Goal: Task Accomplishment & Management: Use online tool/utility

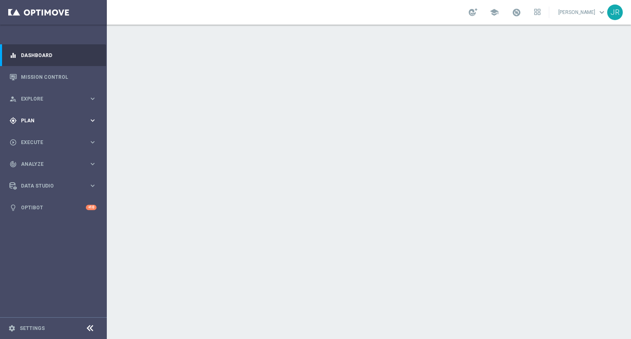
click at [50, 115] on div "gps_fixed Plan keyboard_arrow_right" at bounding box center [53, 121] width 106 height 22
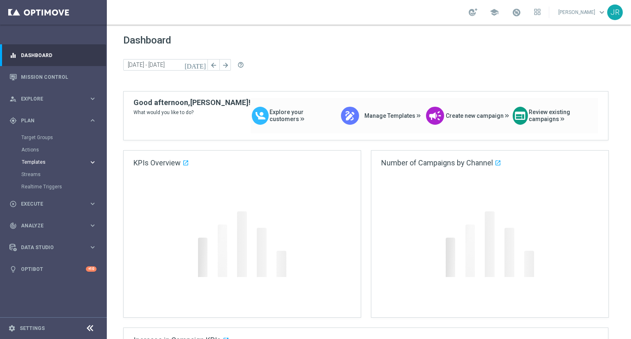
click at [39, 163] on span "Templates" at bounding box center [51, 162] width 59 height 5
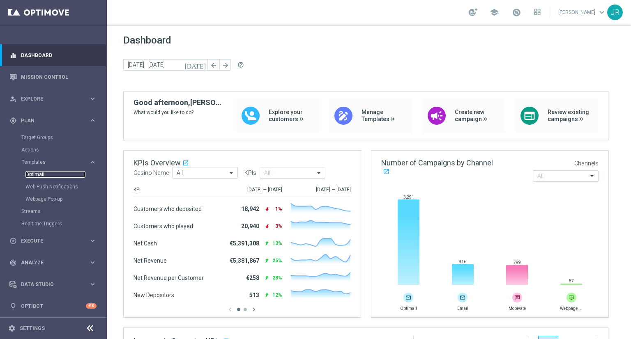
click at [33, 174] on link "Optimail" at bounding box center [55, 174] width 60 height 7
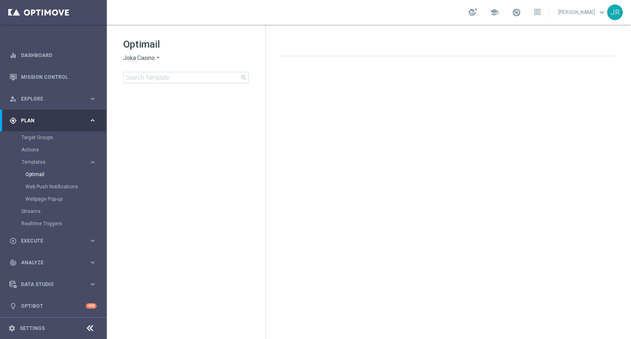
click at [142, 56] on span "Joka Casino" at bounding box center [139, 58] width 32 height 8
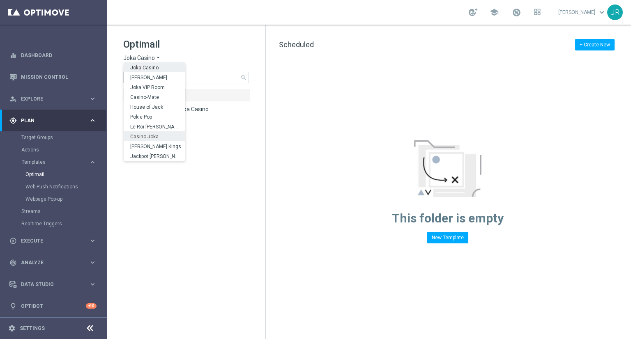
click at [0, 0] on span "Casino Joka" at bounding box center [0, 0] width 0 height 0
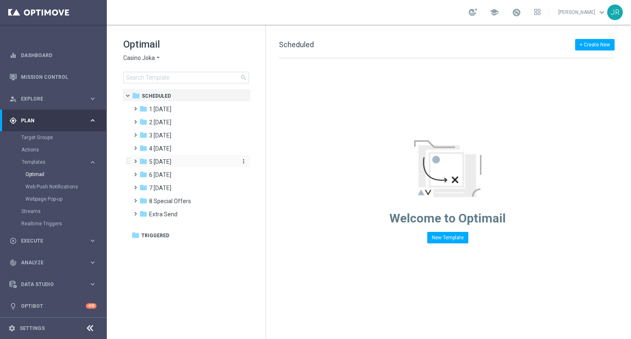
click at [163, 143] on div "folder 4 Friday more_vert" at bounding box center [190, 147] width 121 height 13
click at [178, 151] on div "folder 4 Friday" at bounding box center [186, 148] width 95 height 9
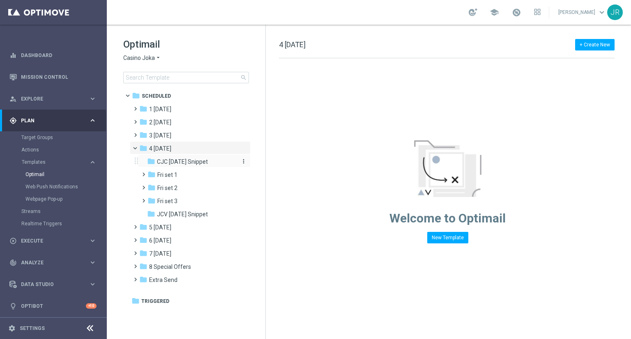
click at [169, 164] on span "CJC Friday Snippet" at bounding box center [182, 161] width 51 height 7
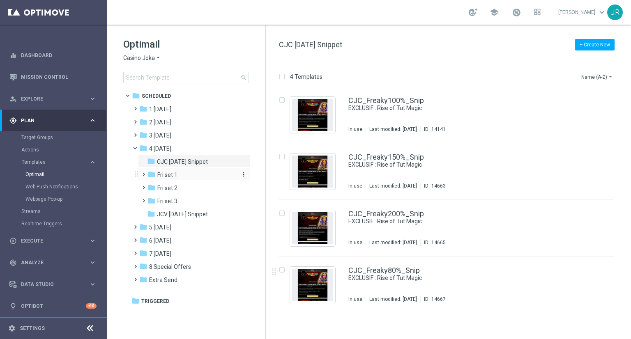
click at [175, 175] on span "Fri set 1" at bounding box center [167, 174] width 20 height 7
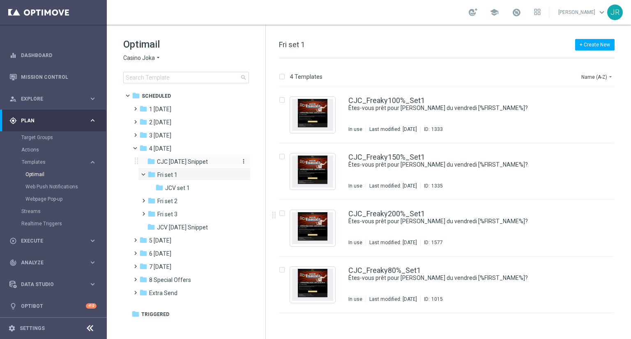
click at [176, 162] on span "CJC Friday Snippet" at bounding box center [182, 161] width 51 height 7
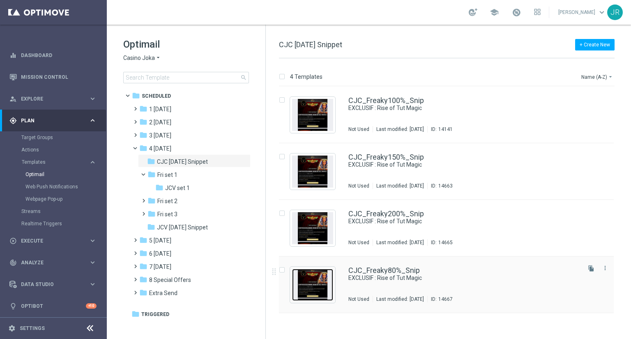
click at [320, 286] on img "Press SPACE to select this row." at bounding box center [312, 285] width 41 height 32
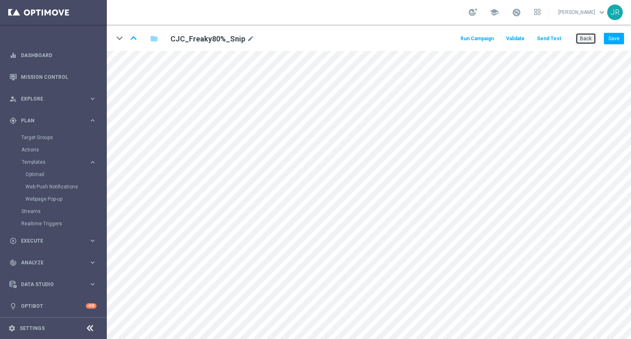
drag, startPoint x: 589, startPoint y: 39, endPoint x: 585, endPoint y: 44, distance: 6.2
click at [589, 39] on button "Back" at bounding box center [586, 39] width 21 height 12
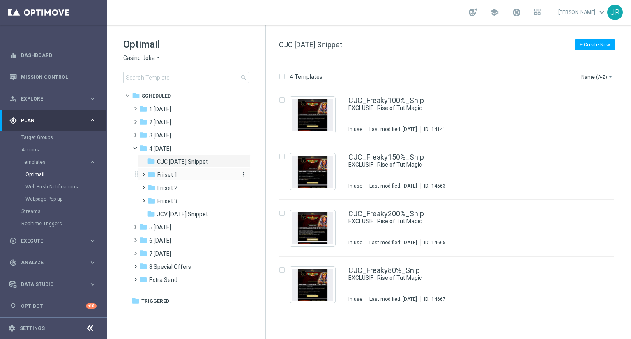
click at [171, 178] on span "Fri set 1" at bounding box center [167, 174] width 20 height 7
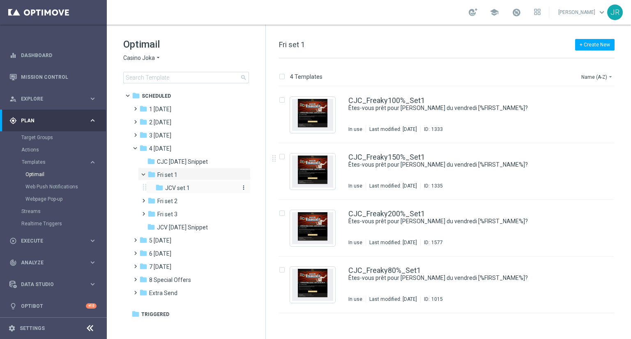
click at [190, 189] on div "folder JCV set 1" at bounding box center [195, 188] width 81 height 9
click at [198, 164] on span "CJC Friday Snippet" at bounding box center [182, 161] width 51 height 7
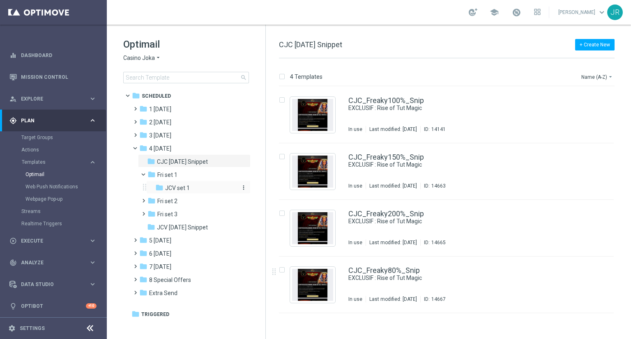
click at [180, 186] on span "JCV set 1" at bounding box center [177, 188] width 25 height 7
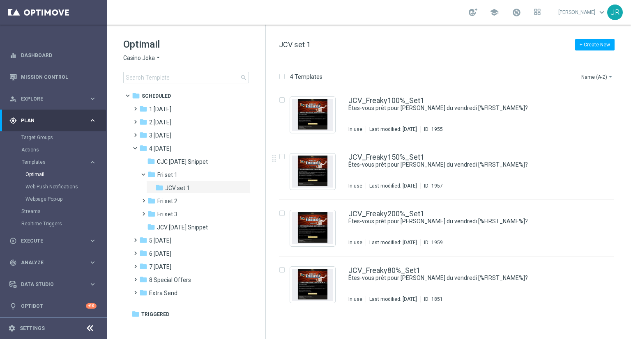
click at [148, 60] on span "Casino Joka" at bounding box center [139, 58] width 32 height 8
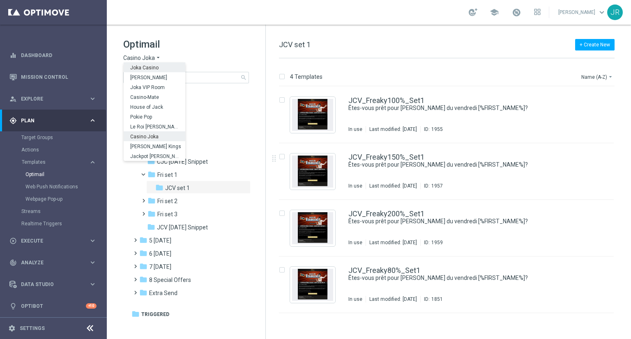
click at [0, 0] on span "Joka Casino" at bounding box center [0, 0] width 0 height 0
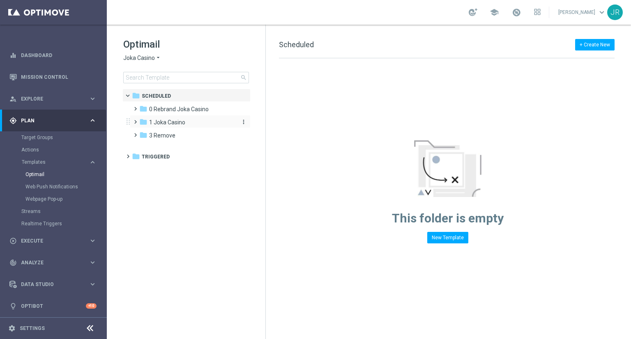
click at [169, 119] on span "1 Joka Casino" at bounding box center [167, 122] width 36 height 7
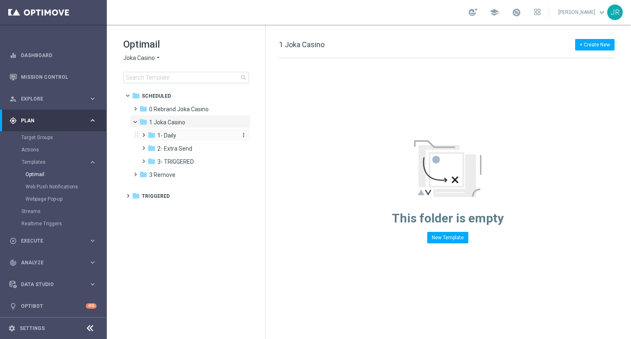
click at [173, 136] on span "1- Daily" at bounding box center [166, 135] width 19 height 7
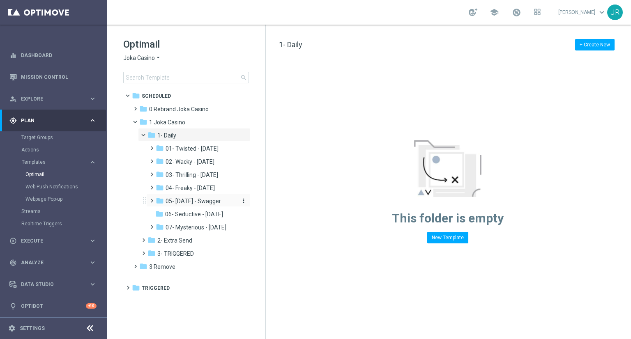
click at [184, 198] on span "05- Saturday - Swagger" at bounding box center [193, 201] width 55 height 7
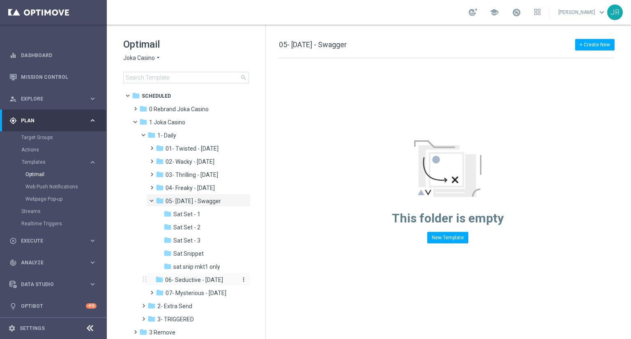
click at [195, 279] on span "06- Seductive - Sunday" at bounding box center [194, 280] width 58 height 7
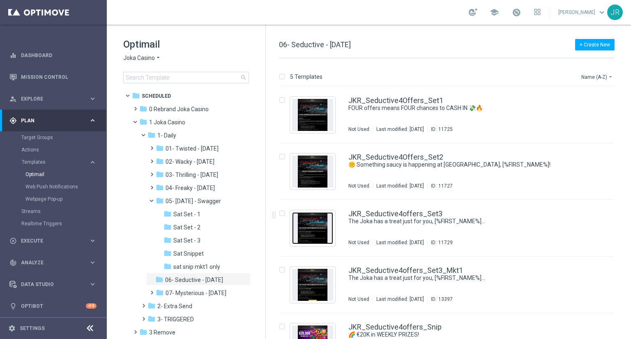
drag, startPoint x: 323, startPoint y: 228, endPoint x: 293, endPoint y: 237, distance: 31.3
click at [322, 227] on img "Press SPACE to select this row." at bounding box center [312, 228] width 41 height 32
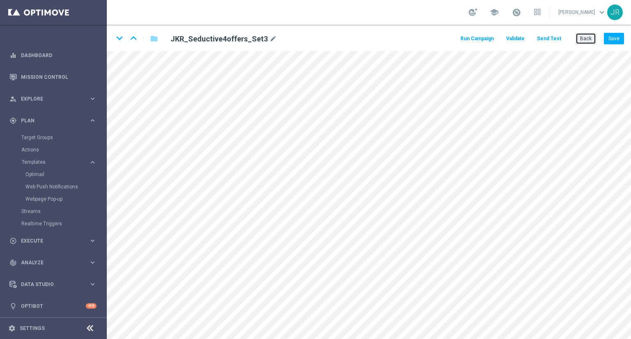
click at [583, 43] on button "Back" at bounding box center [586, 39] width 21 height 12
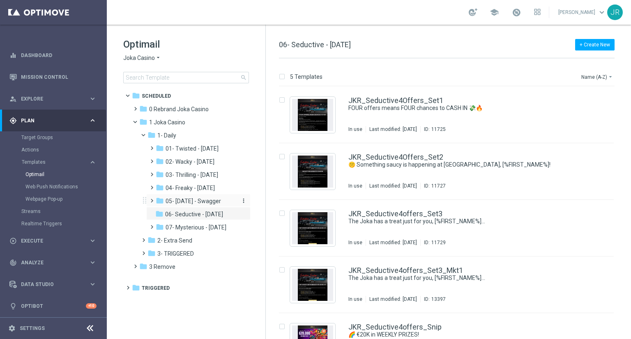
click at [185, 203] on span "05- Saturday - Swagger" at bounding box center [193, 201] width 55 height 7
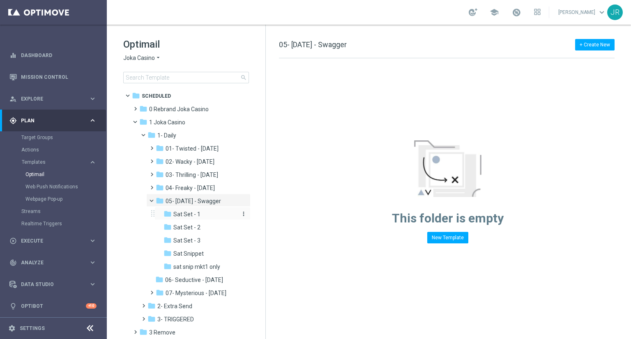
click at [184, 217] on span "Sat Set - 1" at bounding box center [186, 214] width 27 height 7
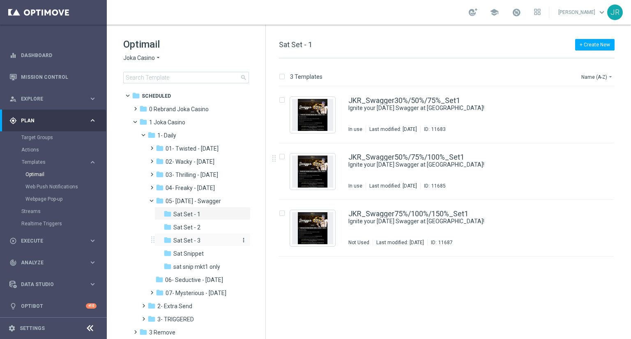
click at [197, 242] on span "Sat Set - 3" at bounding box center [186, 240] width 27 height 7
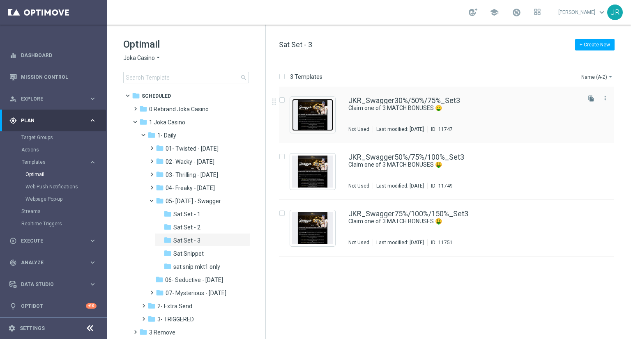
click at [326, 117] on img "Press SPACE to select this row." at bounding box center [312, 115] width 41 height 32
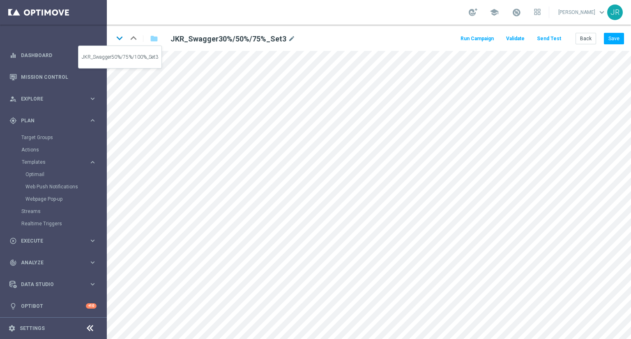
click at [118, 38] on icon "keyboard_arrow_down" at bounding box center [119, 38] width 12 height 12
click at [120, 41] on icon "keyboard_arrow_down" at bounding box center [119, 38] width 12 height 12
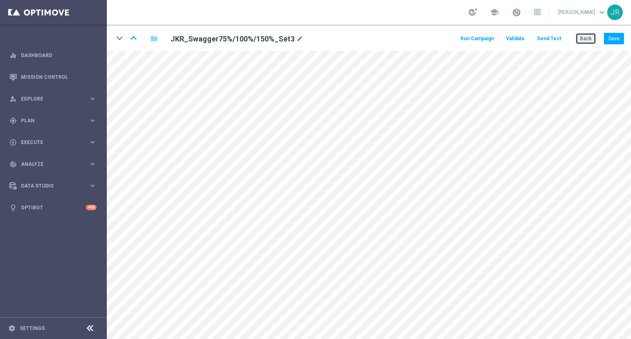
click at [589, 42] on button "Back" at bounding box center [586, 39] width 21 height 12
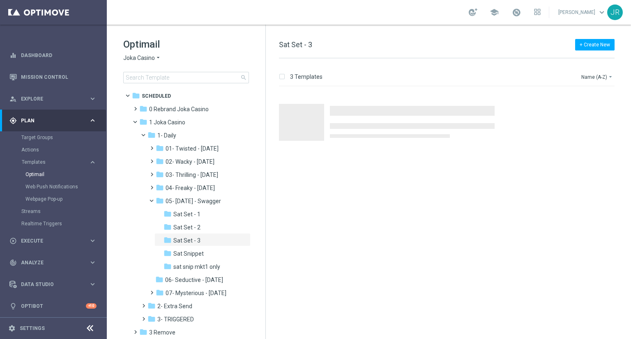
click at [143, 59] on span "Joka Casino" at bounding box center [139, 58] width 32 height 8
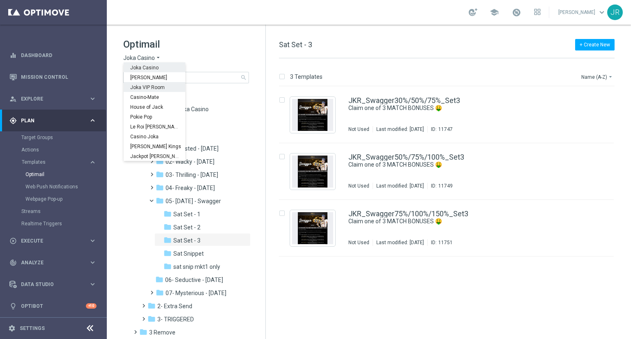
click at [0, 0] on span "Joka VIP Room" at bounding box center [0, 0] width 0 height 0
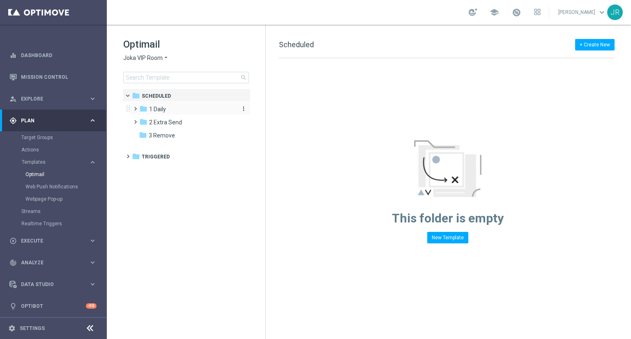
click at [159, 106] on span "1 Daily" at bounding box center [157, 109] width 17 height 7
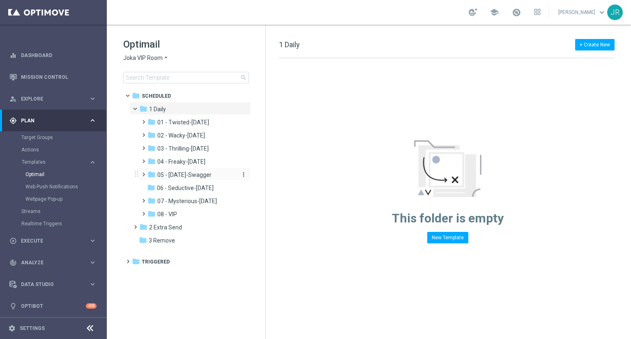
click at [195, 177] on span "05 - Saturday-Swagger" at bounding box center [184, 174] width 54 height 7
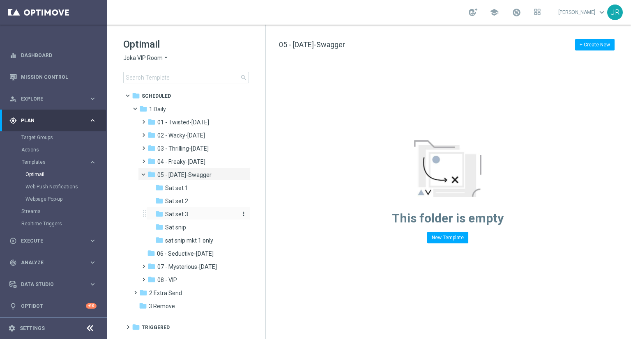
click at [201, 213] on div "folder Sat set 3" at bounding box center [195, 214] width 81 height 9
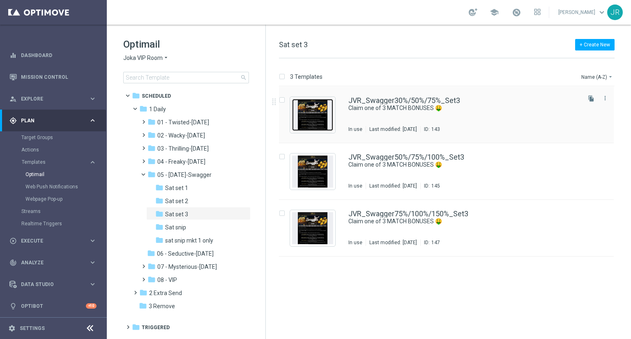
click at [319, 112] on img "Press SPACE to select this row." at bounding box center [312, 115] width 41 height 32
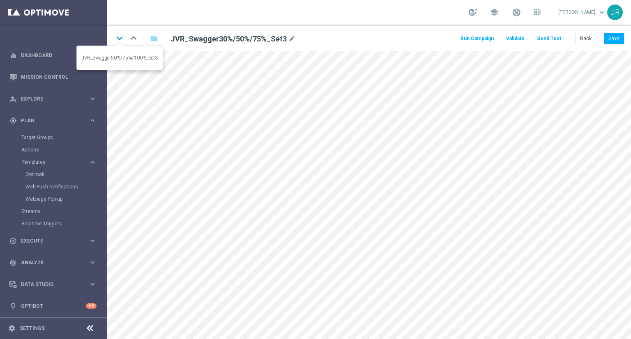
click at [117, 40] on icon "keyboard_arrow_down" at bounding box center [119, 38] width 12 height 12
click at [118, 35] on icon "keyboard_arrow_down" at bounding box center [119, 38] width 12 height 12
click at [620, 42] on button "Save" at bounding box center [614, 39] width 20 height 12
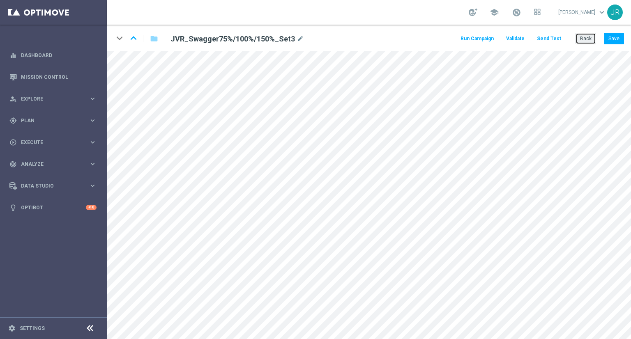
drag, startPoint x: 587, startPoint y: 39, endPoint x: 581, endPoint y: 45, distance: 7.9
click at [587, 40] on button "Back" at bounding box center [586, 39] width 21 height 12
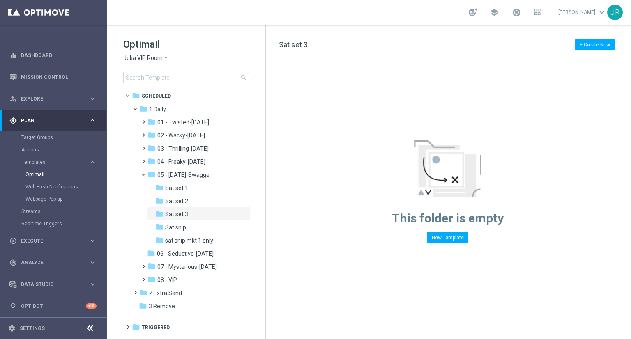
click at [143, 61] on span "Joka VIP Room" at bounding box center [142, 58] width 39 height 8
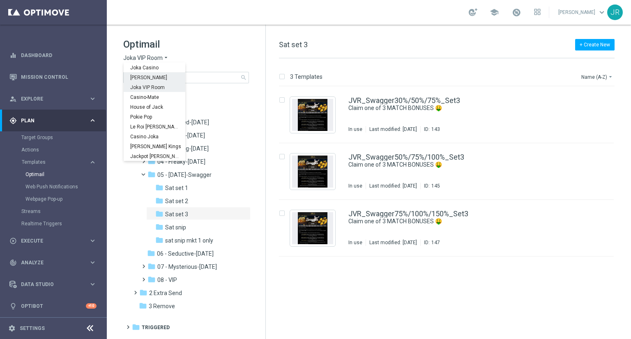
click at [0, 0] on span "[PERSON_NAME]" at bounding box center [0, 0] width 0 height 0
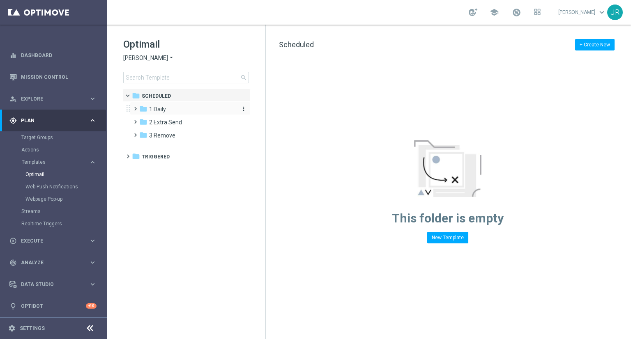
click at [156, 109] on span "1 Daily" at bounding box center [157, 109] width 17 height 7
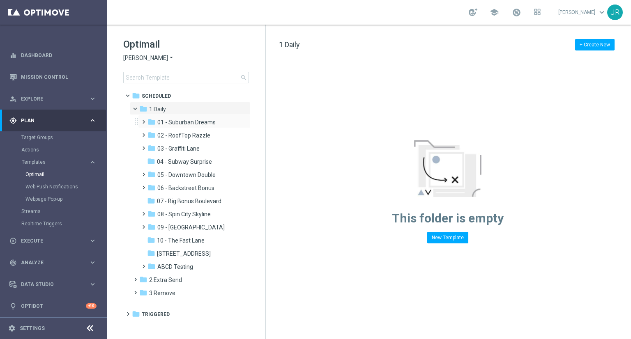
click at [194, 117] on div "folder 01 - Suburban Dreams more_vert" at bounding box center [194, 121] width 113 height 13
click at [196, 121] on span "01 - Suburban Dreams" at bounding box center [186, 122] width 58 height 7
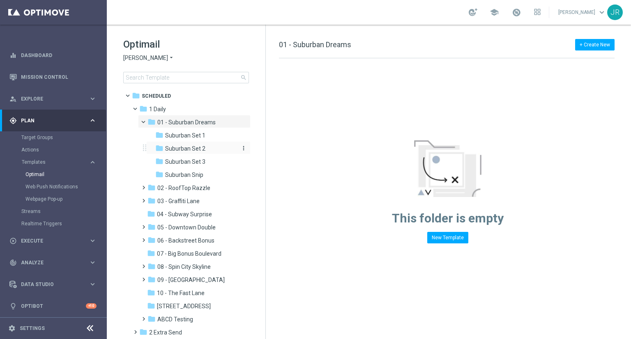
click at [195, 147] on span "Suburban Set 2" at bounding box center [185, 148] width 40 height 7
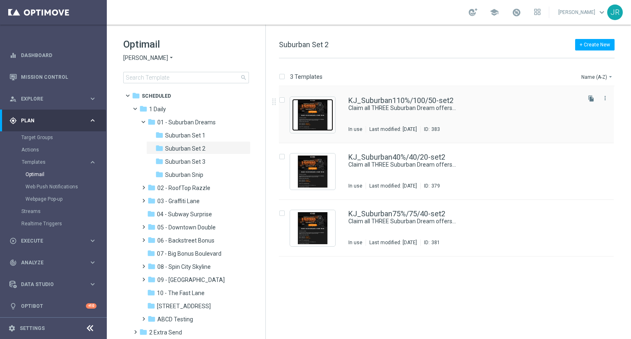
click at [306, 112] on img "Press SPACE to select this row." at bounding box center [312, 115] width 41 height 32
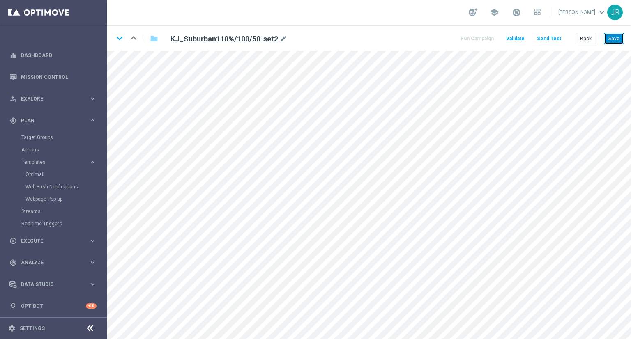
click at [617, 43] on button "Save" at bounding box center [614, 39] width 20 height 12
click at [121, 38] on icon "keyboard_arrow_down" at bounding box center [119, 38] width 12 height 12
drag, startPoint x: 619, startPoint y: 38, endPoint x: 616, endPoint y: 48, distance: 10.6
click at [618, 38] on button "Save" at bounding box center [614, 39] width 20 height 12
click at [120, 37] on icon "keyboard_arrow_down" at bounding box center [119, 38] width 12 height 12
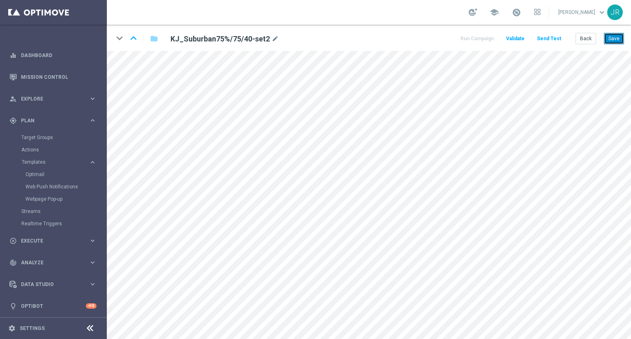
click at [621, 38] on button "Save" at bounding box center [614, 39] width 20 height 12
click at [615, 37] on button "Save" at bounding box center [614, 39] width 20 height 12
click at [617, 37] on button "Save" at bounding box center [614, 39] width 20 height 12
drag, startPoint x: 617, startPoint y: 40, endPoint x: 600, endPoint y: 50, distance: 19.5
click at [617, 40] on button "Save" at bounding box center [614, 39] width 20 height 12
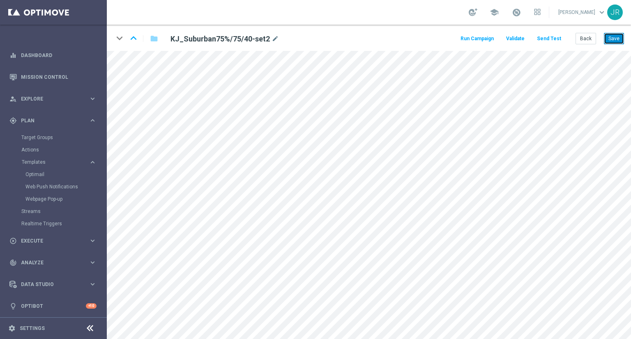
click at [615, 36] on button "Save" at bounding box center [614, 39] width 20 height 12
click at [134, 36] on icon "keyboard_arrow_up" at bounding box center [133, 38] width 12 height 12
click at [617, 37] on button "Save" at bounding box center [614, 39] width 20 height 12
drag, startPoint x: 614, startPoint y: 39, endPoint x: 614, endPoint y: 49, distance: 9.9
click at [614, 46] on div "keyboard_arrow_down keyboard_arrow_up folder KJ_Suburban40%/40/20-set2 mode_edi…" at bounding box center [369, 38] width 524 height 26
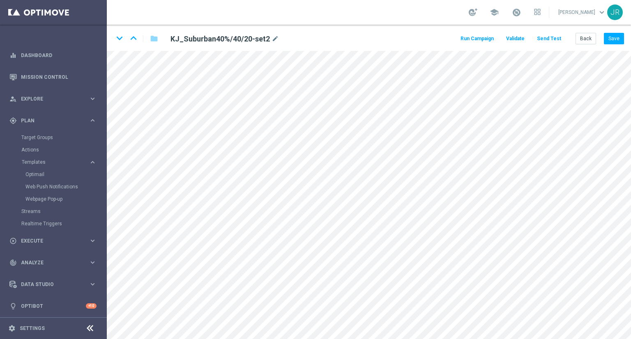
click at [611, 32] on div "keyboard_arrow_down keyboard_arrow_up folder KJ_Suburban40%/40/20-set2 mode_edi…" at bounding box center [369, 38] width 524 height 26
click at [617, 34] on button "Save" at bounding box center [614, 39] width 20 height 12
click at [133, 39] on icon "keyboard_arrow_up" at bounding box center [133, 38] width 12 height 12
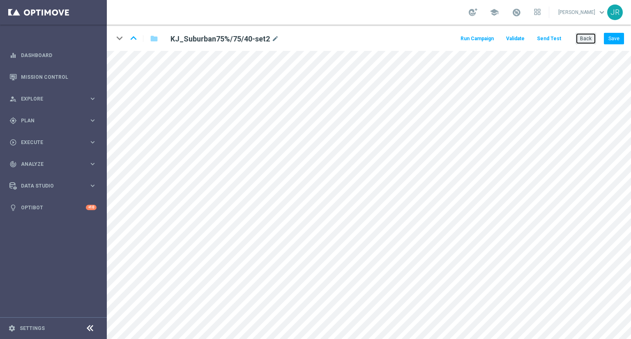
click at [586, 40] on button "Back" at bounding box center [586, 39] width 21 height 12
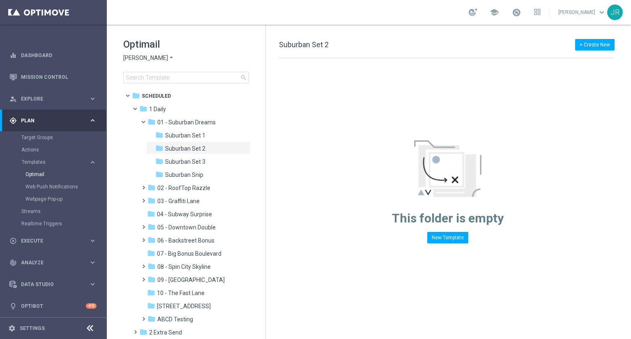
click at [154, 55] on span "[PERSON_NAME]" at bounding box center [145, 58] width 45 height 8
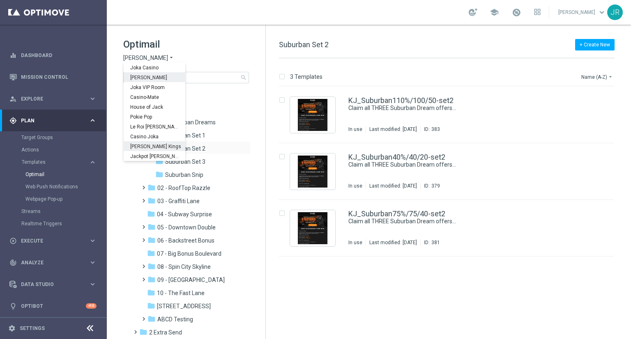
click at [0, 0] on span "[PERSON_NAME] Kings" at bounding box center [0, 0] width 0 height 0
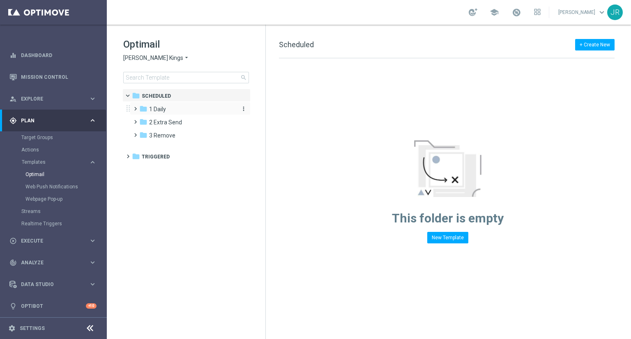
click at [168, 108] on div "folder 1 Daily" at bounding box center [186, 109] width 95 height 9
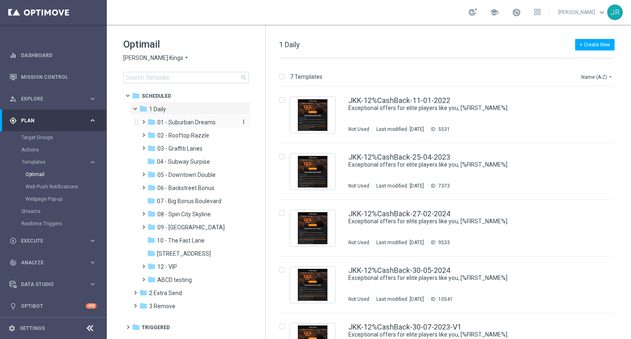
click at [184, 121] on span "01 - Suburban Dreams" at bounding box center [186, 122] width 58 height 7
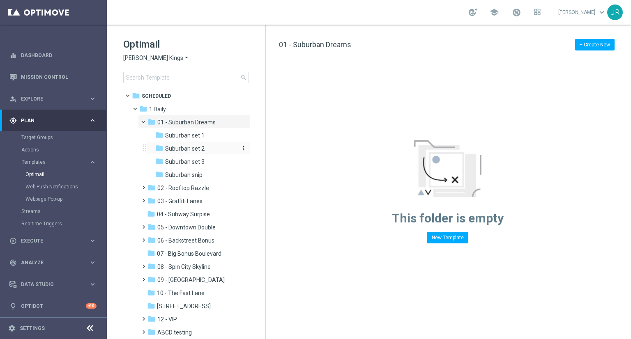
click at [189, 152] on span "Suburban set 2" at bounding box center [184, 148] width 39 height 7
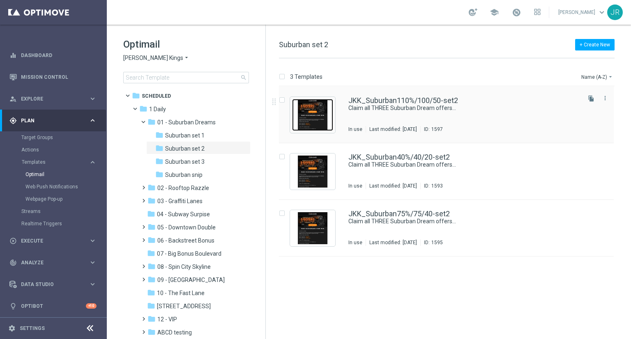
click at [311, 115] on img "Press SPACE to select this row." at bounding box center [312, 115] width 41 height 32
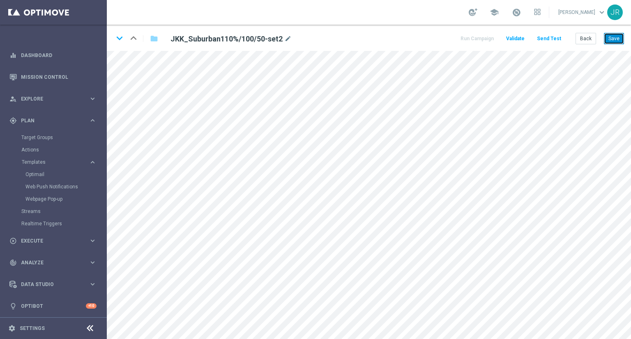
drag, startPoint x: 617, startPoint y: 37, endPoint x: 615, endPoint y: 47, distance: 10.8
click at [615, 38] on button "Save" at bounding box center [614, 39] width 20 height 12
click at [121, 42] on icon "keyboard_arrow_down" at bounding box center [119, 38] width 12 height 12
click at [611, 37] on button "Save" at bounding box center [614, 39] width 20 height 12
click at [118, 37] on icon "keyboard_arrow_down" at bounding box center [119, 38] width 12 height 12
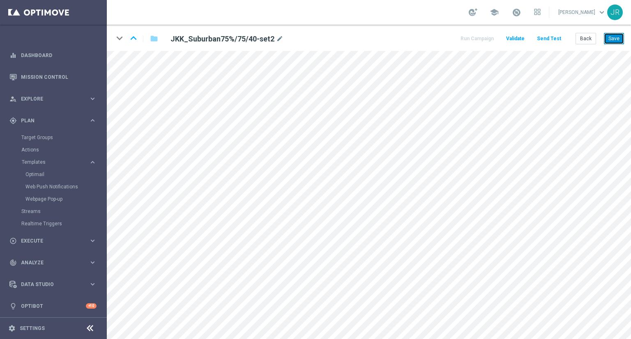
click at [610, 41] on button "Save" at bounding box center [614, 39] width 20 height 12
drag, startPoint x: 614, startPoint y: 37, endPoint x: 615, endPoint y: 49, distance: 12.3
click at [614, 38] on button "Save" at bounding box center [614, 39] width 20 height 12
click at [132, 38] on icon "keyboard_arrow_up" at bounding box center [133, 38] width 12 height 12
click at [614, 43] on button "Save" at bounding box center [614, 39] width 20 height 12
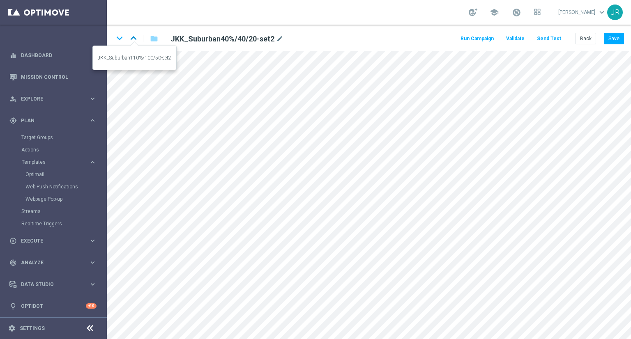
click at [136, 35] on icon "keyboard_arrow_up" at bounding box center [133, 38] width 12 height 12
click at [613, 40] on button "Save" at bounding box center [614, 39] width 20 height 12
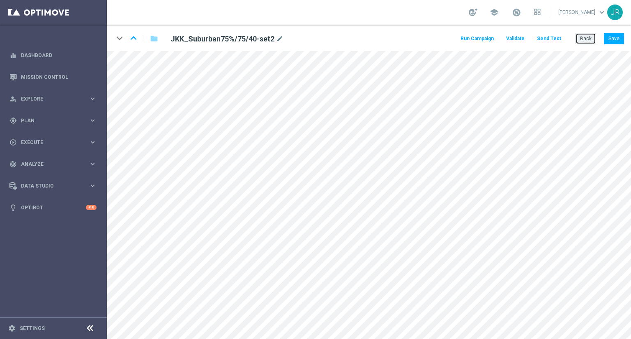
click at [584, 44] on button "Back" at bounding box center [586, 39] width 21 height 12
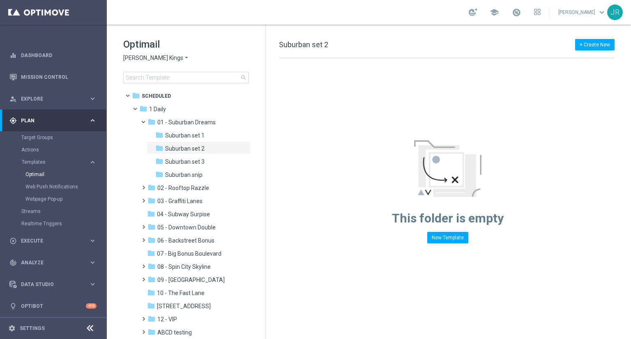
click at [140, 58] on span "[PERSON_NAME] Kings" at bounding box center [153, 58] width 60 height 8
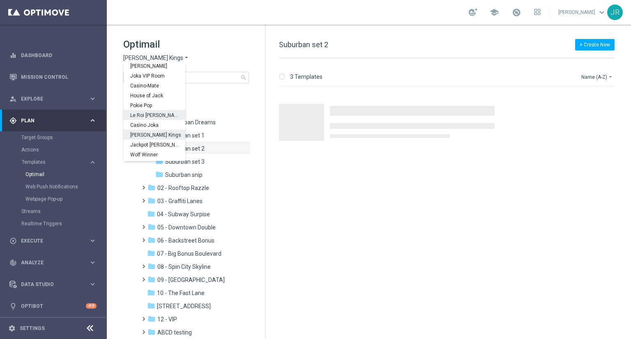
scroll to position [30, 0]
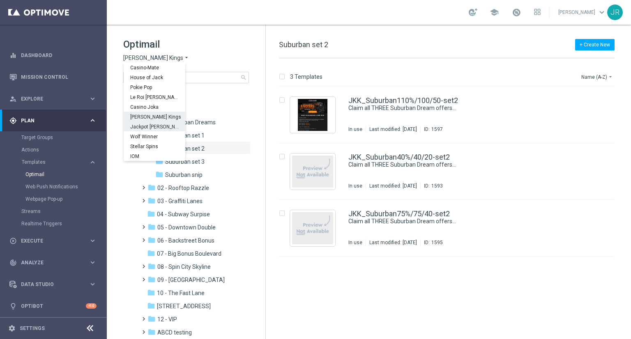
click at [0, 0] on span "Jackpot [PERSON_NAME]" at bounding box center [0, 0] width 0 height 0
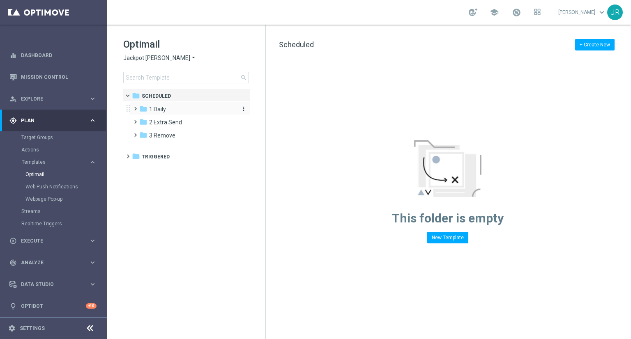
click at [152, 112] on span "1 Daily" at bounding box center [157, 109] width 17 height 7
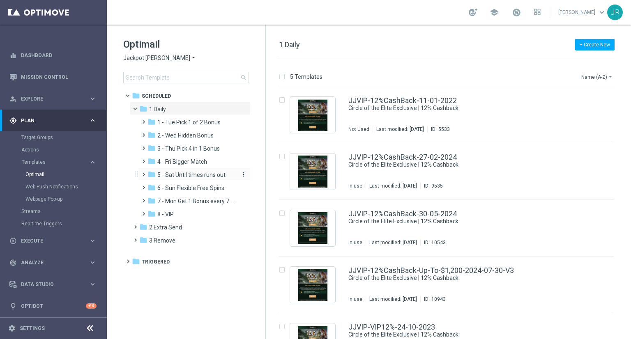
click at [173, 178] on span "5 - Sat Until times runs out" at bounding box center [191, 174] width 68 height 7
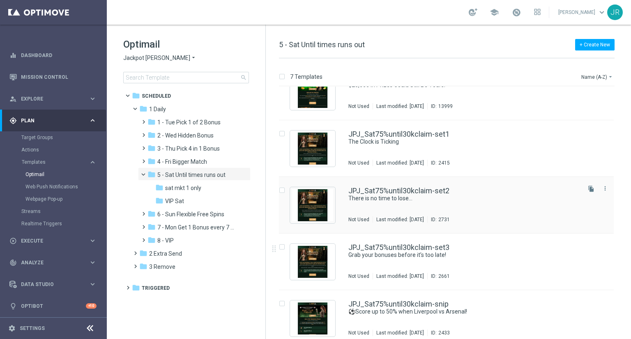
scroll to position [144, 0]
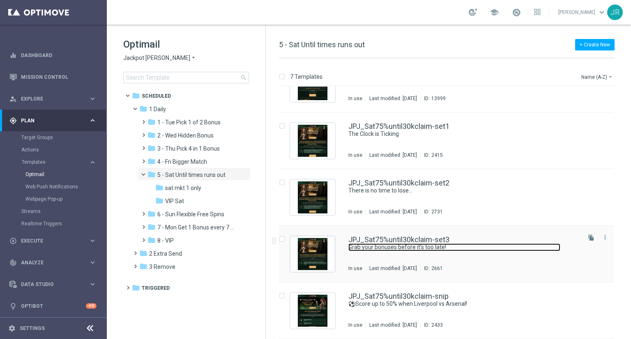
click at [372, 247] on link "Grab your bonuses before it’s too late!" at bounding box center [455, 248] width 212 height 8
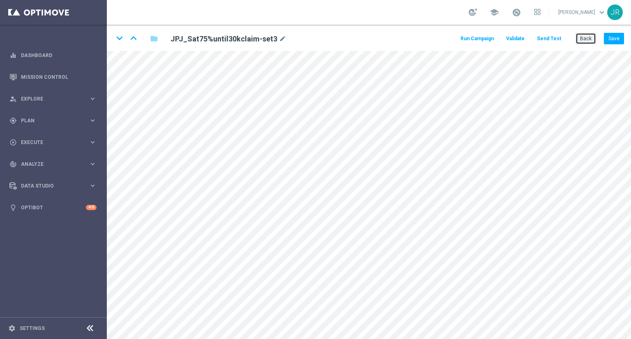
drag, startPoint x: 587, startPoint y: 38, endPoint x: 569, endPoint y: 46, distance: 20.0
click at [587, 38] on button "Back" at bounding box center [586, 39] width 21 height 12
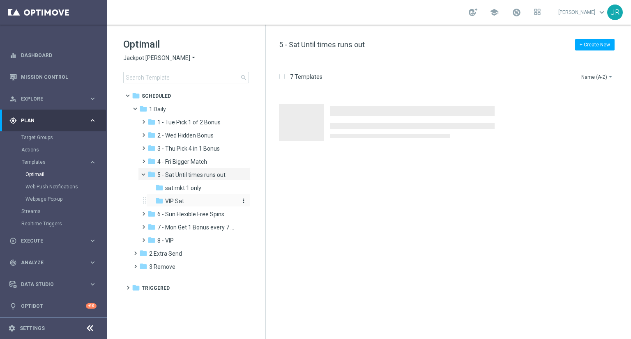
click at [176, 201] on span "VIP Sat" at bounding box center [174, 201] width 19 height 7
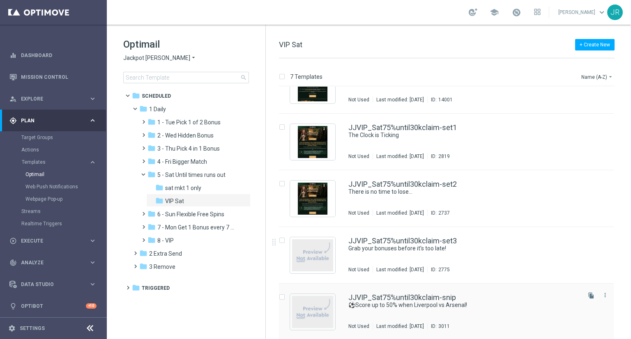
scroll to position [144, 0]
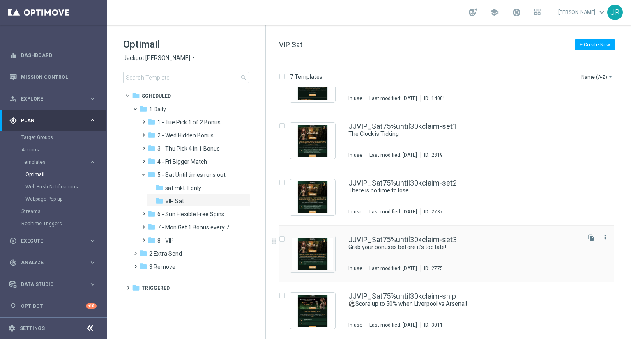
click at [386, 253] on div "JJVIP_Sat75%until30kclaim-set3 Grab your bonuses before it’s too late! In use L…" at bounding box center [464, 254] width 231 height 36
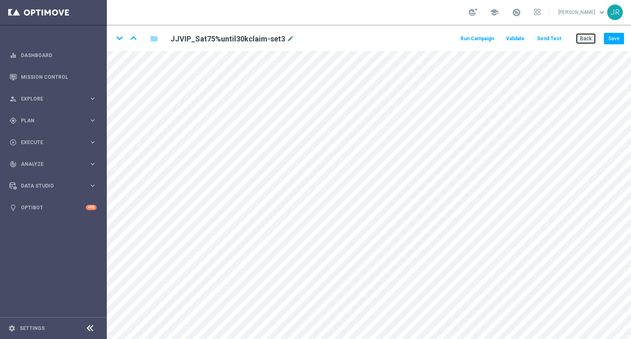
click at [587, 40] on button "Back" at bounding box center [586, 39] width 21 height 12
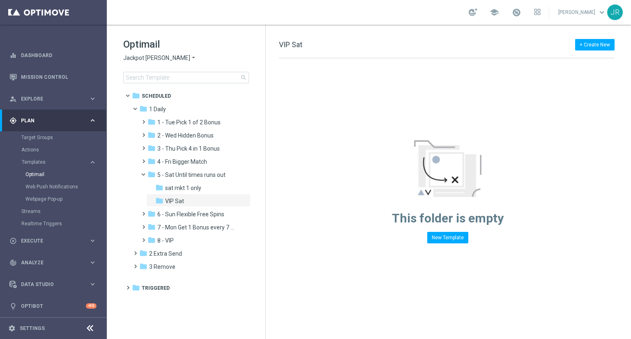
drag, startPoint x: 166, startPoint y: 55, endPoint x: 145, endPoint y: 61, distance: 22.8
click at [145, 58] on span "Jackpot [PERSON_NAME]" at bounding box center [156, 58] width 67 height 8
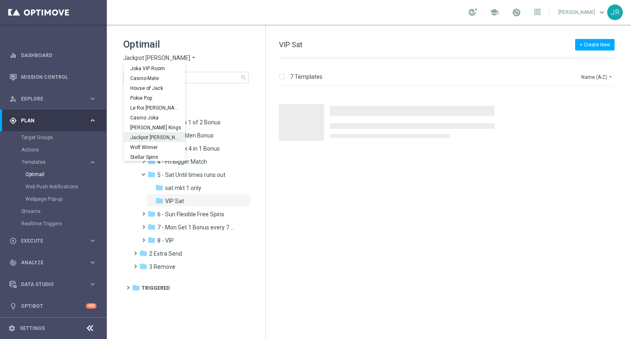
scroll to position [30, 0]
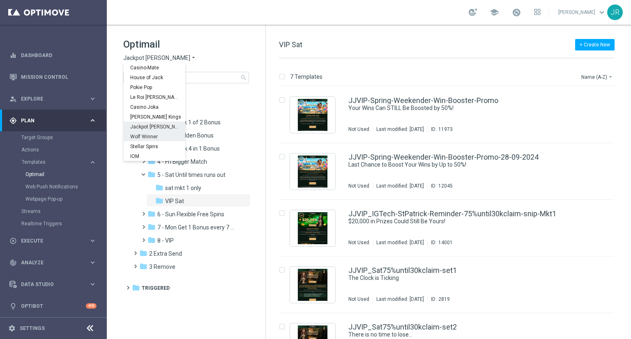
click at [0, 0] on span "Wolf Winner" at bounding box center [0, 0] width 0 height 0
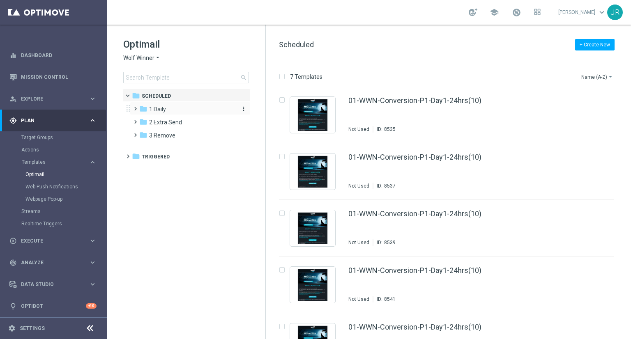
click at [160, 113] on span "1 Daily" at bounding box center [157, 109] width 17 height 7
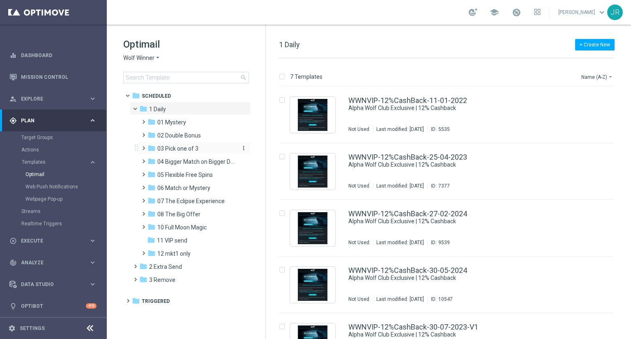
click at [189, 146] on span "03 Pick one of 3" at bounding box center [177, 148] width 41 height 7
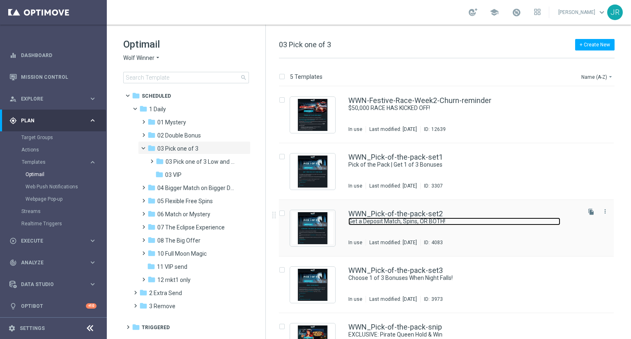
click at [406, 222] on link "Get a Deposit Match, Spins, OR BOTH!" at bounding box center [455, 222] width 212 height 8
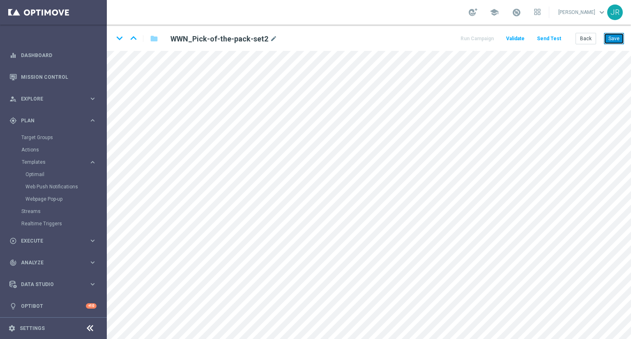
click at [619, 33] on button "Save" at bounding box center [614, 39] width 20 height 12
click at [621, 35] on button "Save" at bounding box center [614, 39] width 20 height 12
click at [610, 38] on button "Save" at bounding box center [614, 39] width 20 height 12
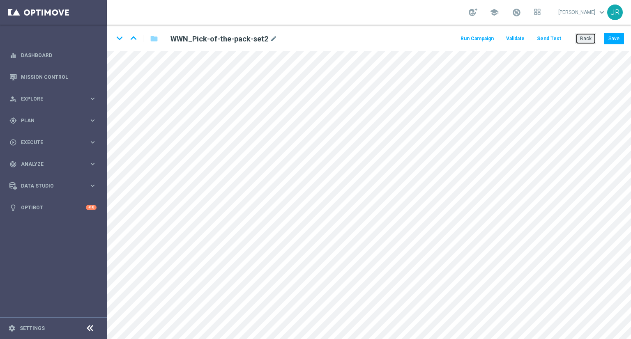
click at [585, 37] on button "Back" at bounding box center [586, 39] width 21 height 12
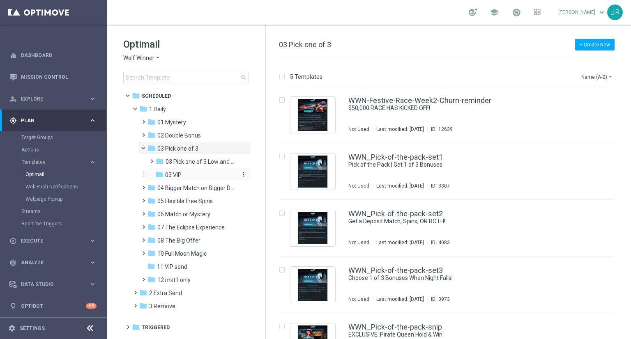
click at [182, 178] on div "folder 03 VIP" at bounding box center [195, 175] width 81 height 9
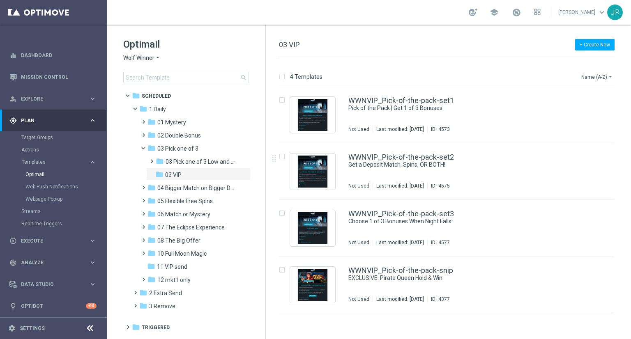
click at [450, 178] on div "WWNVIP_Pick-of-the-pack-set2 Get a Deposit Match, Spins, OR BOTH! Not Used Last…" at bounding box center [464, 172] width 231 height 36
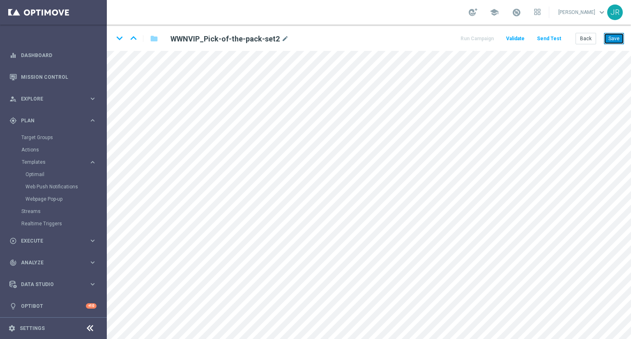
click at [614, 38] on button "Save" at bounding box center [614, 39] width 20 height 12
click at [625, 42] on div "keyboard_arrow_down keyboard_arrow_up folder WWNVIP_Pick-of-the-pack-set2 mode_…" at bounding box center [369, 38] width 524 height 26
click at [608, 35] on button "Save" at bounding box center [614, 39] width 20 height 12
click at [612, 35] on button "Save" at bounding box center [614, 39] width 20 height 12
drag, startPoint x: 617, startPoint y: 35, endPoint x: 614, endPoint y: 44, distance: 9.5
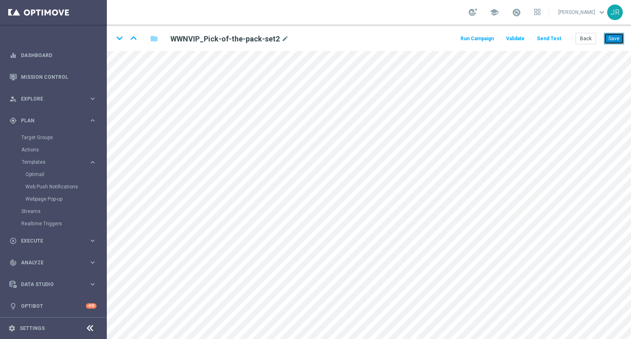
click at [616, 35] on button "Save" at bounding box center [614, 39] width 20 height 12
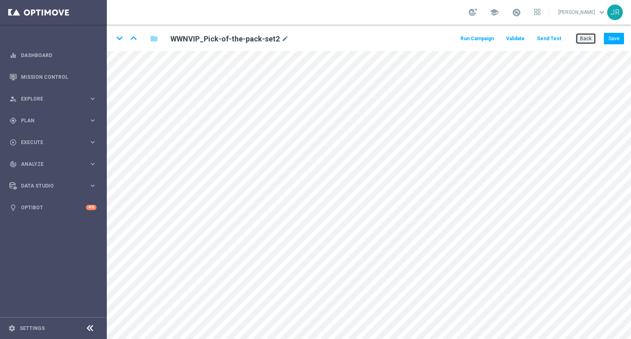
drag, startPoint x: 581, startPoint y: 35, endPoint x: 570, endPoint y: 39, distance: 11.8
click at [582, 36] on button "Back" at bounding box center [586, 39] width 21 height 12
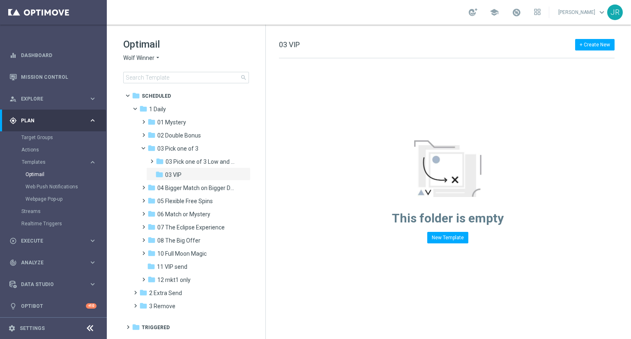
click at [142, 60] on span "Wolf Winner" at bounding box center [138, 58] width 31 height 8
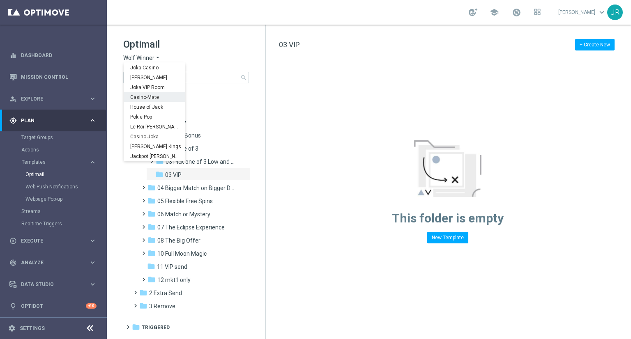
scroll to position [30, 0]
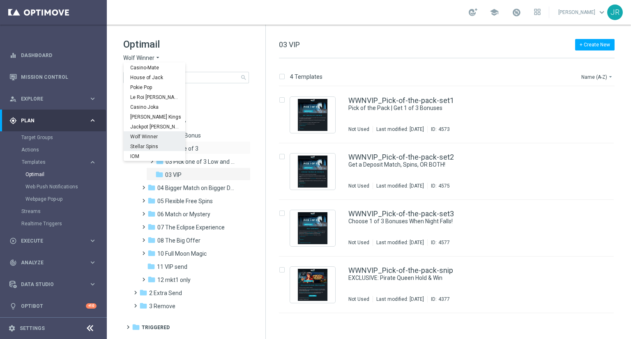
click at [0, 0] on span "Stellar Spins" at bounding box center [0, 0] width 0 height 0
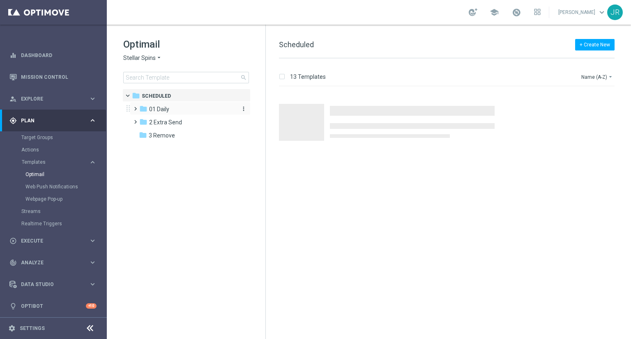
click at [174, 111] on div "folder 01 Daily" at bounding box center [186, 109] width 95 height 9
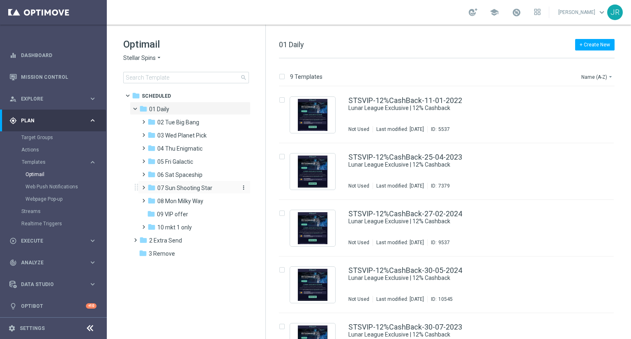
click at [171, 187] on span "07 Sun Shooting Star" at bounding box center [184, 188] width 55 height 7
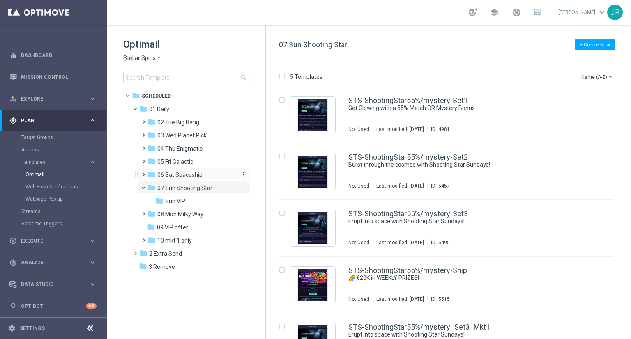
click at [182, 176] on span "06 Sat Spaceship" at bounding box center [179, 174] width 45 height 7
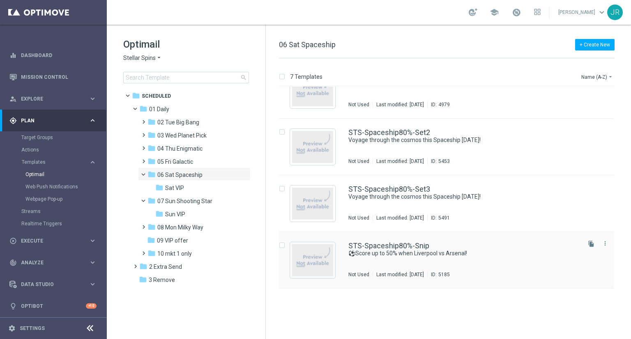
scroll to position [144, 0]
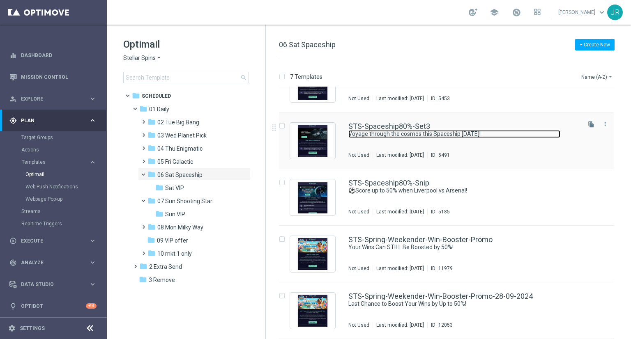
click at [416, 135] on link "Voyage through the cosmos this Spaceship Saturday!" at bounding box center [455, 134] width 212 height 8
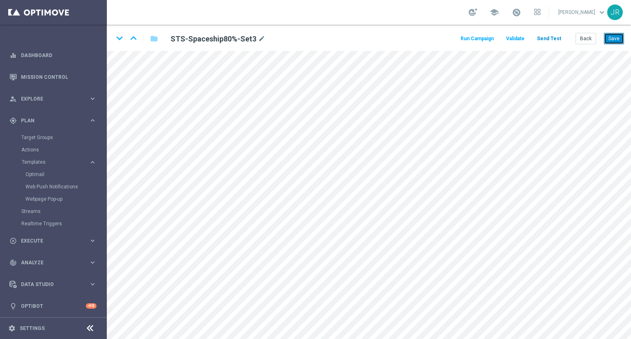
drag, startPoint x: 617, startPoint y: 39, endPoint x: 561, endPoint y: 37, distance: 55.1
click at [613, 39] on button "Save" at bounding box center [614, 39] width 20 height 12
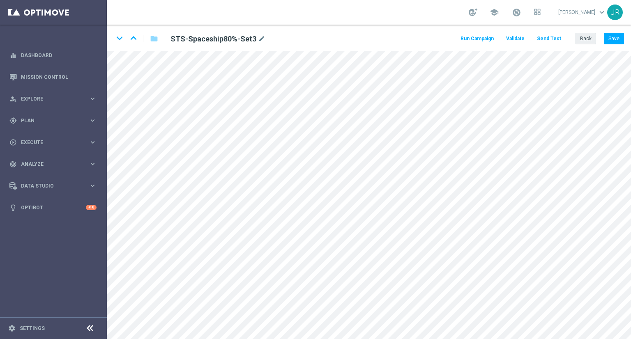
drag, startPoint x: 591, startPoint y: 31, endPoint x: 591, endPoint y: 36, distance: 5.3
click at [591, 32] on div "keyboard_arrow_down keyboard_arrow_up folder STS-Spaceship80%-Set3 mode_edit Ru…" at bounding box center [369, 38] width 524 height 26
drag, startPoint x: 591, startPoint y: 36, endPoint x: 589, endPoint y: 43, distance: 7.1
click at [591, 37] on button "Back" at bounding box center [586, 39] width 21 height 12
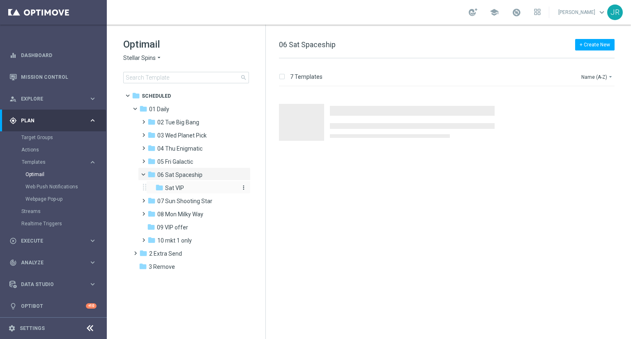
click at [177, 188] on span "Sat VIP" at bounding box center [174, 188] width 19 height 7
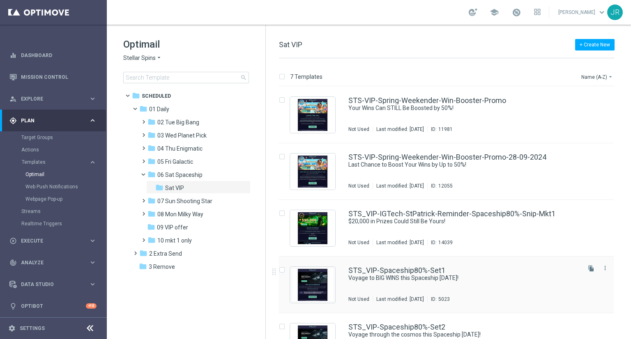
scroll to position [82, 0]
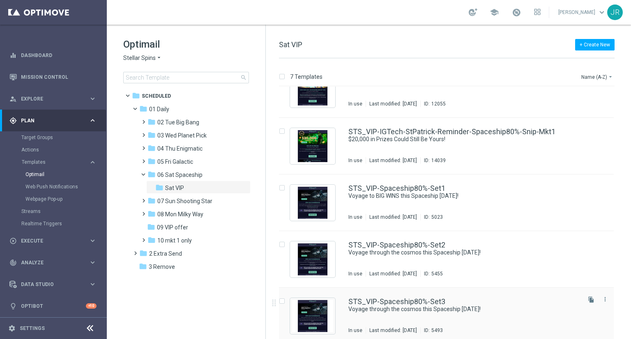
click at [409, 294] on div "STS_VIP-Spaceship80%-Set3 Voyage through the cosmos this Spaceship Saturday! In…" at bounding box center [446, 316] width 335 height 57
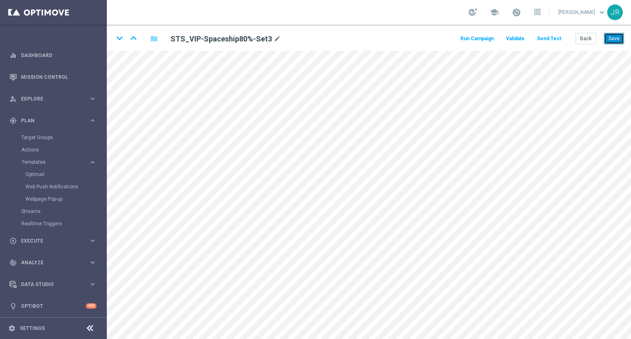
click at [612, 40] on button "Save" at bounding box center [614, 39] width 20 height 12
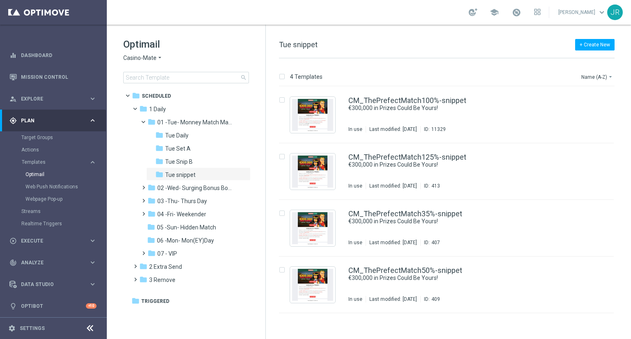
click at [131, 57] on span "Casino-Mate" at bounding box center [139, 58] width 33 height 8
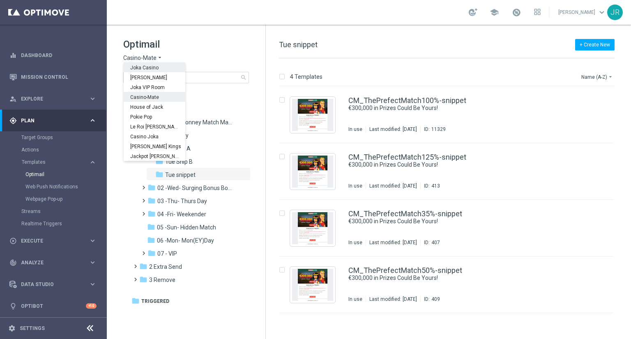
click at [0, 0] on span "Joka Casino" at bounding box center [0, 0] width 0 height 0
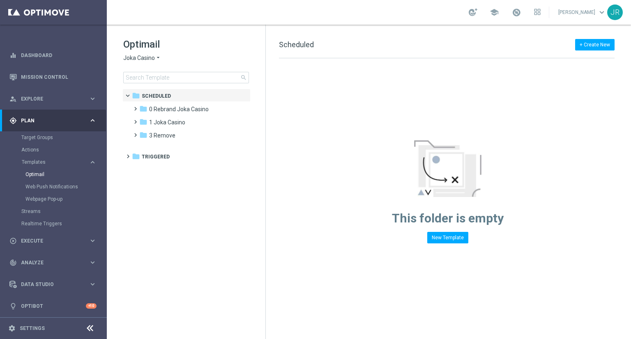
click at [160, 112] on span "0 Rebrand Joka Casino" at bounding box center [179, 109] width 60 height 7
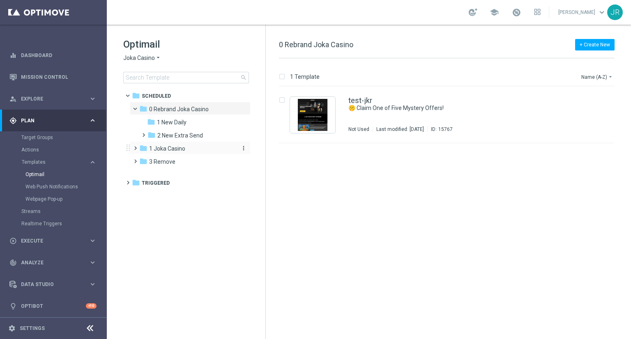
click at [162, 145] on span "1 Joka Casino" at bounding box center [167, 148] width 36 height 7
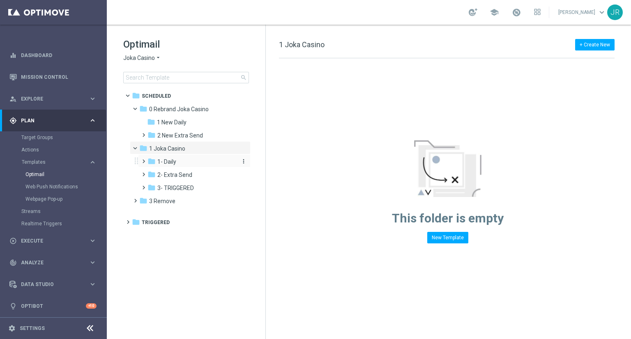
click at [165, 158] on span "1- Daily" at bounding box center [166, 161] width 19 height 7
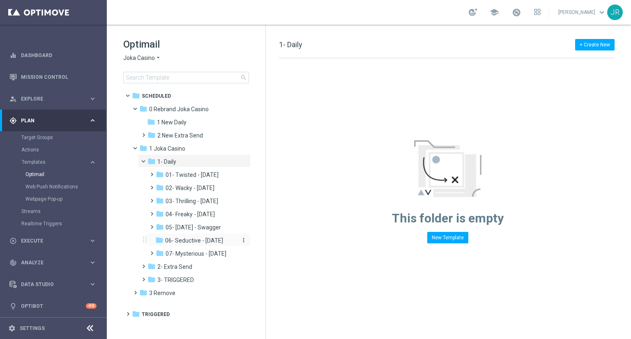
click at [186, 242] on span "06- Seductive - Sunday" at bounding box center [194, 240] width 58 height 7
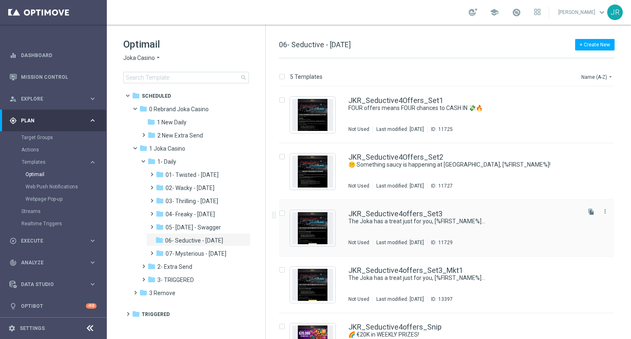
click at [406, 232] on div "JKR_Seductive4offers_Set3 The Joka has a treat just for you, [%FIRST_NAME%]... …" at bounding box center [464, 228] width 231 height 36
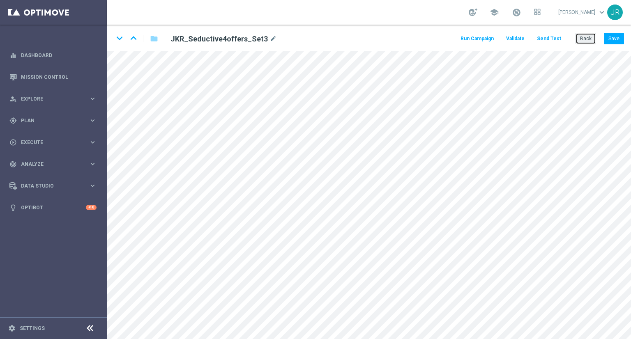
click at [580, 41] on button "Back" at bounding box center [586, 39] width 21 height 12
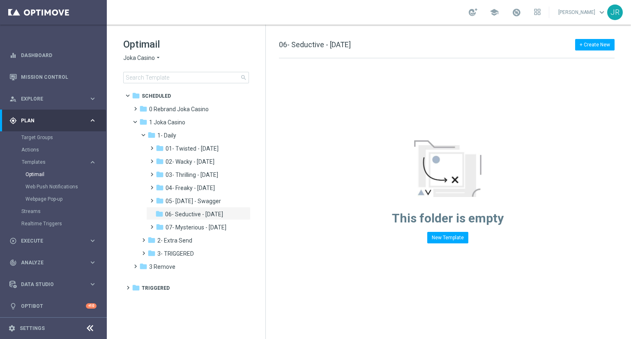
click at [144, 59] on span "Joka Casino" at bounding box center [139, 58] width 32 height 8
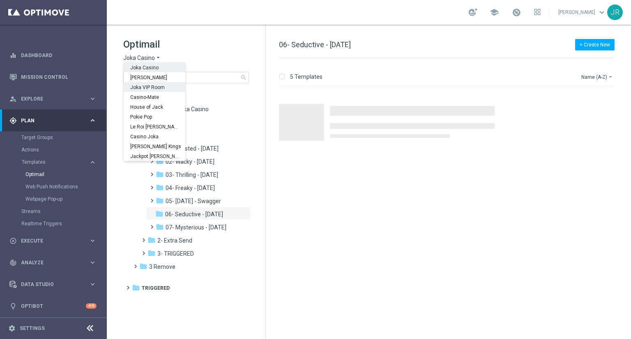
click at [0, 0] on span "Joka VIP Room" at bounding box center [0, 0] width 0 height 0
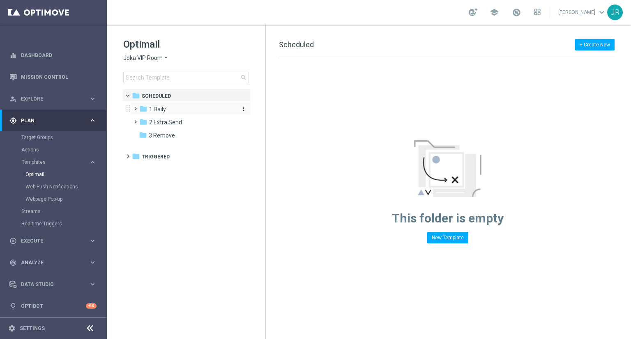
click at [163, 110] on span "1 Daily" at bounding box center [157, 109] width 17 height 7
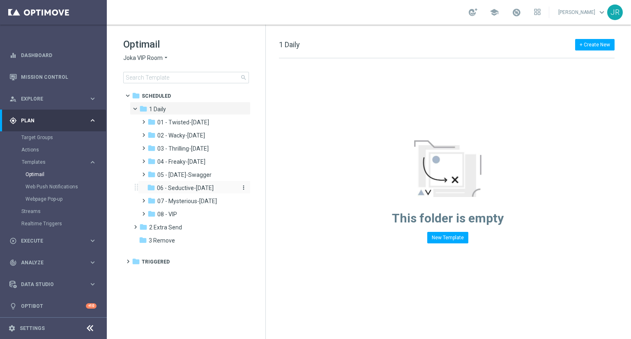
click at [186, 186] on span "06 - Seductive-[DATE]" at bounding box center [185, 188] width 57 height 7
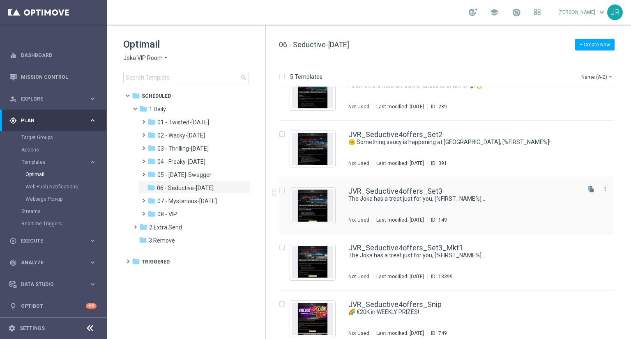
scroll to position [31, 0]
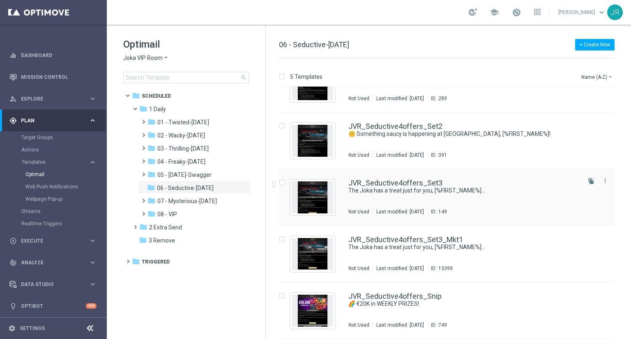
click at [419, 200] on div "JVR_Seductive4offers_Set3 The Joka has a treat just for you, [%FIRST_NAME%]... …" at bounding box center [464, 198] width 231 height 36
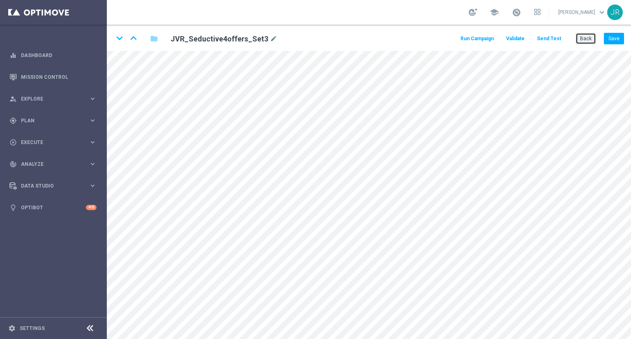
drag, startPoint x: 589, startPoint y: 41, endPoint x: 220, endPoint y: 132, distance: 379.4
click at [587, 42] on button "Back" at bounding box center [586, 39] width 21 height 12
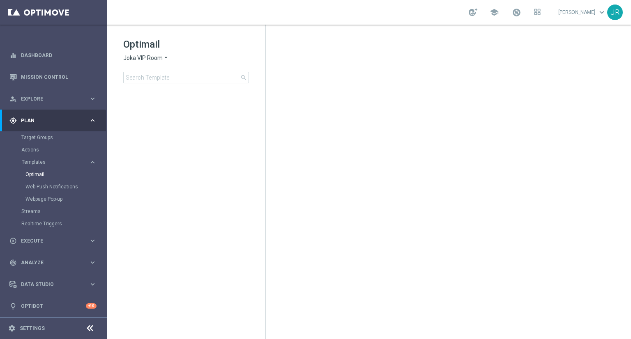
click at [128, 56] on span "Joka VIP Room" at bounding box center [142, 58] width 39 height 8
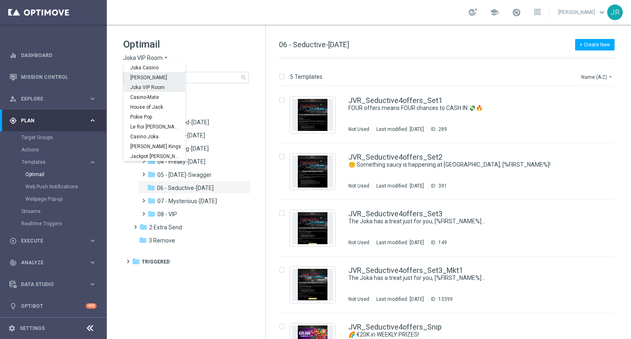
click at [0, 0] on span "[PERSON_NAME]" at bounding box center [0, 0] width 0 height 0
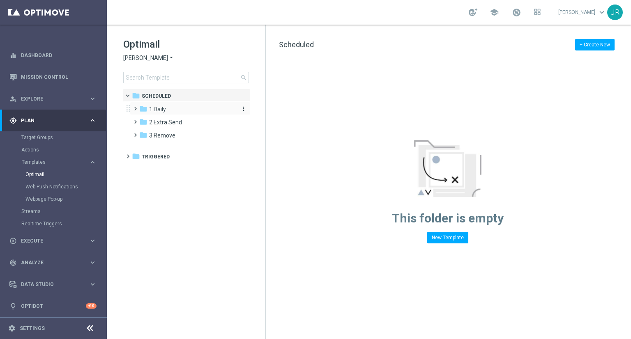
click at [160, 111] on span "1 Daily" at bounding box center [157, 109] width 17 height 7
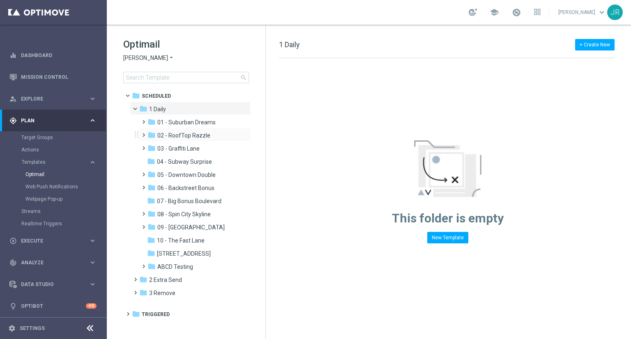
click at [187, 141] on div "folder 02 - RoofTop Razzle more_vert" at bounding box center [194, 134] width 113 height 13
click at [187, 134] on span "02 - RoofTop Razzle" at bounding box center [183, 135] width 53 height 7
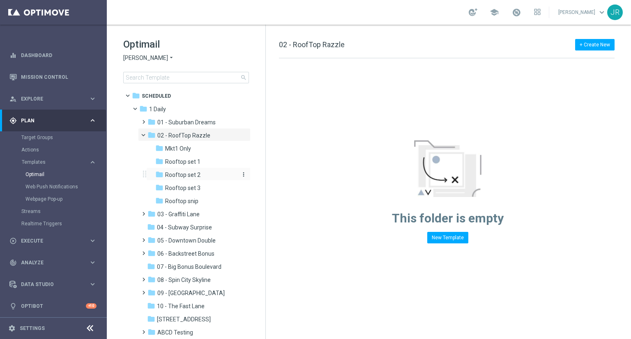
click at [179, 176] on span "Rooftop set 2" at bounding box center [182, 174] width 35 height 7
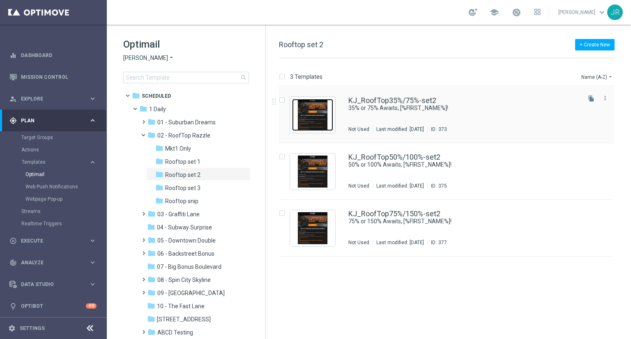
click at [306, 120] on img "Press SPACE to select this row." at bounding box center [312, 115] width 41 height 32
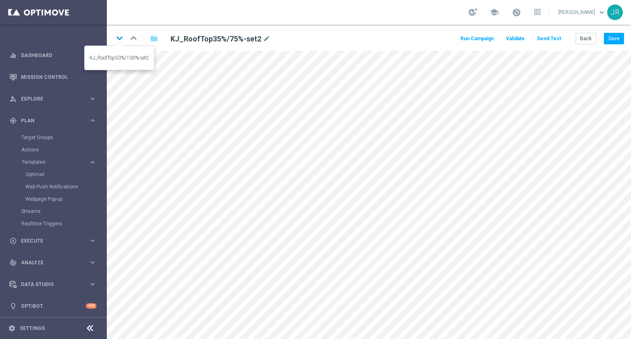
click at [122, 38] on icon "keyboard_arrow_down" at bounding box center [119, 38] width 12 height 12
click at [116, 37] on icon "keyboard_arrow_down" at bounding box center [119, 38] width 12 height 12
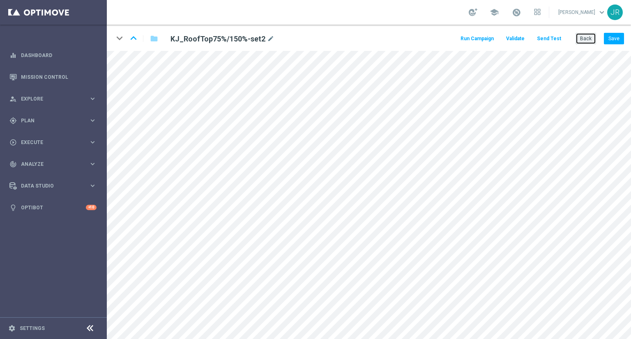
click at [590, 38] on button "Back" at bounding box center [586, 39] width 21 height 12
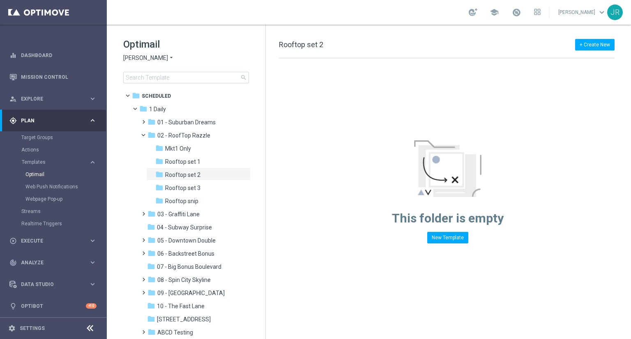
drag, startPoint x: 123, startPoint y: 60, endPoint x: 116, endPoint y: 73, distance: 14.7
click at [121, 62] on div "Optimail [PERSON_NAME] × [PERSON_NAME] search folder 1 Folder folder Scheduled …" at bounding box center [186, 81] width 159 height 113
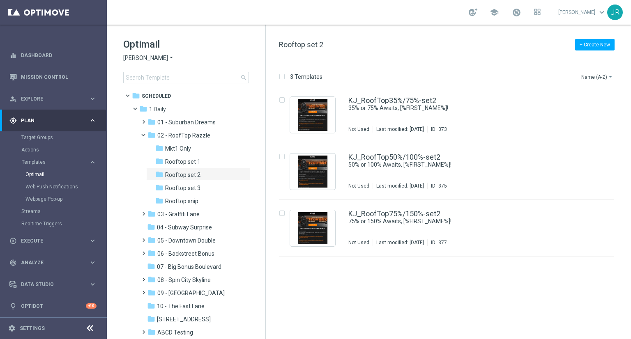
click at [138, 58] on span "[PERSON_NAME]" at bounding box center [145, 58] width 45 height 8
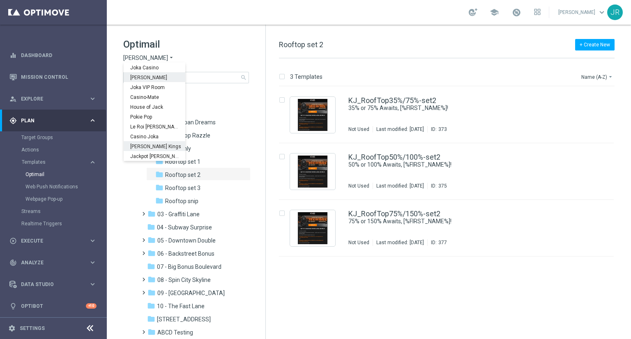
click at [154, 141] on div "[PERSON_NAME] Kings" at bounding box center [155, 146] width 62 height 10
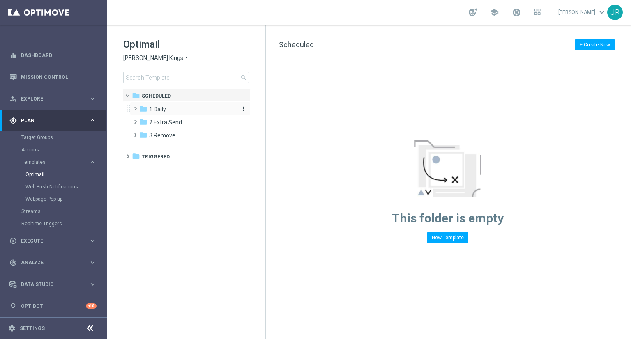
click at [158, 111] on span "1 Daily" at bounding box center [157, 109] width 17 height 7
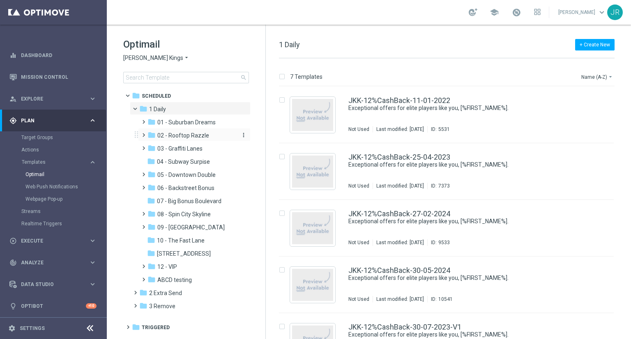
click at [180, 134] on span "02 - Rooftop Razzle" at bounding box center [183, 135] width 52 height 7
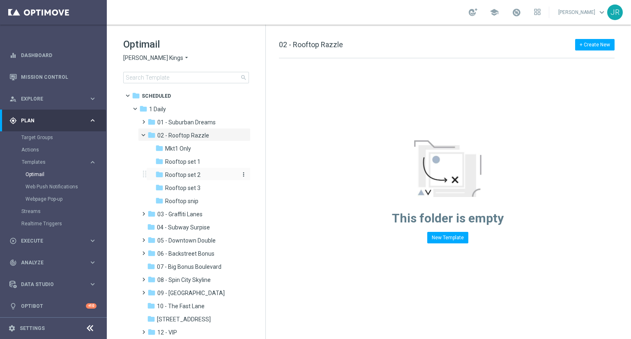
click at [186, 176] on span "Rooftop set 2" at bounding box center [182, 174] width 35 height 7
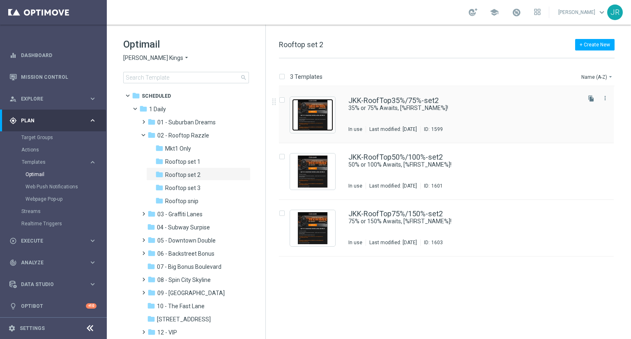
click at [307, 124] on img "Press SPACE to select this row." at bounding box center [312, 115] width 41 height 32
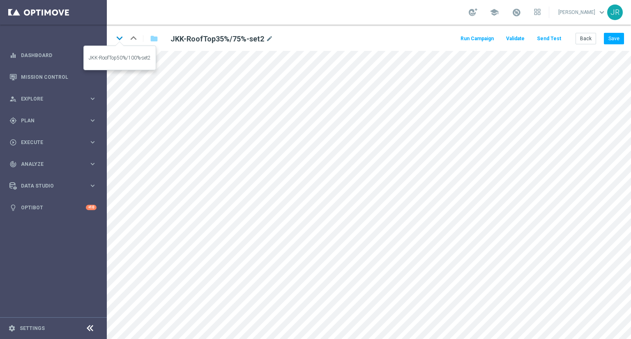
click at [119, 36] on icon "keyboard_arrow_down" at bounding box center [119, 38] width 12 height 12
click at [592, 39] on button "Back" at bounding box center [586, 39] width 21 height 12
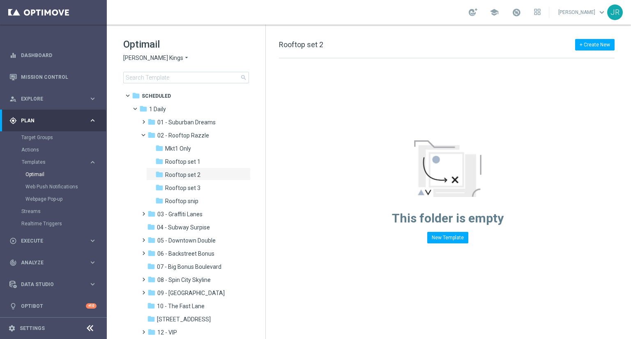
click at [129, 60] on span "[PERSON_NAME] Kings" at bounding box center [153, 58] width 60 height 8
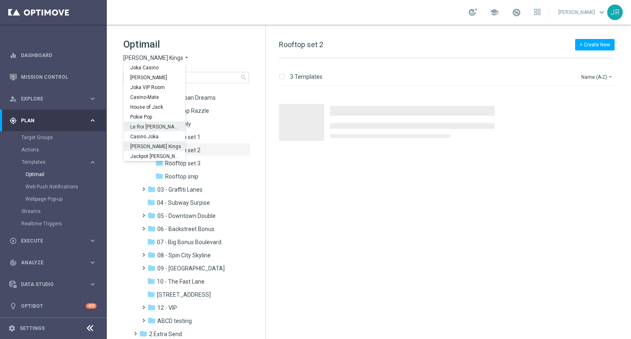
scroll to position [62, 0]
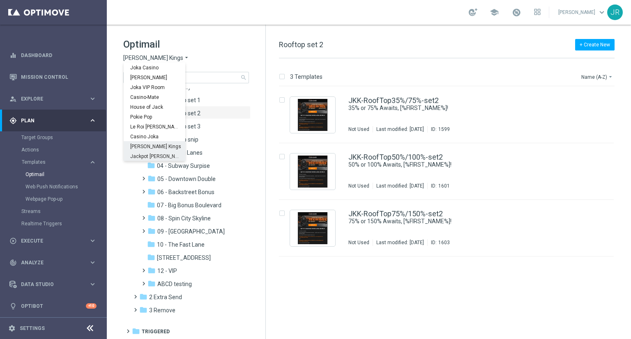
click at [0, 0] on span "Jackpot [PERSON_NAME]" at bounding box center [0, 0] width 0 height 0
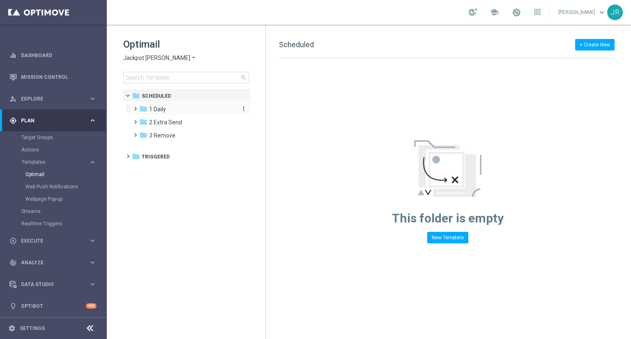
click at [161, 111] on span "1 Daily" at bounding box center [157, 109] width 17 height 7
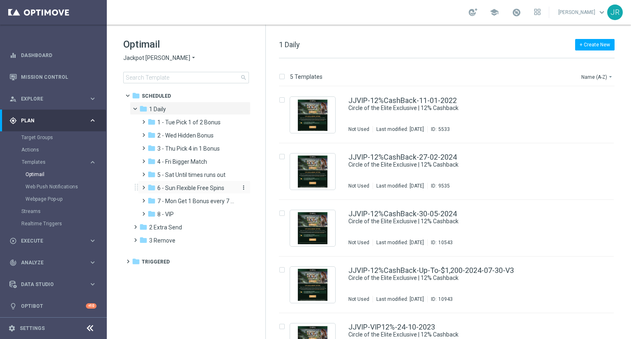
click at [179, 187] on span "6 - Sun Flexible Free Spins" at bounding box center [190, 188] width 67 height 7
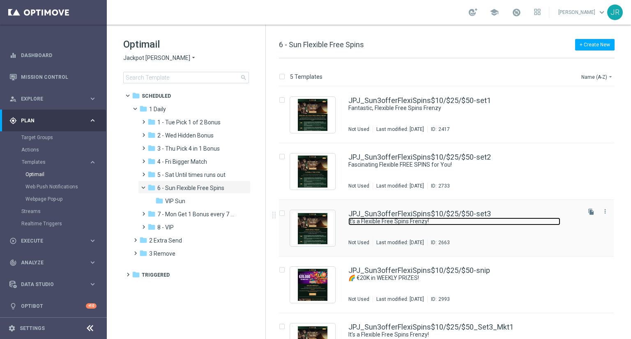
click at [434, 223] on link "It’s a Flexible Free Spins Frenzy!" at bounding box center [455, 222] width 212 height 8
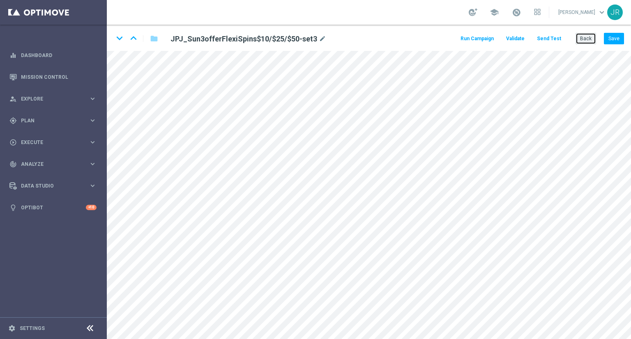
click at [588, 44] on button "Back" at bounding box center [586, 39] width 21 height 12
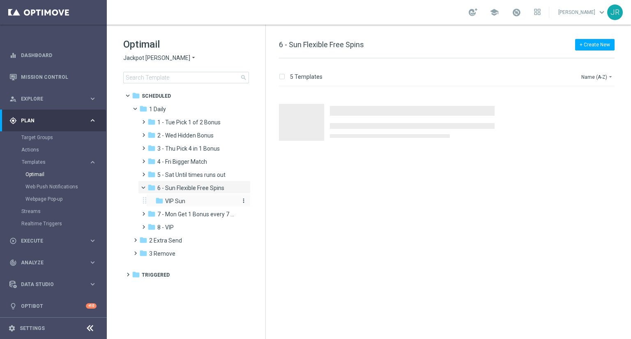
click at [176, 203] on span "VIP Sun" at bounding box center [175, 201] width 20 height 7
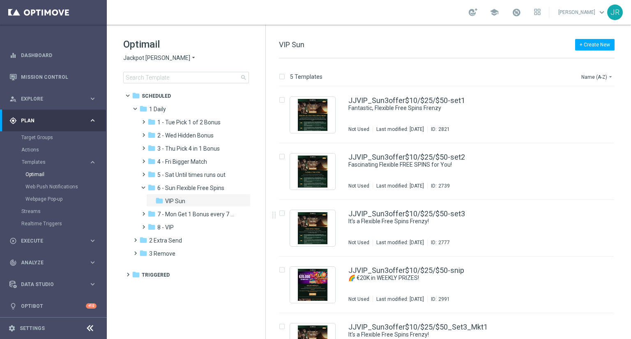
drag, startPoint x: 414, startPoint y: 236, endPoint x: 436, endPoint y: 281, distance: 50.2
click at [414, 236] on div "JJVIP_Sun3offer$10/$25/$50-set3 It’s a Flexible Free Spins Frenzy! Not Used Las…" at bounding box center [464, 228] width 231 height 36
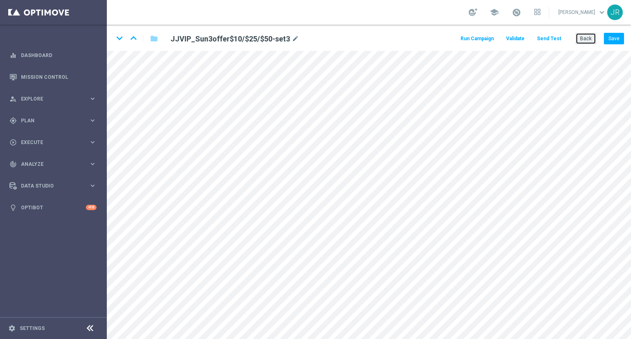
drag, startPoint x: 582, startPoint y: 38, endPoint x: 573, endPoint y: 43, distance: 10.2
click at [573, 43] on div "Run Campaign Validate Send Test Back Save" at bounding box center [542, 39] width 165 height 12
drag, startPoint x: 591, startPoint y: 38, endPoint x: 559, endPoint y: 60, distance: 38.1
click at [590, 39] on button "Back" at bounding box center [586, 39] width 21 height 12
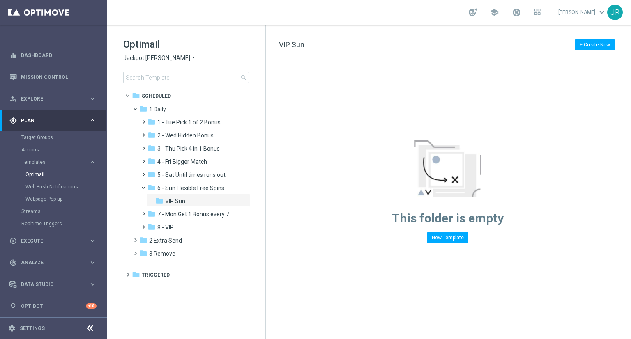
click at [131, 60] on span "Jackpot Jill" at bounding box center [156, 58] width 67 height 8
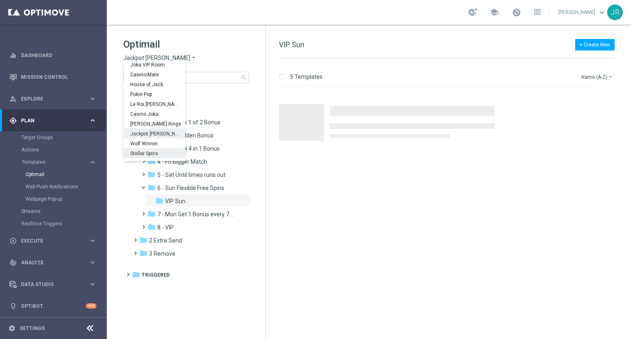
scroll to position [30, 0]
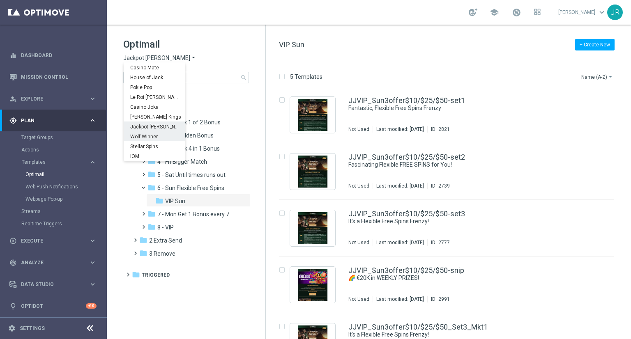
click at [0, 0] on span "Wolf Winner" at bounding box center [0, 0] width 0 height 0
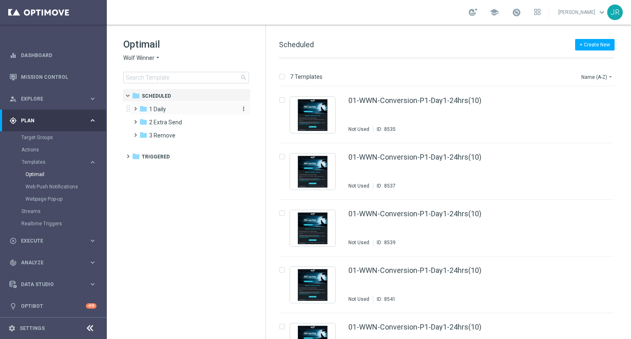
click at [171, 110] on div "folder 1 Daily" at bounding box center [186, 109] width 95 height 9
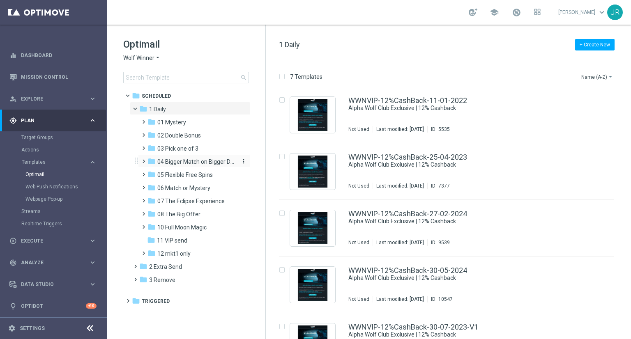
click at [187, 165] on span "04 Bigger Match on Bigger Deposits" at bounding box center [196, 161] width 78 height 7
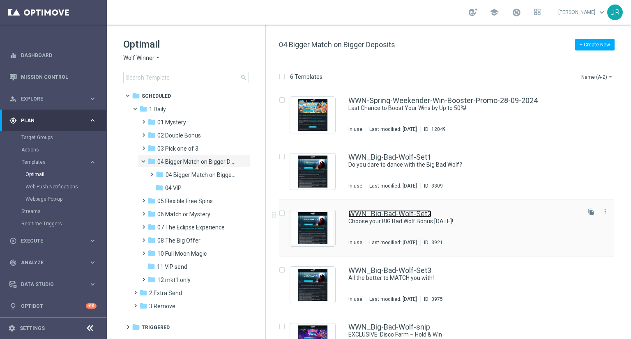
click at [408, 212] on link "WWN_Big-Bad-Wolf-Set2" at bounding box center [390, 213] width 83 height 7
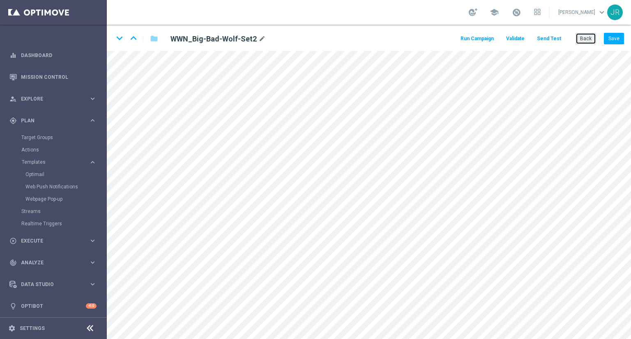
click at [587, 40] on button "Back" at bounding box center [586, 39] width 21 height 12
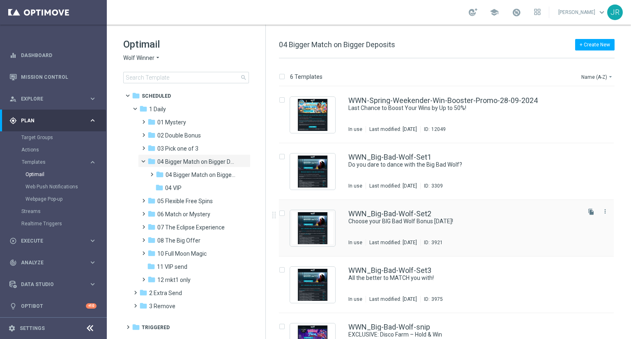
click at [454, 228] on div "WWN_Big-Bad-Wolf-Set2 Choose your BIG Bad Wolf Bonus today! In use Last modifie…" at bounding box center [464, 228] width 231 height 36
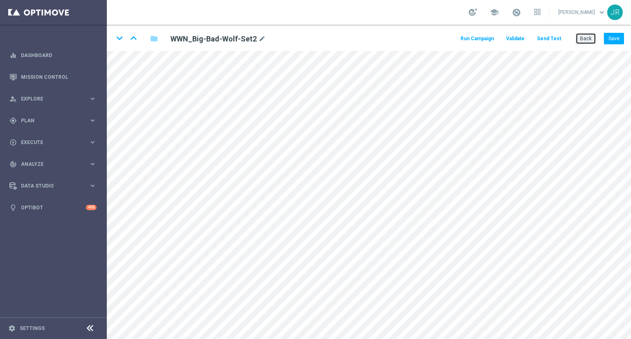
click at [585, 38] on button "Back" at bounding box center [586, 39] width 21 height 12
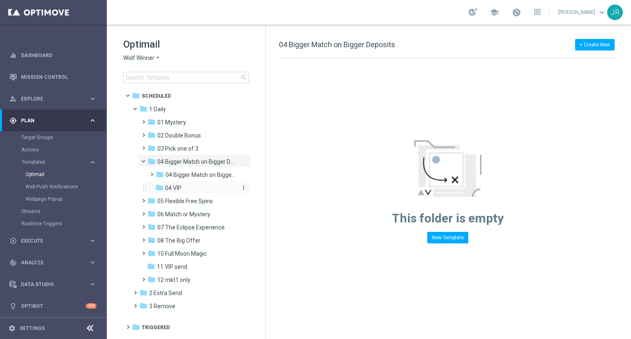
click at [187, 191] on div "folder 04 VIP" at bounding box center [195, 188] width 81 height 9
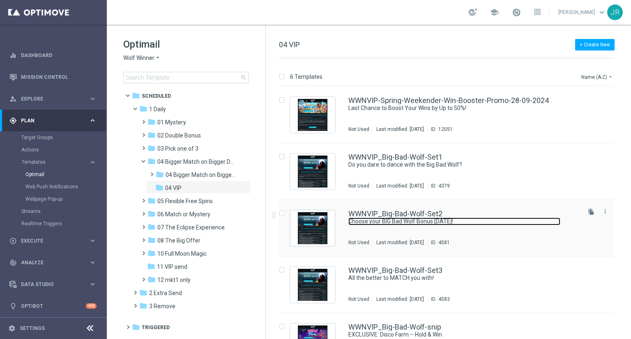
click at [487, 225] on link "Choose your BIG Bad Wolf Bonus [DATE]!" at bounding box center [455, 222] width 212 height 8
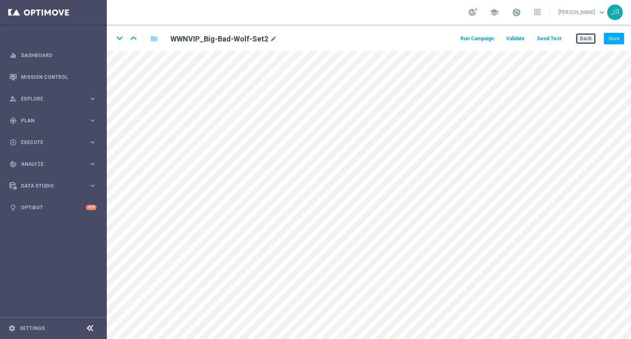
click at [582, 35] on button "Back" at bounding box center [586, 39] width 21 height 12
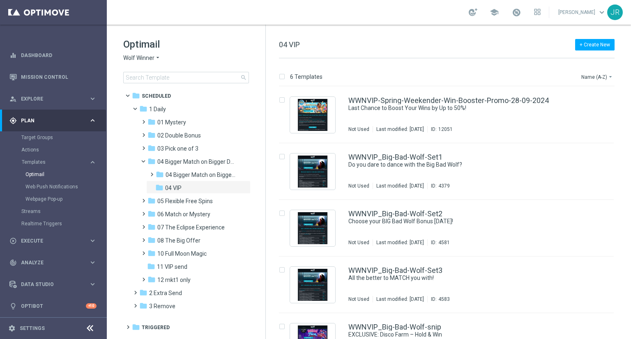
click at [132, 56] on span "Wolf Winner" at bounding box center [138, 58] width 31 height 8
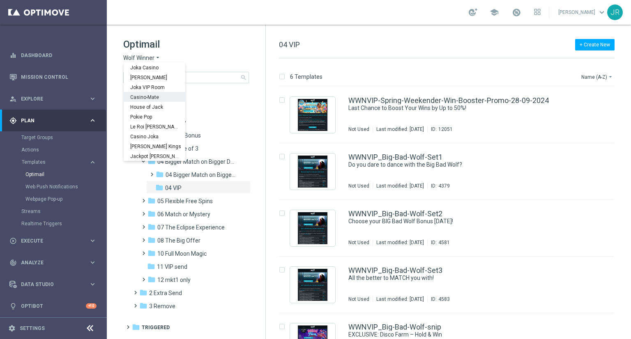
scroll to position [30, 0]
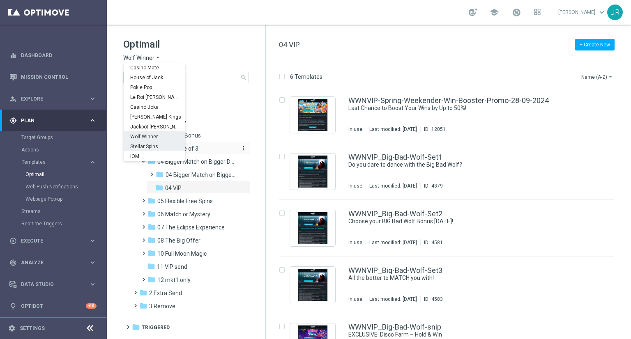
click at [0, 0] on span "Stellar Spins" at bounding box center [0, 0] width 0 height 0
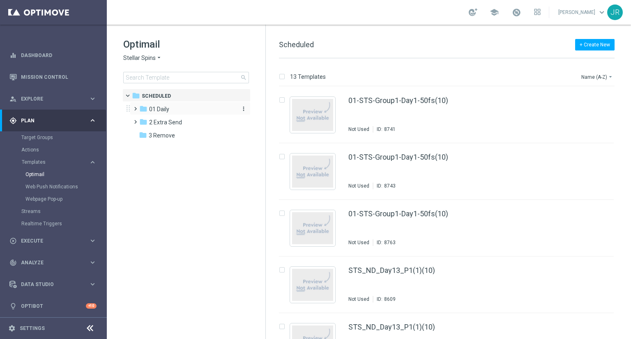
click at [166, 112] on span "01 Daily" at bounding box center [159, 109] width 20 height 7
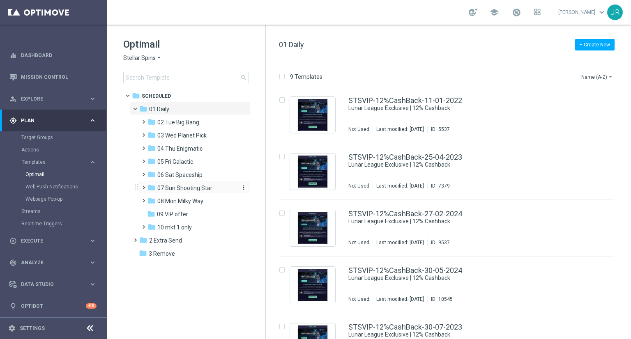
click at [182, 190] on span "07 Sun Shooting Star" at bounding box center [184, 188] width 55 height 7
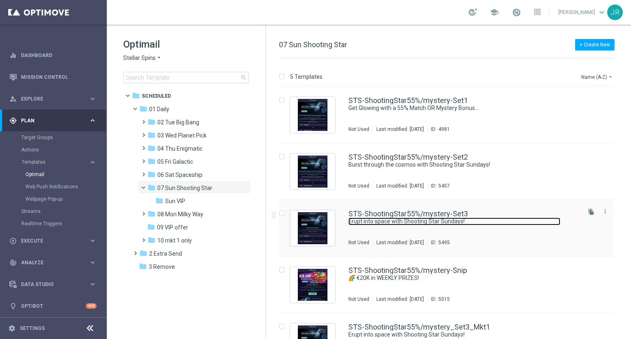
drag, startPoint x: 414, startPoint y: 223, endPoint x: 414, endPoint y: 210, distance: 12.7
click at [415, 223] on link "Erupt into space with Shooting Star Sundays!" at bounding box center [455, 222] width 212 height 8
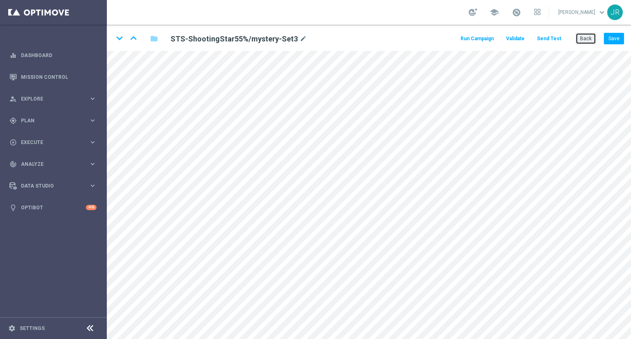
click at [592, 41] on button "Back" at bounding box center [586, 39] width 21 height 12
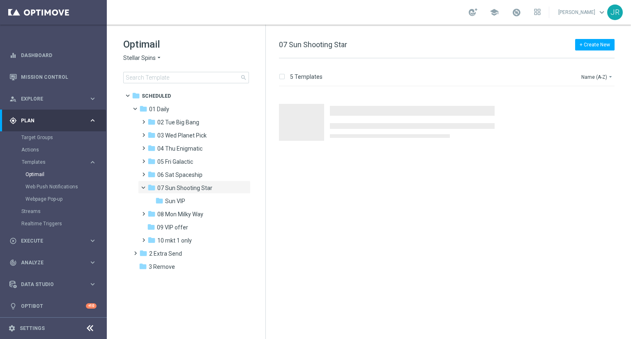
drag, startPoint x: 190, startPoint y: 201, endPoint x: 288, endPoint y: 181, distance: 99.9
click at [190, 201] on div "folder Sun VIP" at bounding box center [195, 201] width 81 height 9
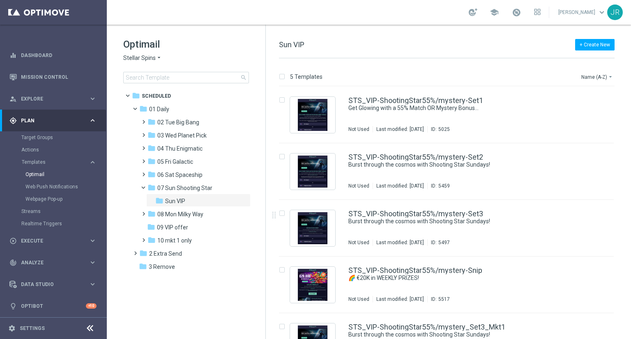
click at [413, 231] on div "STS_VIP-ShootingStar55%/mystery-Set3 Burst through the cosmos with Shooting Sta…" at bounding box center [464, 228] width 231 height 36
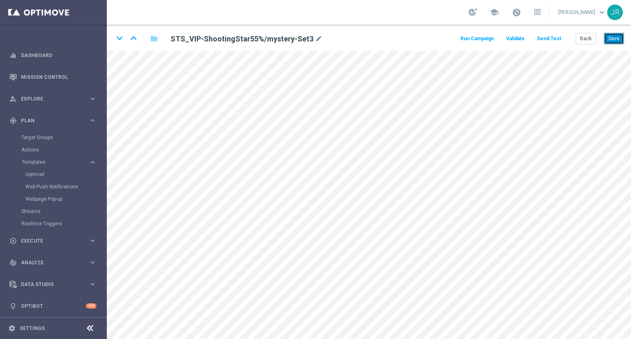
click at [620, 38] on button "Save" at bounding box center [614, 39] width 20 height 12
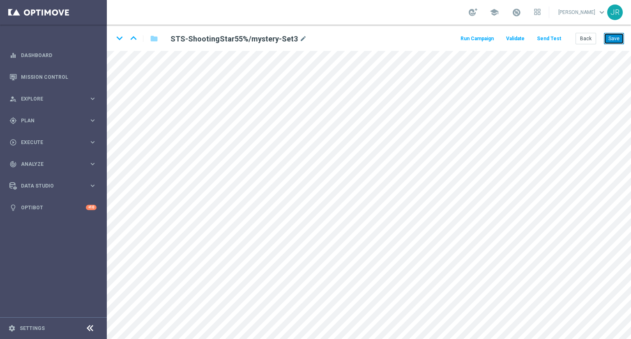
click at [620, 37] on button "Save" at bounding box center [614, 39] width 20 height 12
click at [572, 44] on div "Run Campaign Validate Send Test Back Save" at bounding box center [542, 39] width 165 height 12
click at [591, 40] on button "Back" at bounding box center [586, 39] width 21 height 12
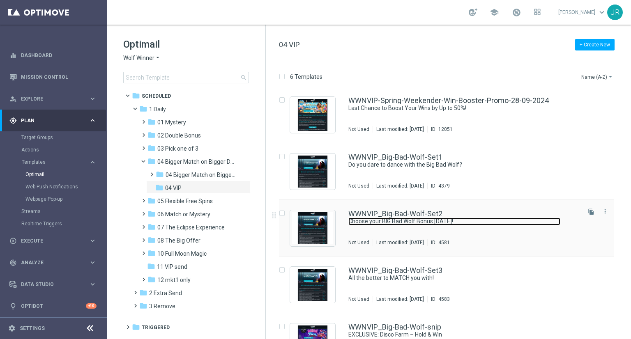
click at [431, 222] on link "Choose your BIG Bad Wolf Bonus [DATE]!" at bounding box center [455, 222] width 212 height 8
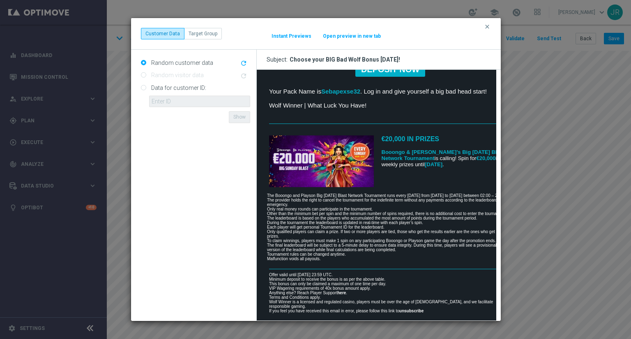
scroll to position [309, 0]
click at [490, 28] on icon "clear" at bounding box center [487, 26] width 7 height 7
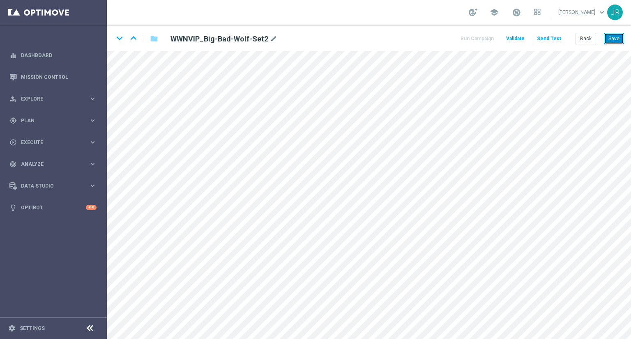
click at [622, 35] on button "Save" at bounding box center [614, 39] width 20 height 12
click at [612, 40] on button "Save" at bounding box center [614, 39] width 20 height 12
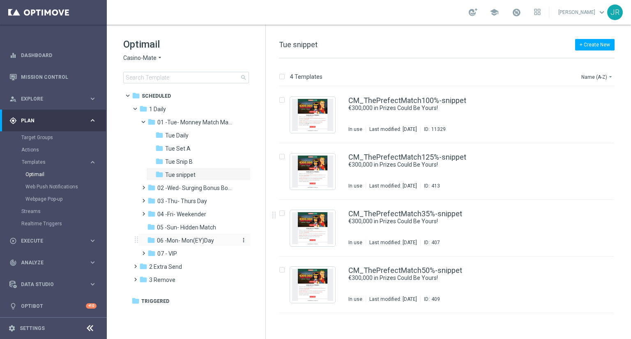
click at [184, 242] on span "06 -Mon- Mon(EY)Day" at bounding box center [185, 240] width 57 height 7
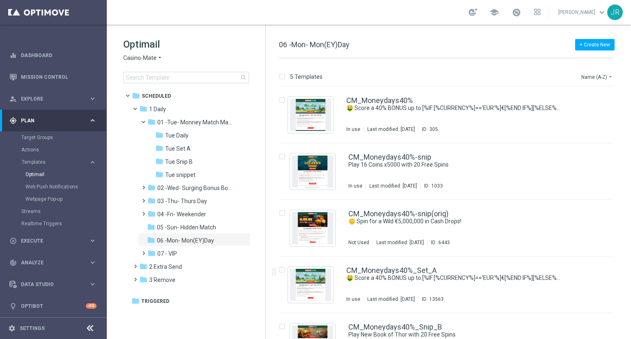
click at [131, 57] on span "Casino-Mate" at bounding box center [139, 58] width 33 height 8
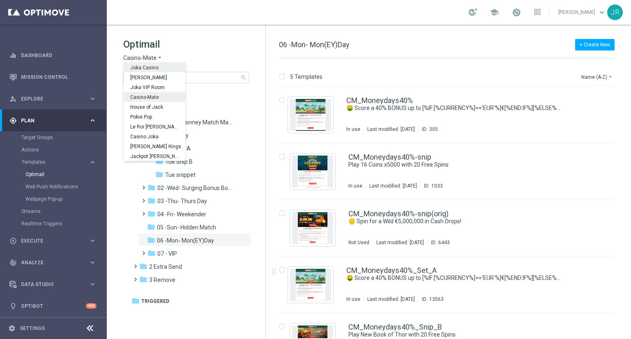
click at [0, 0] on span "Joka Casino" at bounding box center [0, 0] width 0 height 0
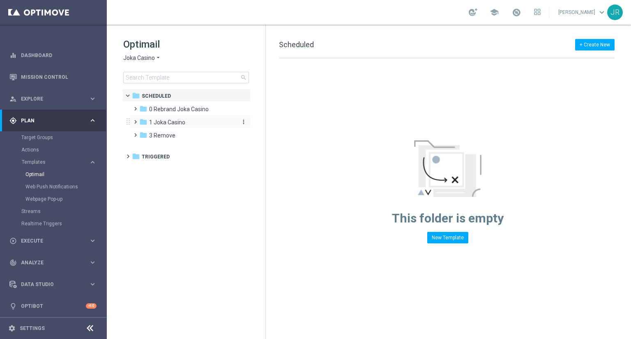
click at [167, 120] on span "1 Joka Casino" at bounding box center [167, 122] width 36 height 7
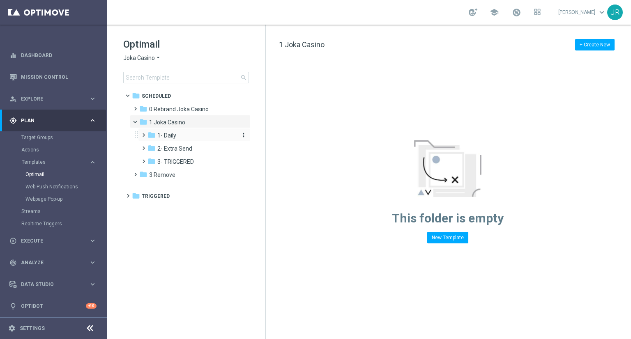
click at [169, 136] on span "1- Daily" at bounding box center [166, 135] width 19 height 7
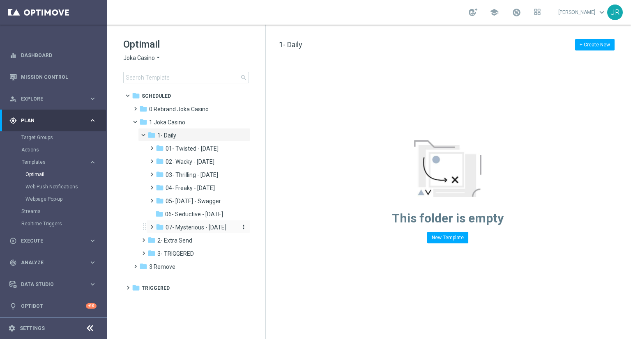
click at [199, 224] on span "07- Mysterious - Monday" at bounding box center [196, 227] width 61 height 7
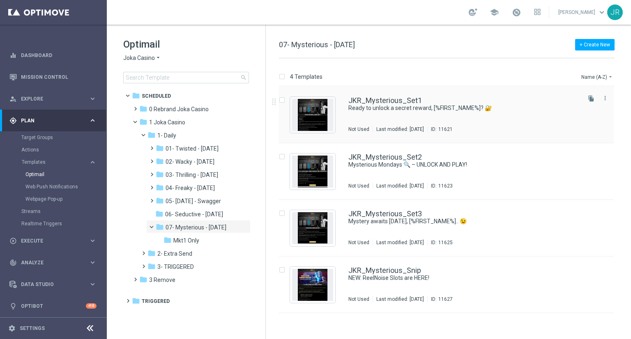
click at [352, 125] on div "JKR_Mysterious_Set1 Ready to unlock a secret reward, [%FIRST_NAME%]? 🔐 Not Used…" at bounding box center [464, 115] width 231 height 36
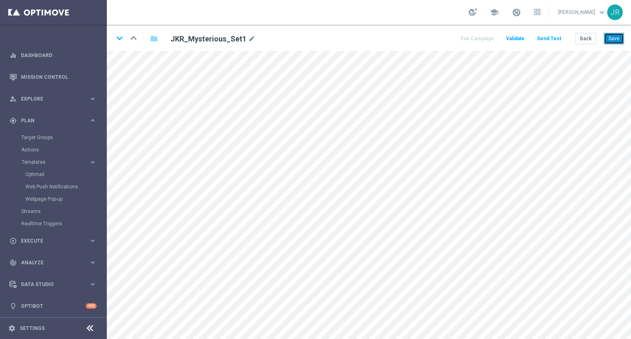
click at [621, 37] on button "Save" at bounding box center [614, 39] width 20 height 12
click at [617, 37] on button "Save" at bounding box center [614, 39] width 20 height 12
drag, startPoint x: 619, startPoint y: 35, endPoint x: 611, endPoint y: 45, distance: 12.8
click at [618, 35] on button "Save" at bounding box center [614, 39] width 20 height 12
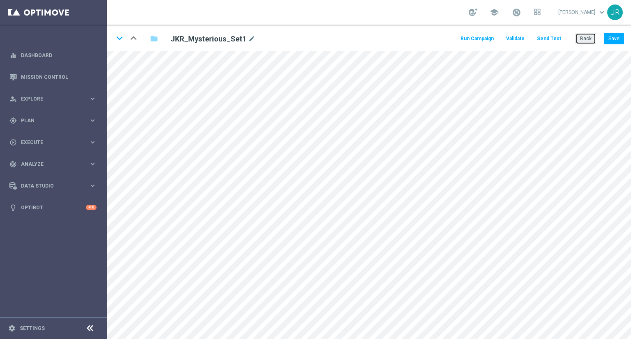
drag, startPoint x: 583, startPoint y: 39, endPoint x: 325, endPoint y: 79, distance: 261.2
click at [583, 39] on button "Back" at bounding box center [586, 39] width 21 height 12
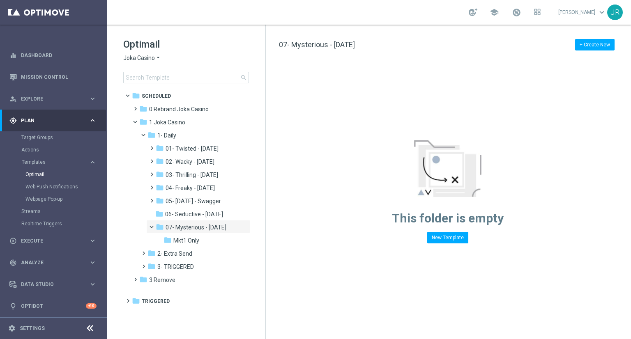
click at [133, 57] on span "Joka Casino" at bounding box center [139, 58] width 32 height 8
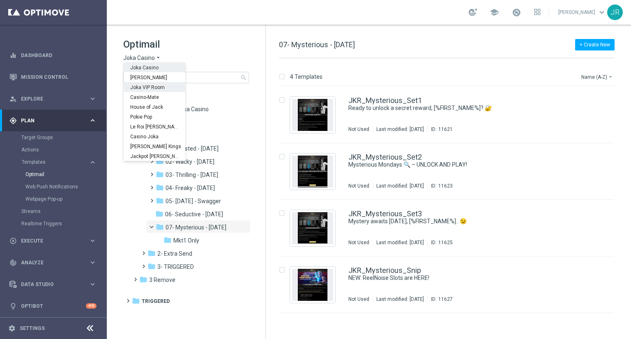
click at [0, 0] on span "Joka VIP Room" at bounding box center [0, 0] width 0 height 0
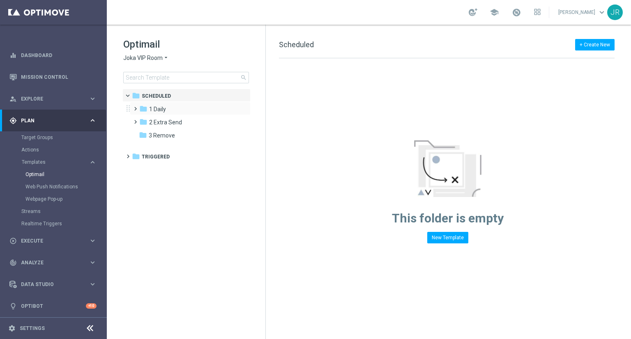
click at [171, 114] on div "folder 1 Daily" at bounding box center [186, 109] width 95 height 9
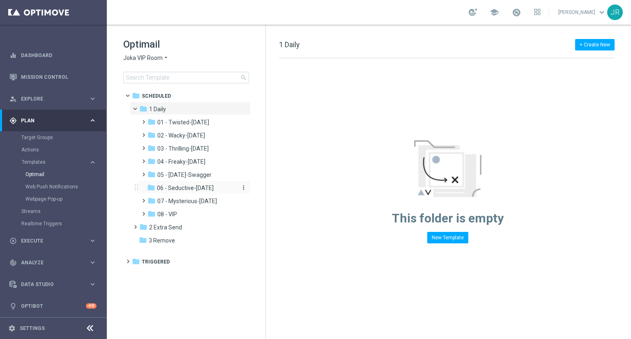
click at [187, 191] on span "06 - Seductive-[DATE]" at bounding box center [185, 188] width 57 height 7
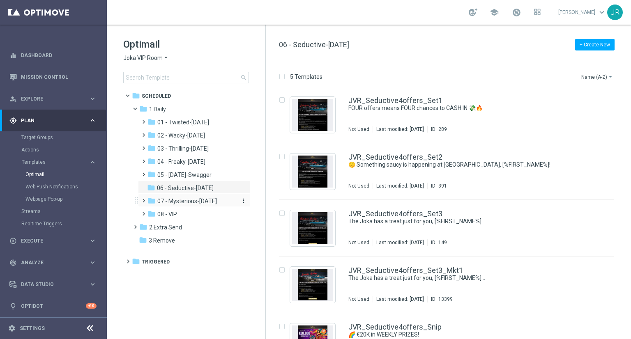
click at [198, 199] on span "07 - Mysterious-[DATE]" at bounding box center [187, 201] width 60 height 7
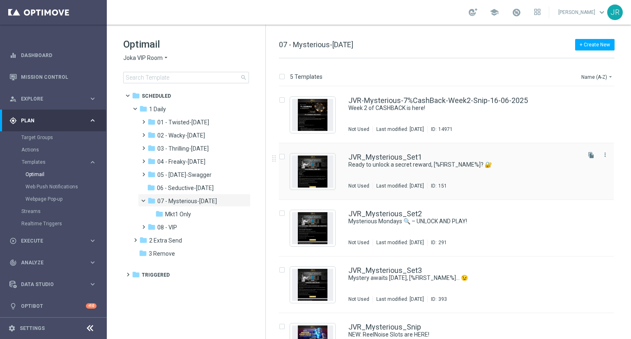
click at [406, 170] on div "JVR_Mysterious_Set1 Ready to unlock a secret reward, [%FIRST_NAME%]? 🔐 Not Used…" at bounding box center [464, 172] width 231 height 36
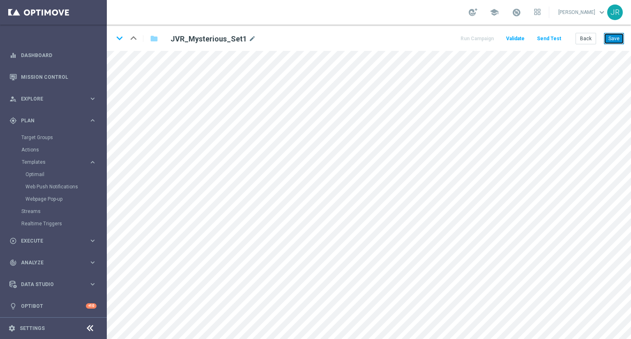
click at [616, 42] on button "Save" at bounding box center [614, 39] width 20 height 12
click at [622, 36] on button "Save" at bounding box center [614, 39] width 20 height 12
drag, startPoint x: 618, startPoint y: 34, endPoint x: 629, endPoint y: 42, distance: 13.9
click at [618, 34] on button "Save" at bounding box center [614, 39] width 20 height 12
click at [613, 38] on button "Save" at bounding box center [614, 39] width 20 height 12
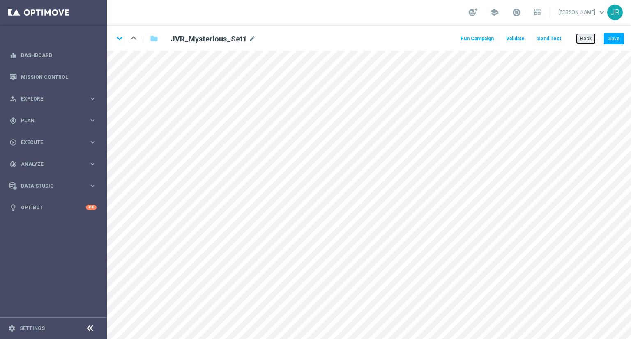
drag, startPoint x: 585, startPoint y: 40, endPoint x: 229, endPoint y: 17, distance: 357.5
click at [579, 42] on button "Back" at bounding box center [586, 39] width 21 height 12
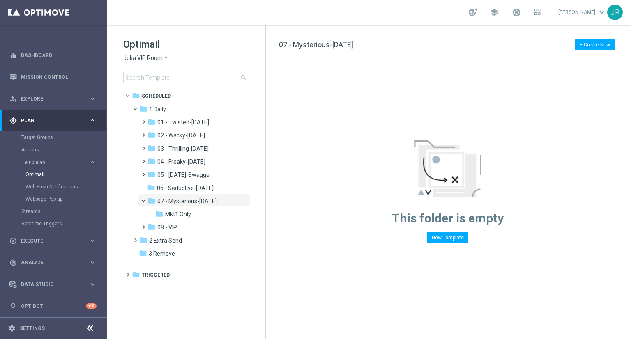
click at [139, 53] on div "Optimail Joka VIP Room arrow_drop_down × Joka VIP Room search" at bounding box center [194, 61] width 142 height 46
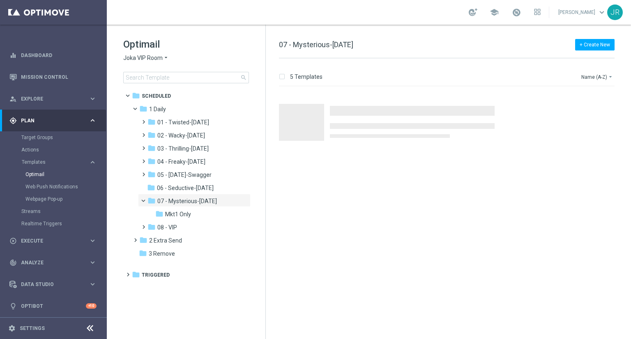
click at [138, 57] on span "Joka VIP Room" at bounding box center [142, 58] width 39 height 8
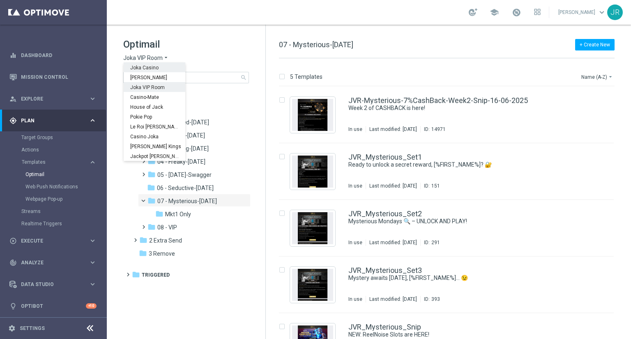
click at [148, 71] on div "Joka Casino" at bounding box center [155, 67] width 62 height 10
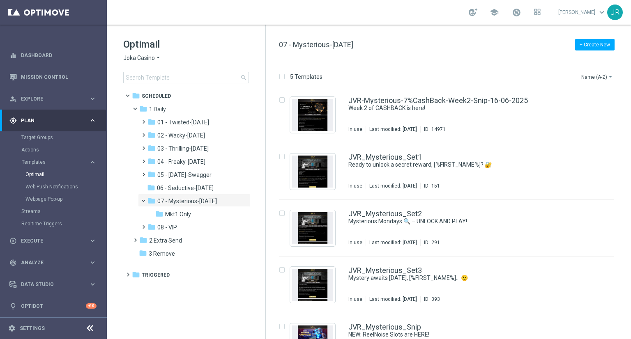
click at [143, 57] on span "Joka Casino" at bounding box center [139, 58] width 32 height 8
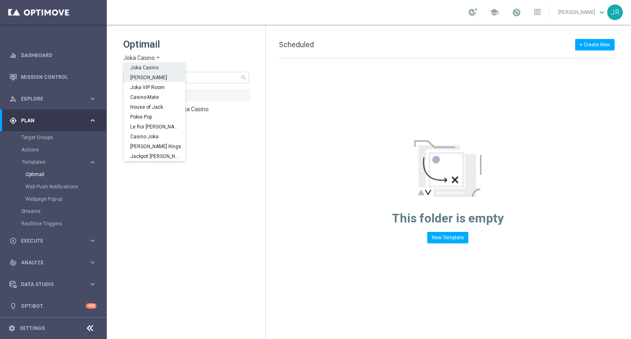
click at [0, 0] on span "[PERSON_NAME]" at bounding box center [0, 0] width 0 height 0
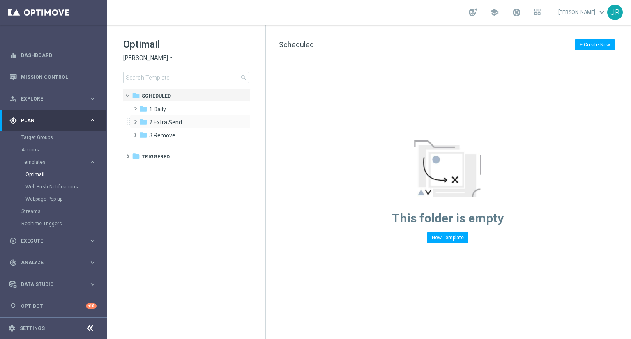
click at [169, 115] on div "folder 2 Extra Send more_vert" at bounding box center [190, 121] width 121 height 13
click at [165, 111] on span "1 Daily" at bounding box center [157, 109] width 17 height 7
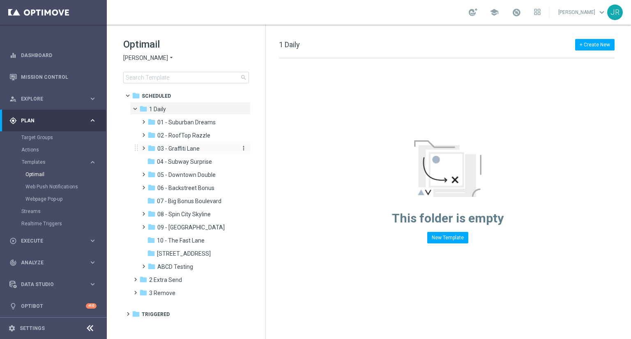
click at [186, 152] on span "03 - Graffiti Lane" at bounding box center [178, 148] width 42 height 7
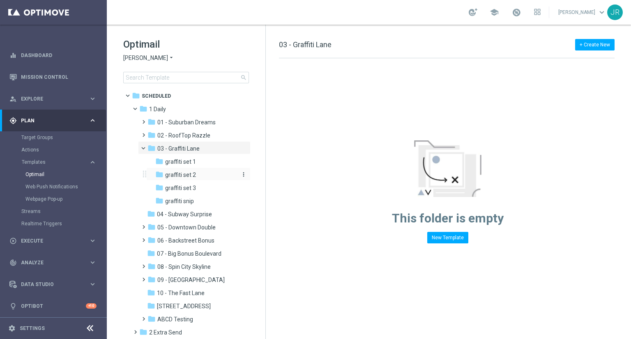
click at [185, 176] on span "graffiti set 2" at bounding box center [180, 174] width 31 height 7
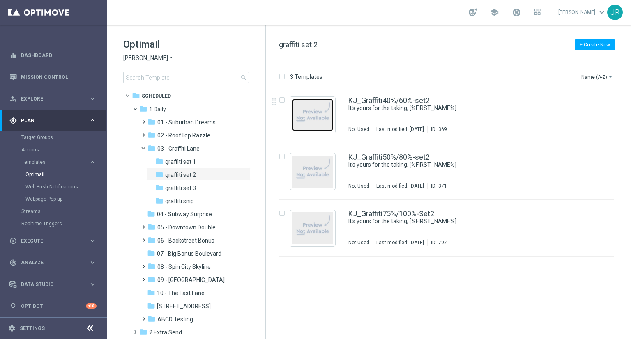
drag, startPoint x: 324, startPoint y: 130, endPoint x: 379, endPoint y: 181, distance: 74.4
click at [315, 125] on img "Press SPACE to select this row." at bounding box center [312, 115] width 41 height 32
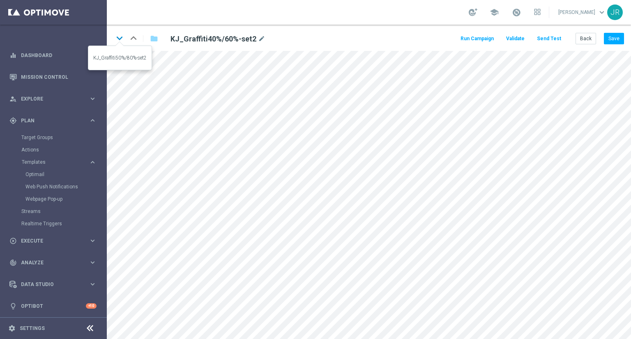
click at [118, 38] on icon "keyboard_arrow_down" at bounding box center [119, 38] width 12 height 12
click at [119, 37] on icon "keyboard_arrow_down" at bounding box center [119, 38] width 12 height 12
click at [613, 41] on button "Save" at bounding box center [614, 39] width 20 height 12
click at [133, 38] on icon "keyboard_arrow_up" at bounding box center [133, 38] width 12 height 12
click at [615, 34] on button "Save" at bounding box center [614, 39] width 20 height 12
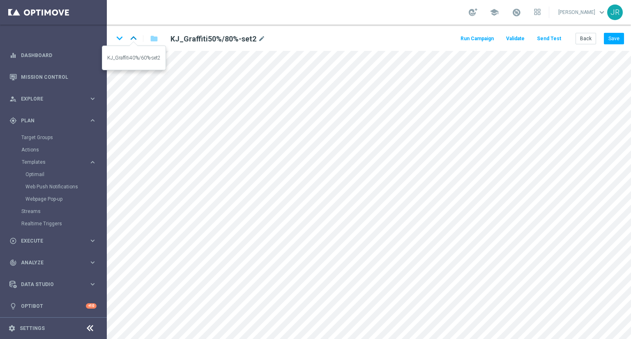
click at [135, 38] on icon "keyboard_arrow_up" at bounding box center [133, 38] width 12 height 12
drag, startPoint x: 618, startPoint y: 37, endPoint x: 605, endPoint y: 37, distance: 12.7
click at [617, 37] on button "Save" at bounding box center [614, 39] width 20 height 12
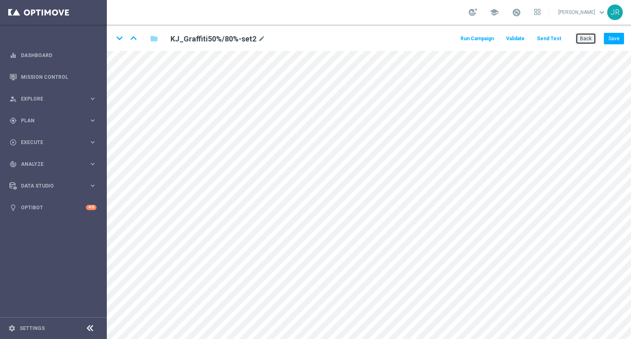
drag, startPoint x: 591, startPoint y: 41, endPoint x: 360, endPoint y: 78, distance: 233.9
click at [589, 42] on button "Back" at bounding box center [586, 39] width 21 height 12
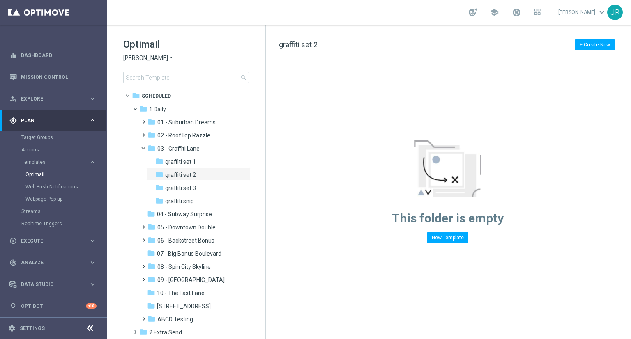
click at [137, 60] on span "[PERSON_NAME]" at bounding box center [145, 58] width 45 height 8
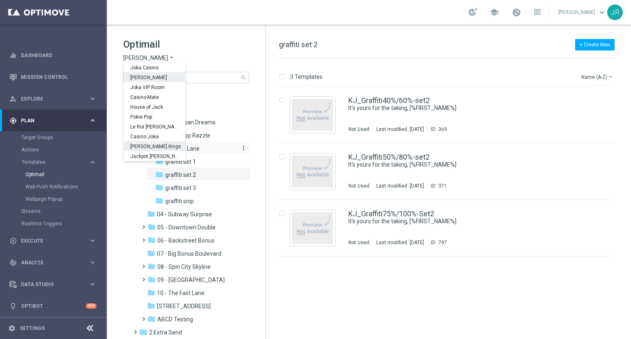
click at [0, 0] on span "[PERSON_NAME] Kings" at bounding box center [0, 0] width 0 height 0
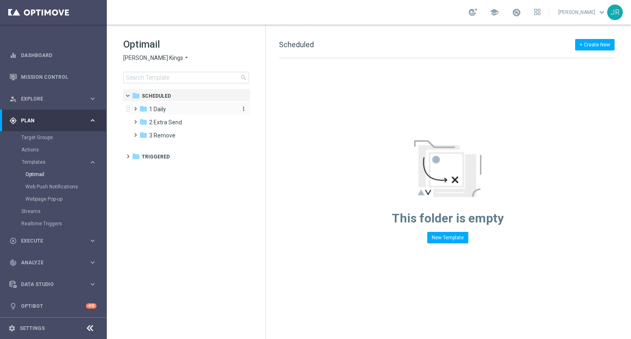
click at [170, 105] on div "folder 1 Daily" at bounding box center [186, 109] width 95 height 9
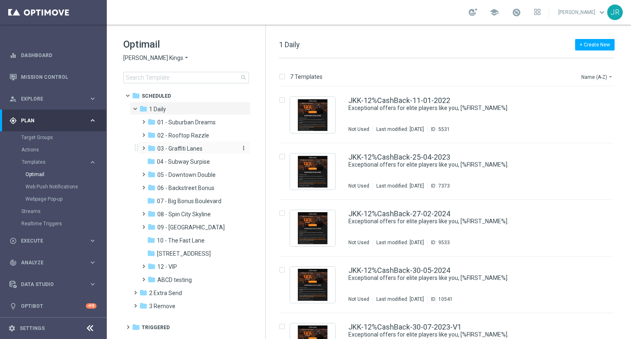
click at [192, 152] on span "03 - Graffiti Lanes" at bounding box center [179, 148] width 45 height 7
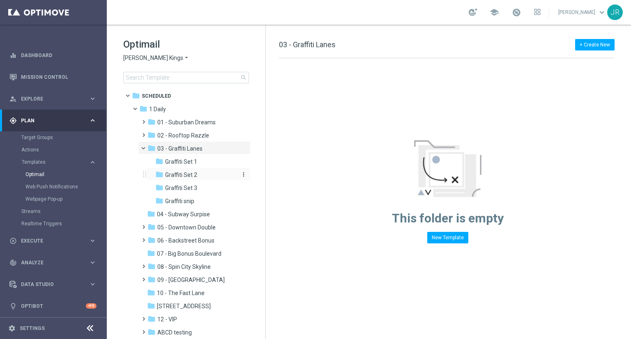
click at [189, 178] on span "Graffiti Set 2" at bounding box center [181, 174] width 32 height 7
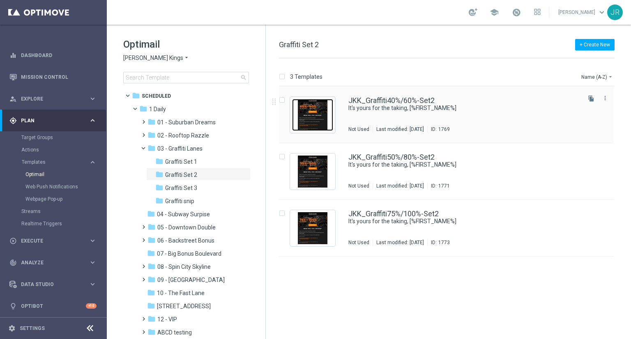
click at [307, 116] on img "Press SPACE to select this row." at bounding box center [312, 115] width 41 height 32
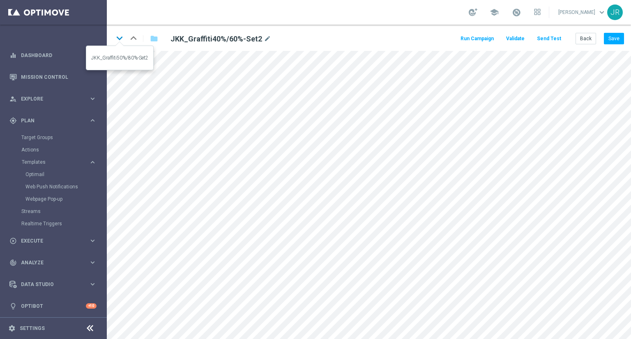
click at [122, 37] on icon "keyboard_arrow_down" at bounding box center [119, 38] width 12 height 12
click at [116, 37] on icon "keyboard_arrow_down" at bounding box center [119, 38] width 12 height 12
click at [612, 35] on button "Save" at bounding box center [614, 39] width 20 height 12
click at [135, 39] on icon "keyboard_arrow_up" at bounding box center [133, 38] width 12 height 12
click at [607, 42] on button "Save" at bounding box center [614, 39] width 20 height 12
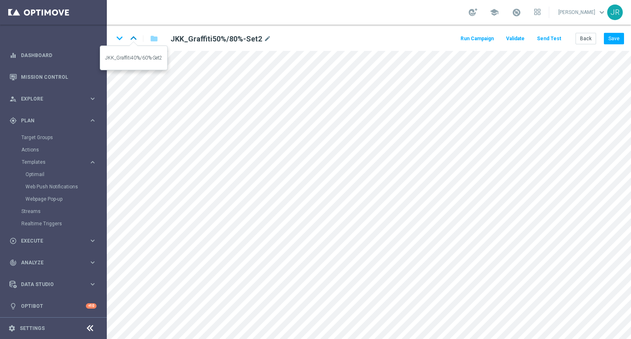
click at [136, 40] on icon "keyboard_arrow_up" at bounding box center [133, 38] width 12 height 12
click at [621, 39] on button "Save" at bounding box center [614, 39] width 20 height 12
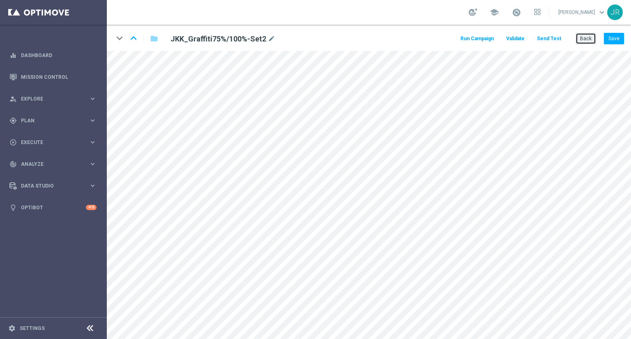
click at [585, 41] on button "Back" at bounding box center [586, 39] width 21 height 12
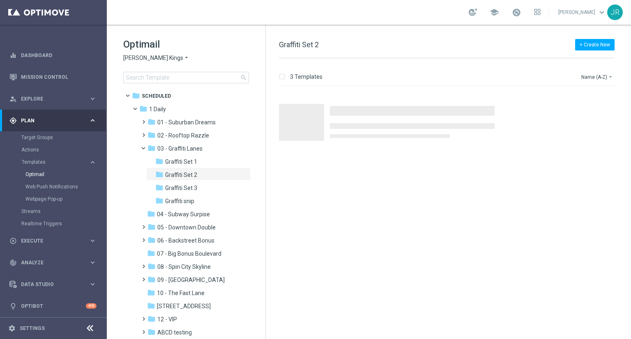
click at [129, 56] on span "[PERSON_NAME] Kings" at bounding box center [153, 58] width 60 height 8
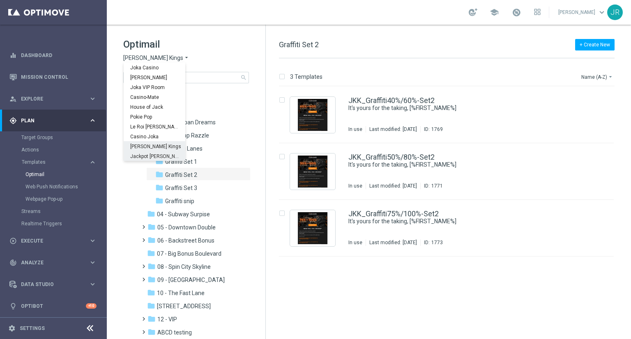
click at [0, 0] on span "Jackpot [PERSON_NAME]" at bounding box center [0, 0] width 0 height 0
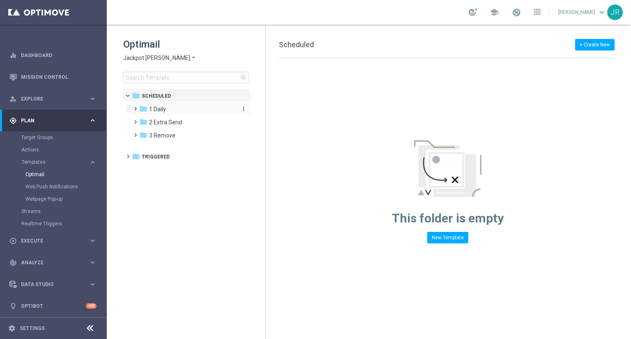
click at [162, 107] on span "1 Daily" at bounding box center [157, 109] width 17 height 7
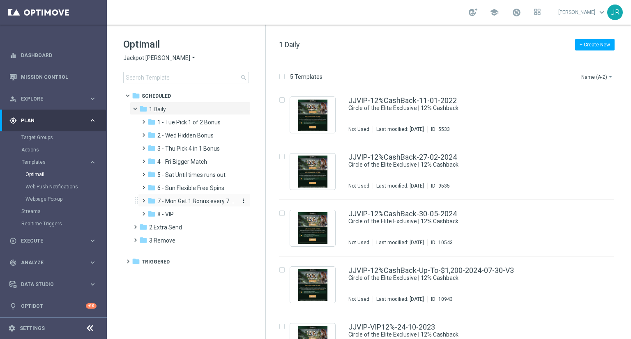
click at [183, 205] on div "folder 7 - Mon Get 1 Bonus every 7 Hours" at bounding box center [192, 201] width 88 height 9
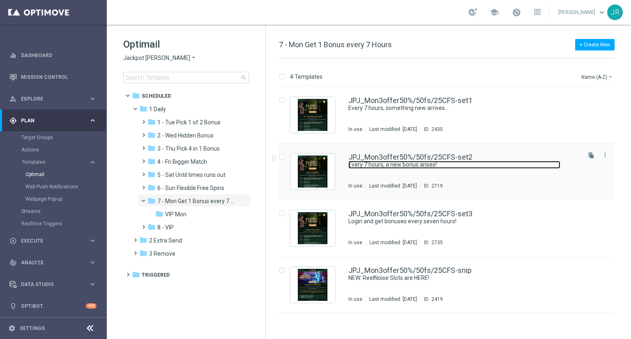
click at [447, 162] on link "Every 7 hours, a new bonus arises!" at bounding box center [455, 165] width 212 height 8
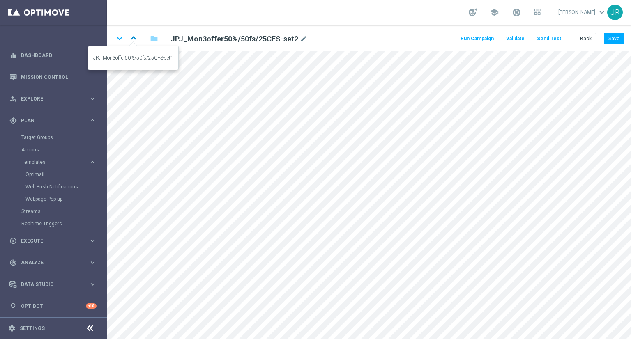
click at [130, 39] on icon "keyboard_arrow_up" at bounding box center [133, 38] width 12 height 12
click at [610, 42] on button "Save" at bounding box center [614, 39] width 20 height 12
click at [617, 39] on button "Save" at bounding box center [614, 39] width 20 height 12
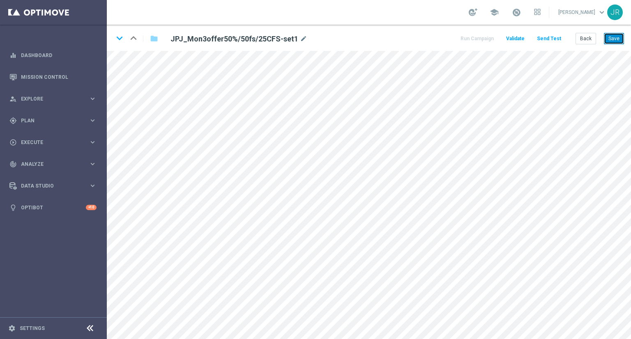
drag, startPoint x: 617, startPoint y: 37, endPoint x: 623, endPoint y: 44, distance: 9.4
click at [618, 37] on button "Save" at bounding box center [614, 39] width 20 height 12
click at [612, 39] on button "Save" at bounding box center [614, 39] width 20 height 12
click at [590, 39] on button "Back" at bounding box center [586, 39] width 21 height 12
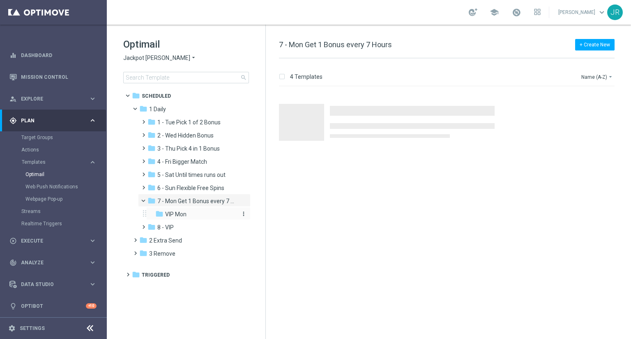
click at [195, 211] on div "folder VIP Mon" at bounding box center [195, 214] width 81 height 9
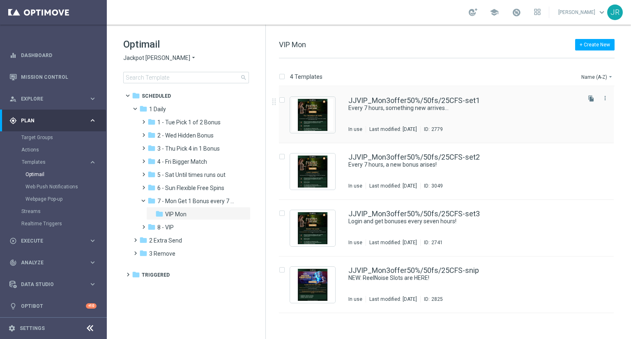
click at [408, 115] on div "JJVIP_Mon3offer50%/50fs/25CFS-set1 Every 7 hours, something new arrives… In use…" at bounding box center [464, 115] width 231 height 36
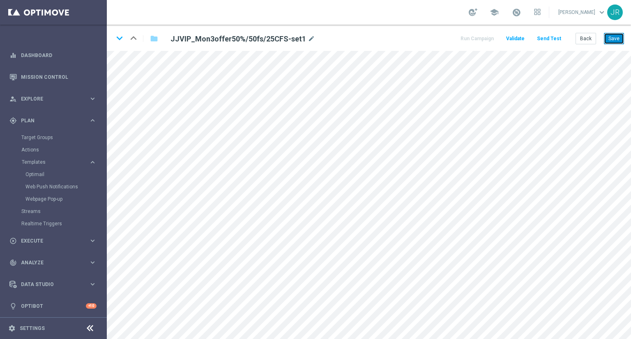
click at [621, 42] on button "Save" at bounding box center [614, 39] width 20 height 12
click at [615, 42] on button "Save" at bounding box center [614, 39] width 20 height 12
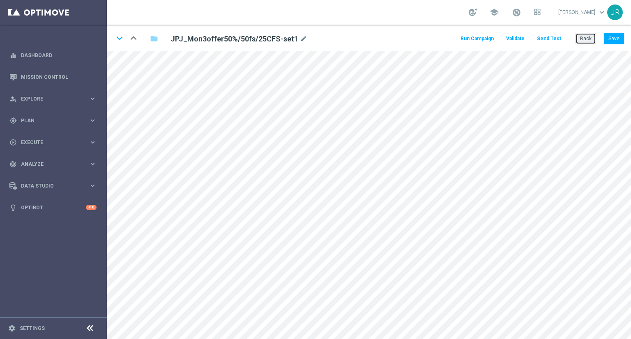
click at [589, 39] on button "Back" at bounding box center [586, 39] width 21 height 12
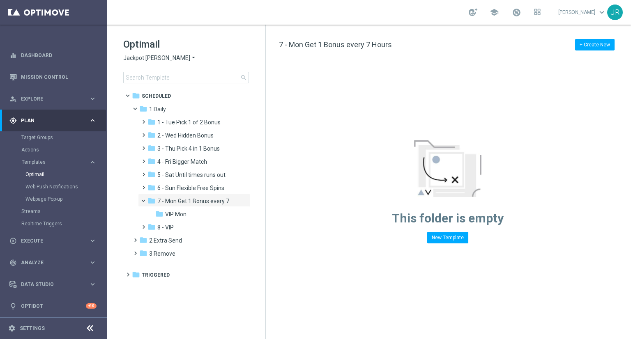
click at [140, 56] on span "Jackpot [PERSON_NAME]" at bounding box center [156, 58] width 67 height 8
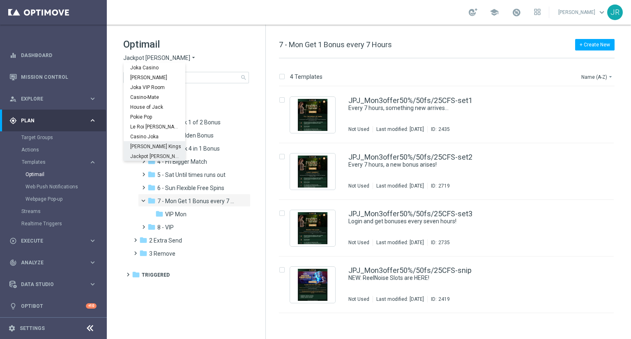
scroll to position [30, 0]
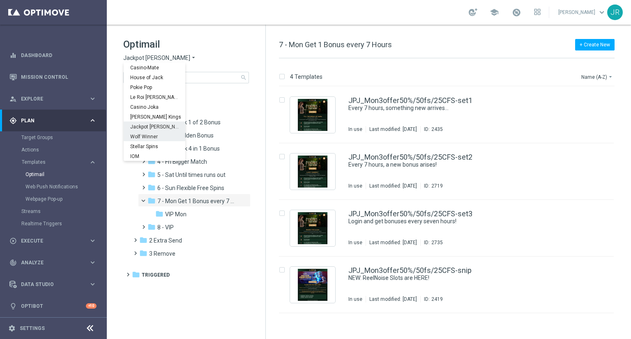
click at [0, 0] on span "Wolf Winner" at bounding box center [0, 0] width 0 height 0
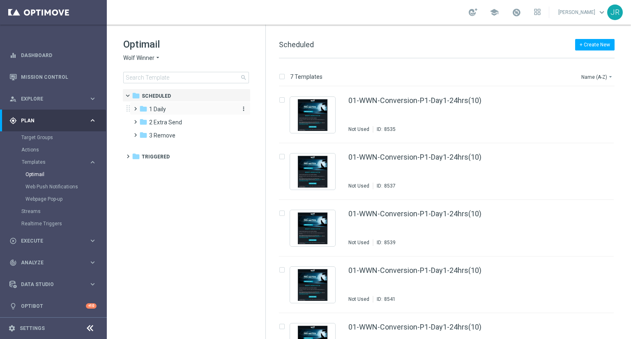
click at [179, 109] on div "folder 1 Daily" at bounding box center [186, 109] width 95 height 9
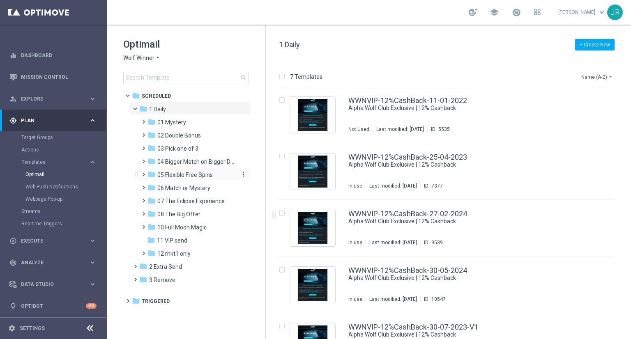
click at [196, 175] on span "05 Flexible Free Spins" at bounding box center [184, 174] width 55 height 7
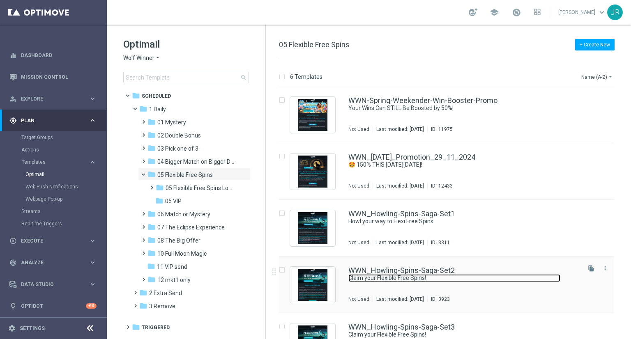
click at [401, 279] on link "Claim your Flexible Free Spins!" at bounding box center [455, 279] width 212 height 8
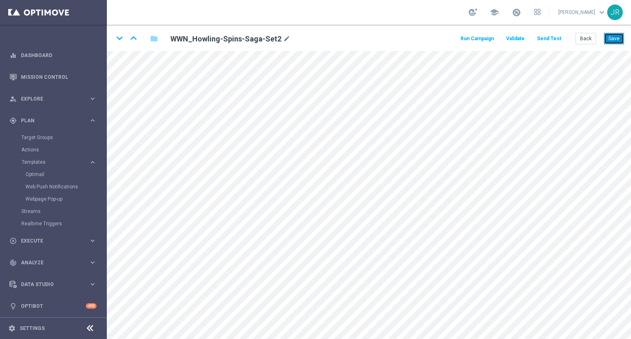
click at [608, 39] on button "Save" at bounding box center [614, 39] width 20 height 12
click at [610, 39] on button "Save" at bounding box center [614, 39] width 20 height 12
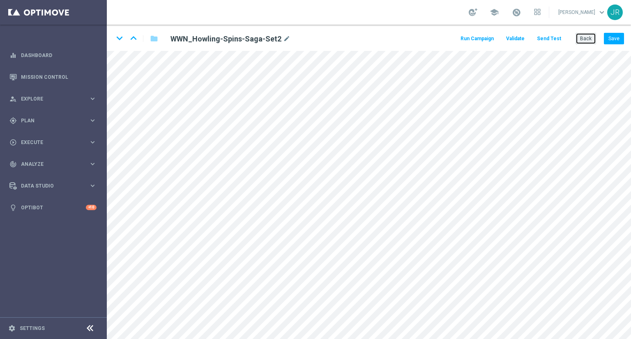
click at [592, 38] on button "Back" at bounding box center [586, 39] width 21 height 12
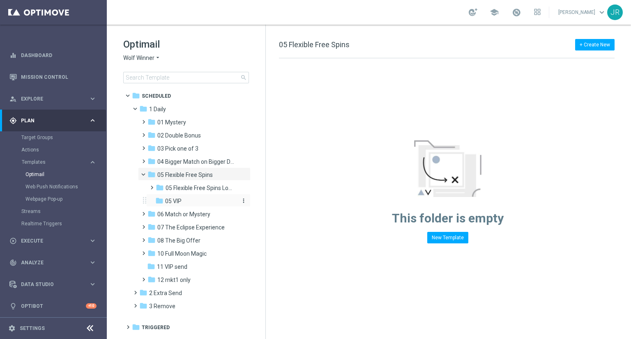
click at [176, 202] on span "05 VIP" at bounding box center [173, 201] width 16 height 7
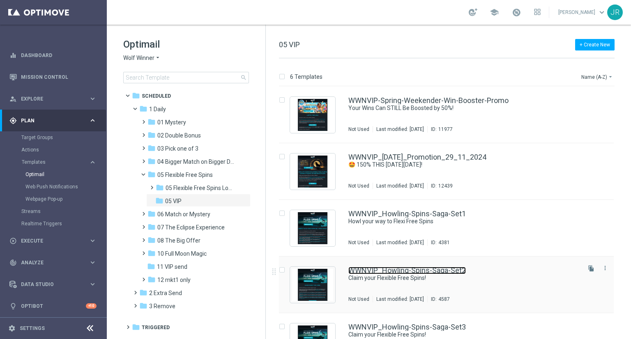
click at [413, 270] on link "WWNVIP_Howling-Spins-Saga-Set2" at bounding box center [408, 270] width 118 height 7
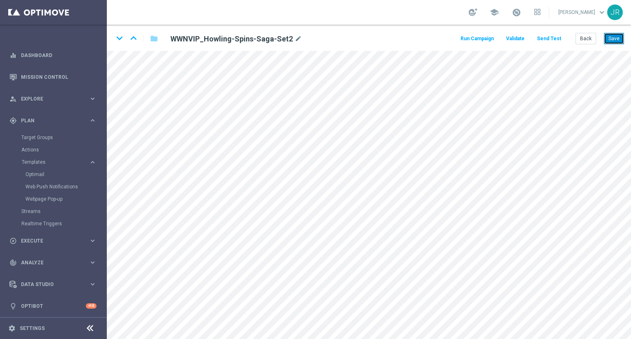
drag, startPoint x: 615, startPoint y: 34, endPoint x: 612, endPoint y: 44, distance: 11.2
click at [615, 35] on button "Save" at bounding box center [614, 39] width 20 height 12
click at [613, 39] on button "Save" at bounding box center [614, 39] width 20 height 12
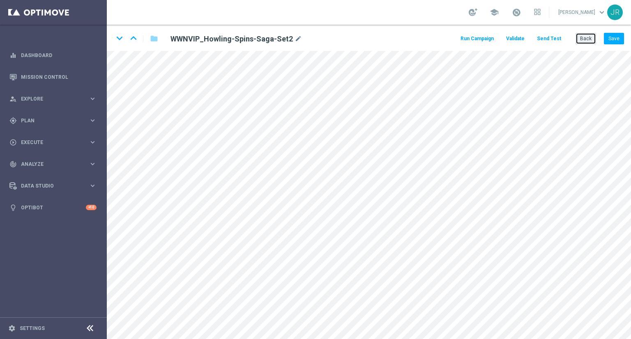
drag, startPoint x: 591, startPoint y: 38, endPoint x: 353, endPoint y: 64, distance: 239.0
click at [589, 40] on button "Back" at bounding box center [586, 39] width 21 height 12
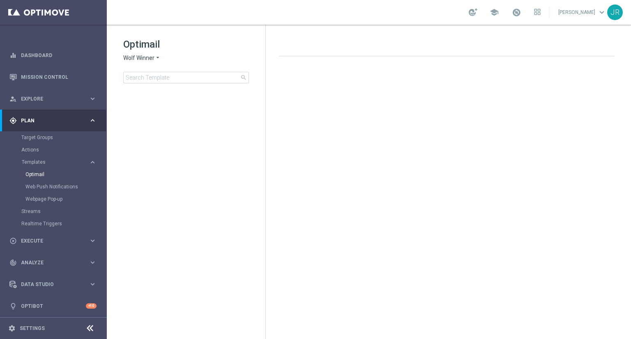
click at [125, 58] on span "Wolf Winner" at bounding box center [138, 58] width 31 height 8
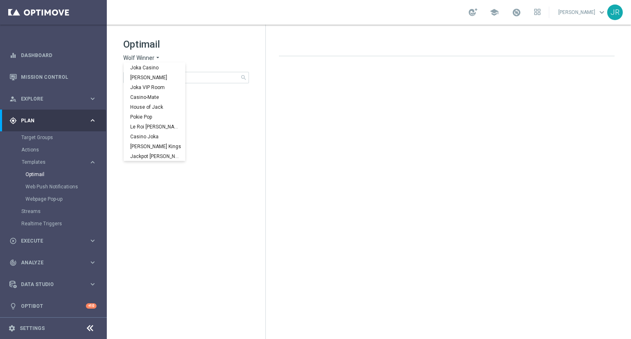
scroll to position [30, 0]
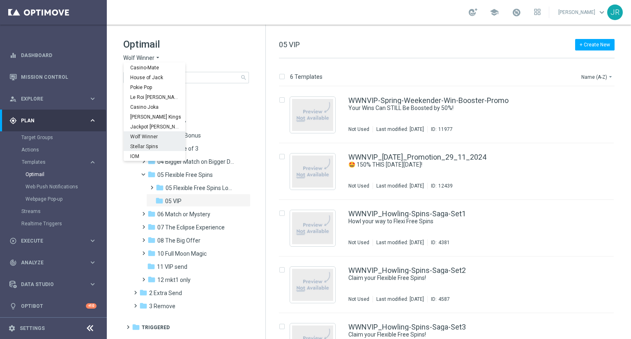
click at [0, 0] on span "Stellar Spins" at bounding box center [0, 0] width 0 height 0
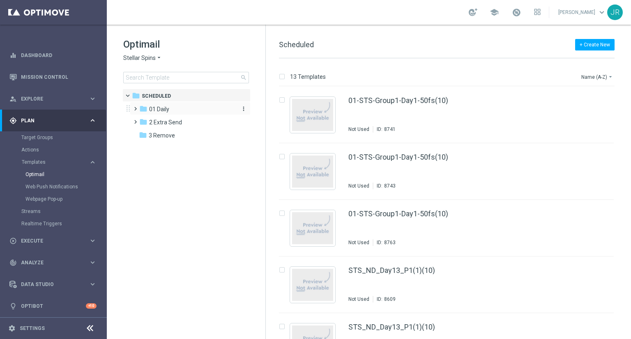
click at [168, 111] on span "01 Daily" at bounding box center [159, 109] width 20 height 7
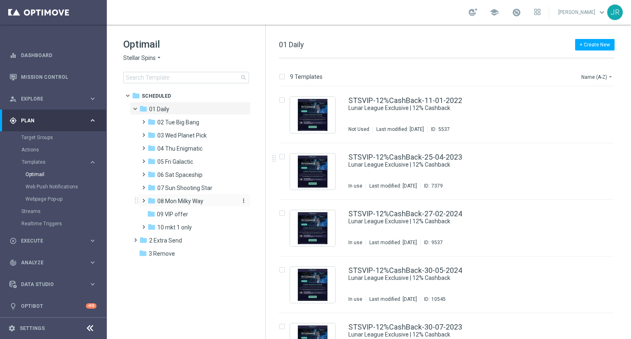
click at [191, 201] on span "08 Mon Milky Way" at bounding box center [180, 201] width 46 height 7
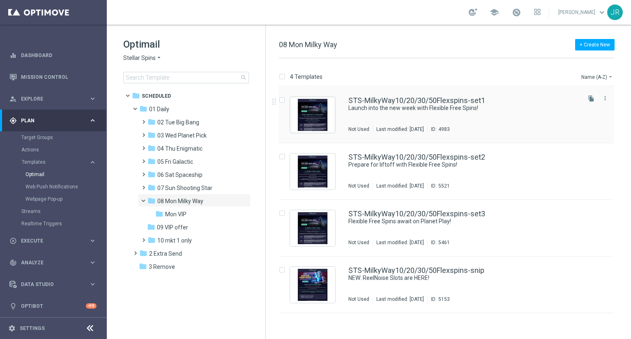
click at [399, 120] on div "STS-MilkyWay10/20/30/50Flexspins-set1 Launch into the new week with Flexible Fr…" at bounding box center [464, 115] width 231 height 36
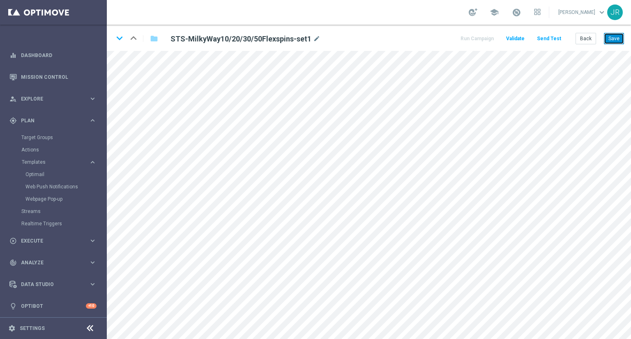
drag, startPoint x: 617, startPoint y: 35, endPoint x: 618, endPoint y: 41, distance: 6.4
click at [617, 35] on button "Save" at bounding box center [614, 39] width 20 height 12
click at [614, 35] on button "Save" at bounding box center [614, 39] width 20 height 12
click at [620, 38] on button "Save" at bounding box center [614, 39] width 20 height 12
drag, startPoint x: 613, startPoint y: 37, endPoint x: 594, endPoint y: 43, distance: 20.7
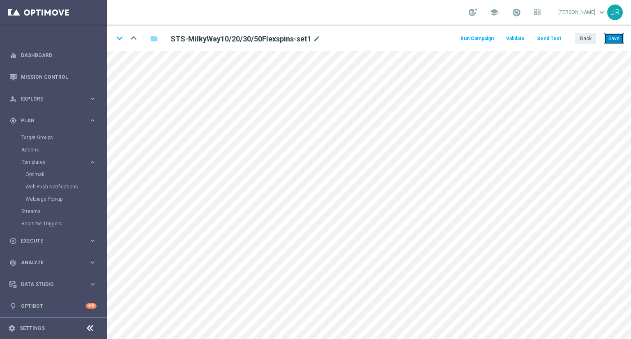
click at [613, 36] on button "Save" at bounding box center [614, 39] width 20 height 12
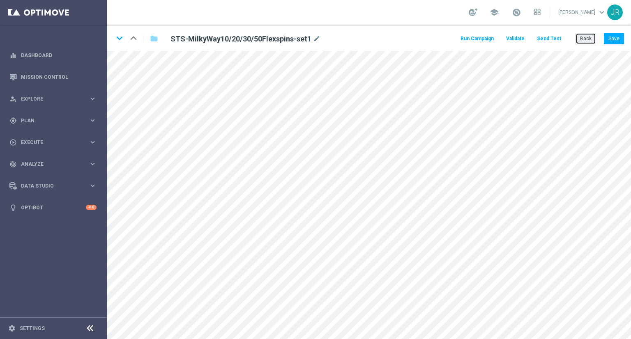
drag, startPoint x: 588, startPoint y: 37, endPoint x: 456, endPoint y: 61, distance: 134.2
click at [588, 37] on button "Back" at bounding box center [586, 39] width 21 height 12
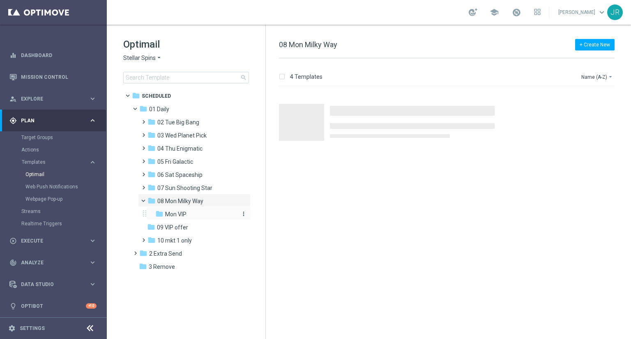
click at [185, 212] on span "Mon VIP" at bounding box center [175, 214] width 21 height 7
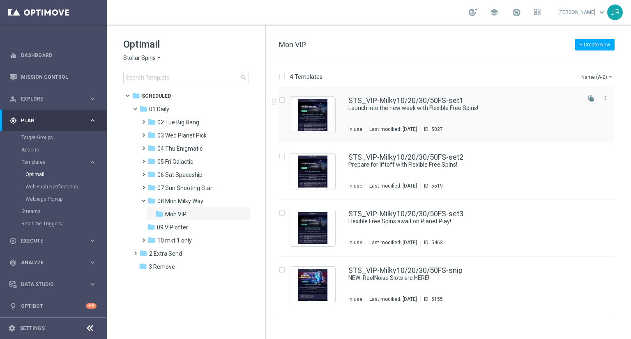
click at [437, 118] on div "STS_VIP-Milky10/20/30/50FS-set1 Launch into the new week with Flexible Free Spi…" at bounding box center [464, 115] width 231 height 36
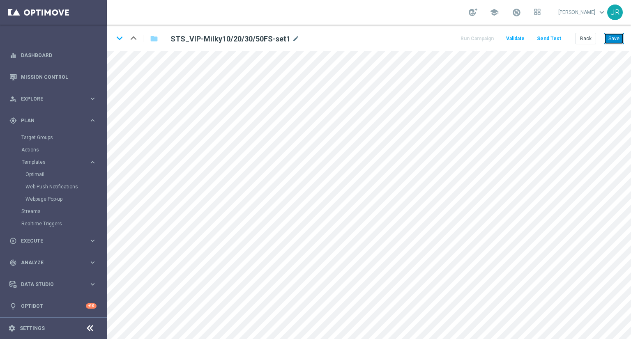
click at [612, 39] on button "Save" at bounding box center [614, 39] width 20 height 12
click at [606, 44] on div "keyboard_arrow_down keyboard_arrow_up folder STS_VIP-Milky10/20/30/50FS-set1 mo…" at bounding box center [369, 38] width 524 height 26
click at [612, 42] on button "Save" at bounding box center [614, 39] width 20 height 12
drag, startPoint x: 611, startPoint y: 38, endPoint x: 600, endPoint y: 43, distance: 12.5
click at [610, 39] on button "Save" at bounding box center [614, 39] width 20 height 12
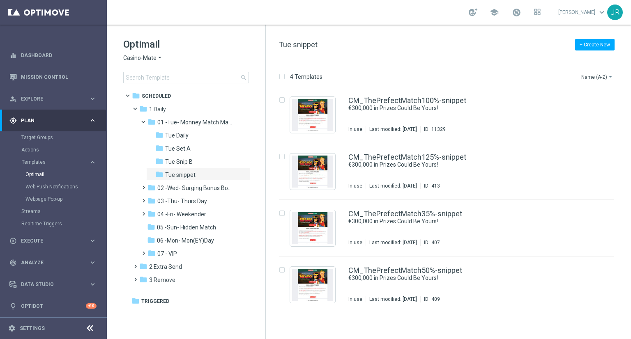
click at [131, 60] on span "Casino-Mate" at bounding box center [139, 58] width 33 height 8
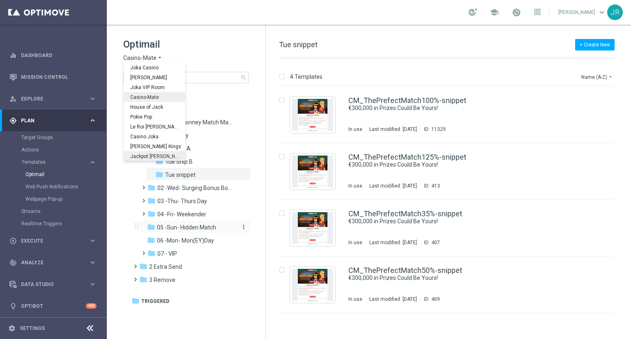
click at [209, 227] on span "05 -Sun- Hidden Match" at bounding box center [186, 227] width 59 height 7
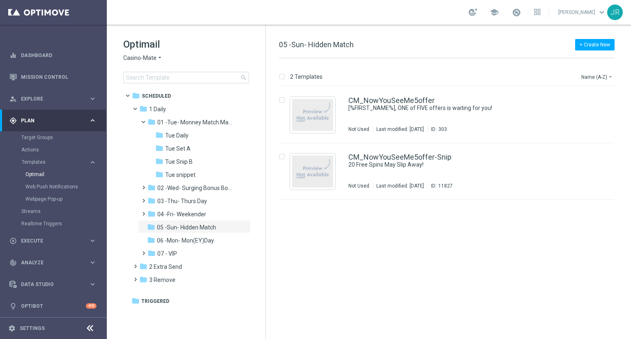
click at [131, 61] on span "Casino-Mate" at bounding box center [139, 58] width 33 height 8
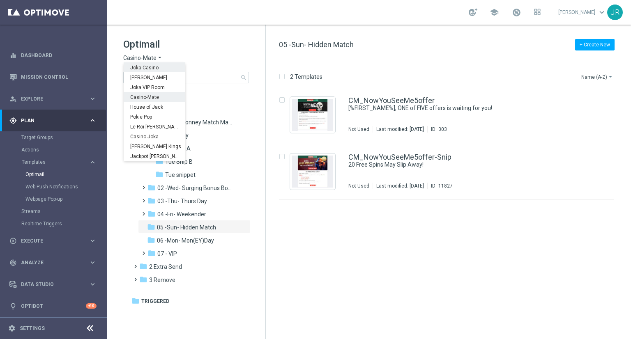
click at [0, 0] on span "Joka Casino" at bounding box center [0, 0] width 0 height 0
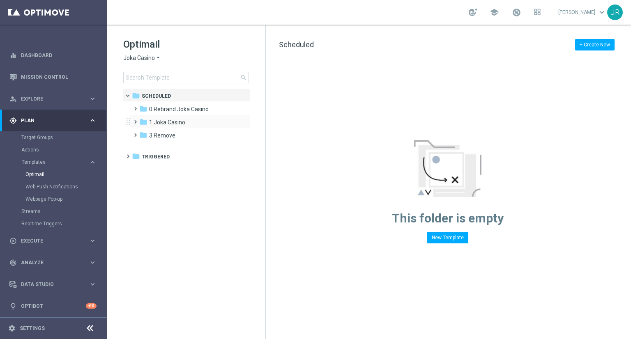
click at [167, 117] on div "folder 1 Joka Casino more_vert" at bounding box center [190, 121] width 121 height 13
click at [167, 118] on div "folder 1 Joka Casino" at bounding box center [186, 122] width 95 height 9
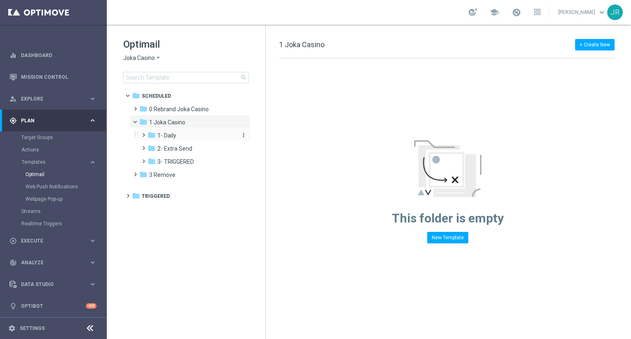
click at [180, 136] on div "folder 1- Daily" at bounding box center [192, 135] width 88 height 9
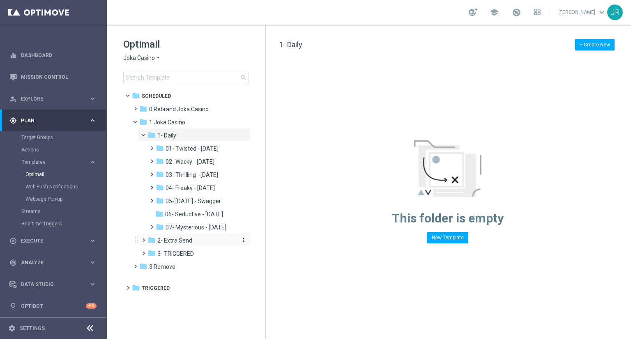
click at [195, 241] on div "folder 2- Extra Send" at bounding box center [192, 240] width 88 height 9
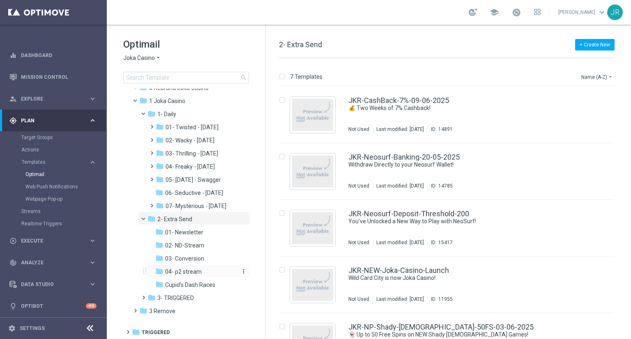
scroll to position [22, 0]
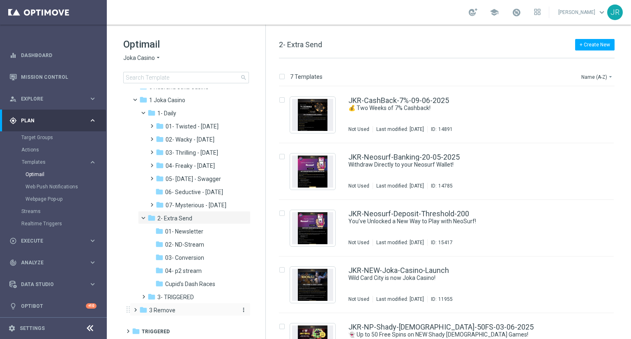
click at [170, 313] on span "3 Remove" at bounding box center [162, 310] width 26 height 7
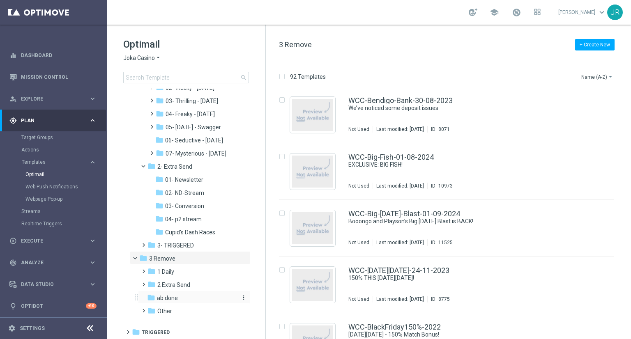
scroll to position [75, 0]
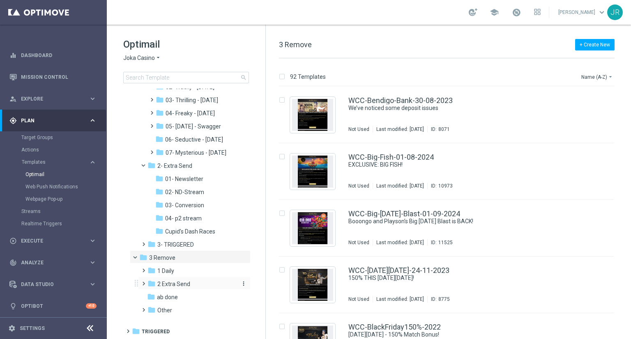
click at [182, 289] on div "folder 2 Extra Send" at bounding box center [192, 284] width 88 height 9
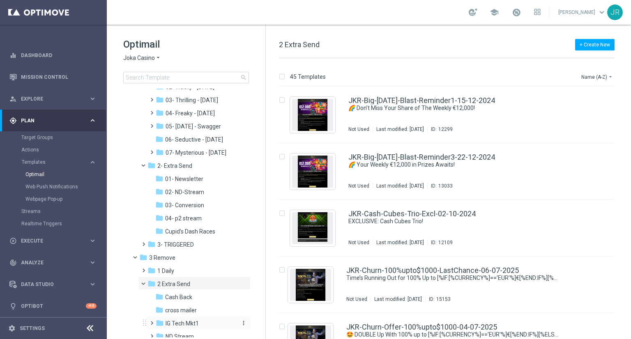
click at [189, 320] on span "IG Tech Mkt1" at bounding box center [182, 323] width 33 height 7
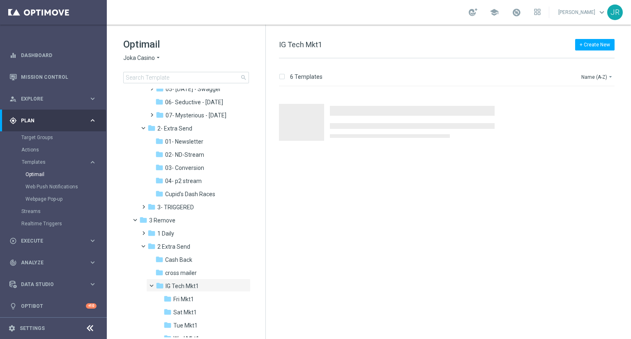
scroll to position [198, 0]
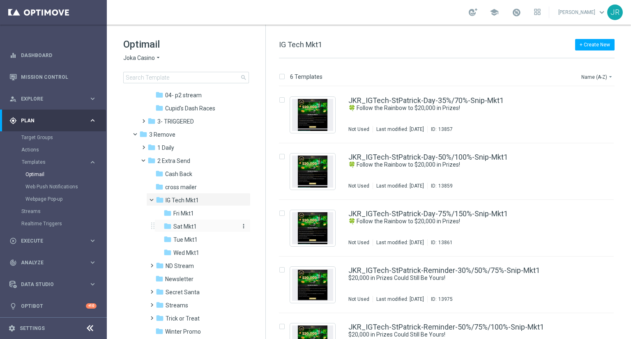
click at [171, 226] on icon "folder" at bounding box center [168, 226] width 8 height 8
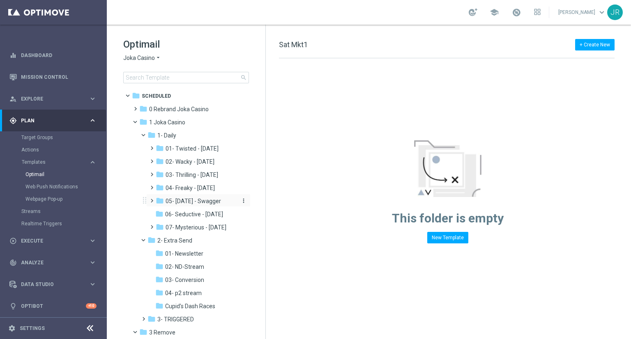
click at [198, 201] on span "05- Saturday - Swagger" at bounding box center [193, 201] width 55 height 7
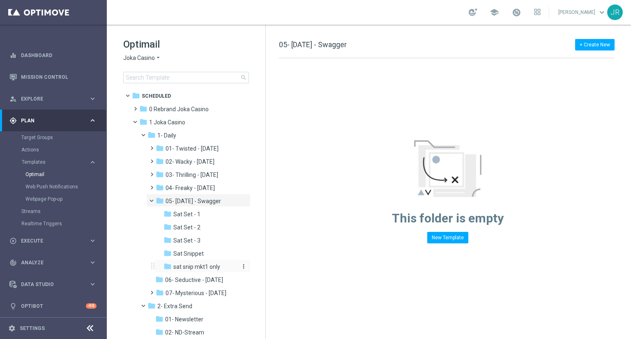
click at [196, 264] on span "sat snip mkt1 only" at bounding box center [196, 266] width 47 height 7
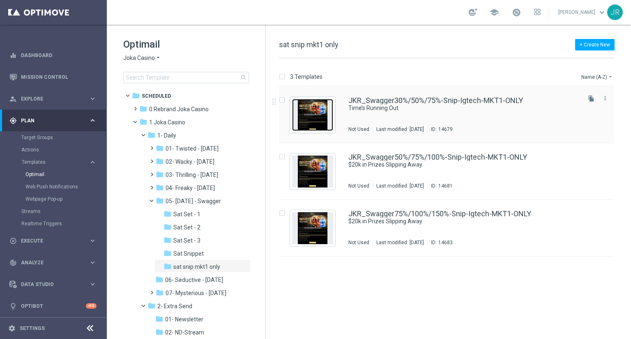
click at [309, 121] on img "Press SPACE to select this row." at bounding box center [312, 115] width 41 height 32
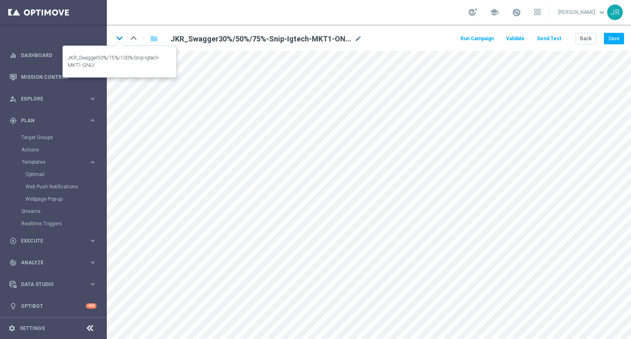
click at [119, 38] on icon "keyboard_arrow_down" at bounding box center [119, 38] width 12 height 12
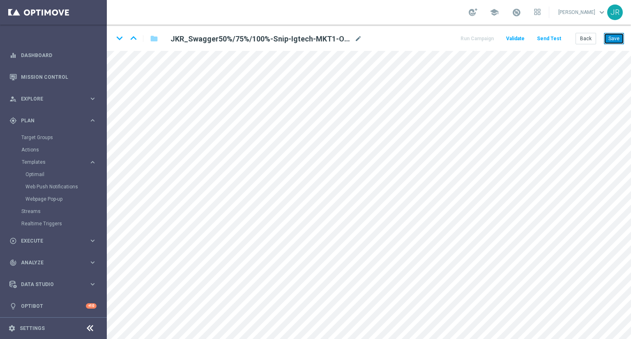
click at [613, 38] on button "Save" at bounding box center [614, 39] width 20 height 12
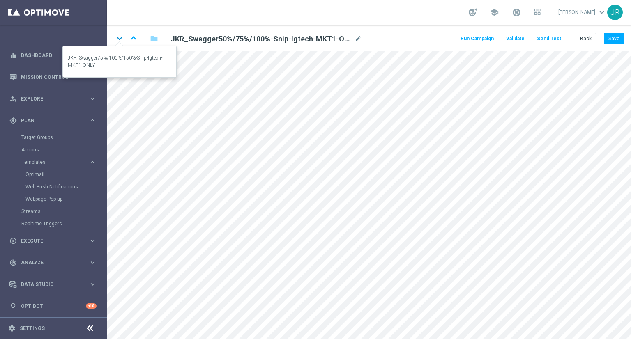
click at [118, 35] on icon "keyboard_arrow_down" at bounding box center [119, 38] width 12 height 12
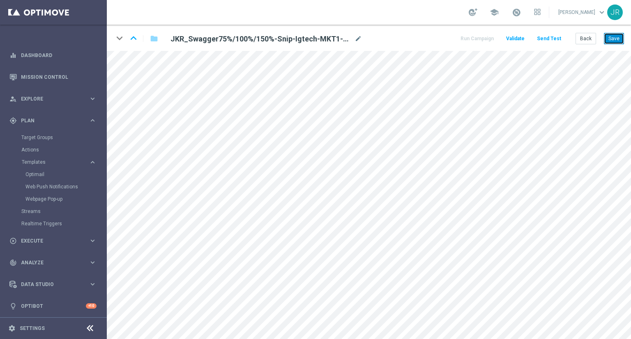
drag, startPoint x: 608, startPoint y: 40, endPoint x: 619, endPoint y: 49, distance: 13.7
click at [608, 39] on button "Save" at bounding box center [614, 39] width 20 height 12
click at [592, 39] on button "Back" at bounding box center [586, 39] width 21 height 12
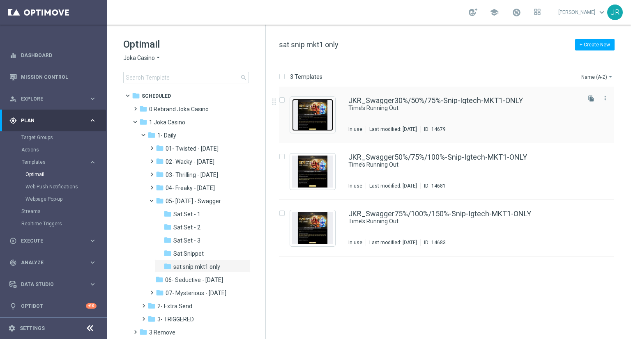
click at [323, 105] on img "Press SPACE to select this row." at bounding box center [312, 115] width 41 height 32
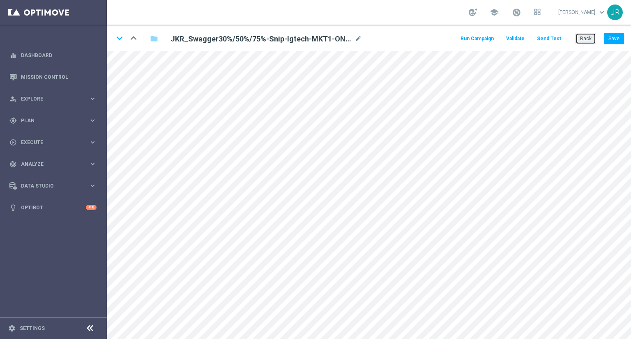
click at [595, 38] on button "Back" at bounding box center [586, 39] width 21 height 12
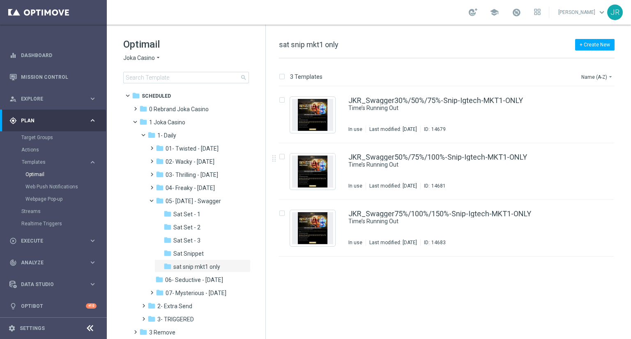
click at [127, 58] on span "Joka Casino" at bounding box center [139, 58] width 32 height 8
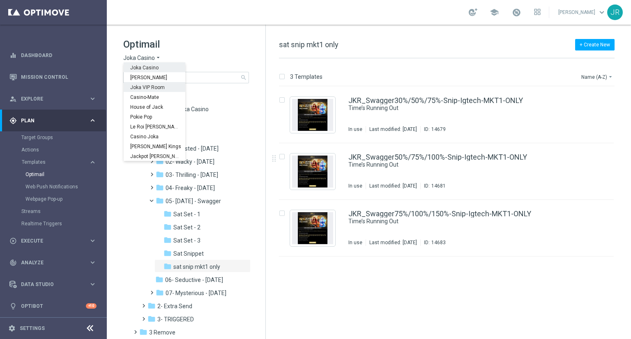
click at [0, 0] on span "Joka VIP Room" at bounding box center [0, 0] width 0 height 0
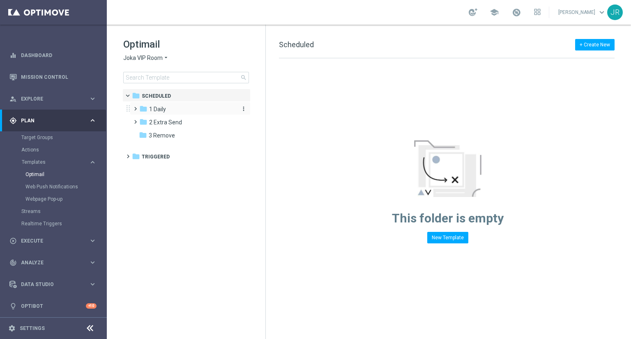
click at [180, 110] on div "folder 1 Daily" at bounding box center [186, 109] width 95 height 9
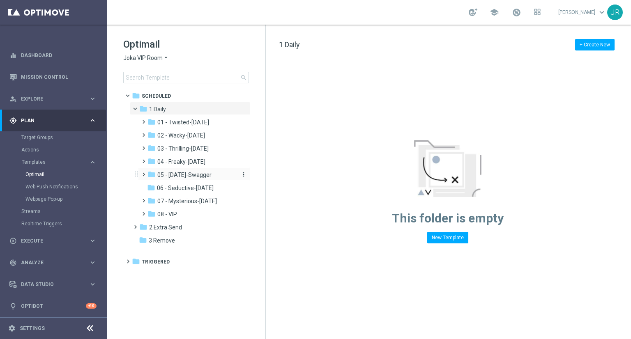
click at [188, 171] on div "folder 05 - Saturday-Swagger" at bounding box center [192, 175] width 88 height 9
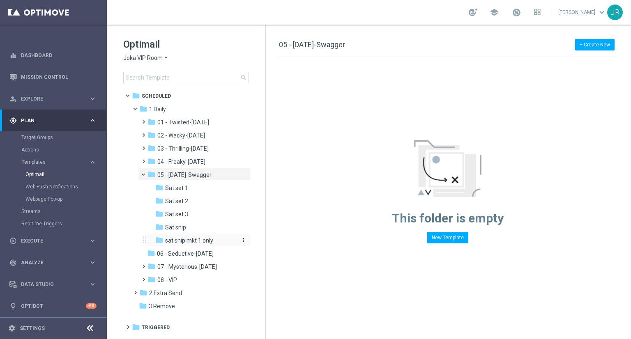
drag, startPoint x: 195, startPoint y: 236, endPoint x: 198, endPoint y: 239, distance: 4.4
click at [195, 236] on div "folder sat snip mkt 1 only more_vert" at bounding box center [198, 239] width 104 height 13
click at [204, 239] on span "sat snip mkt 1 only" at bounding box center [189, 240] width 48 height 7
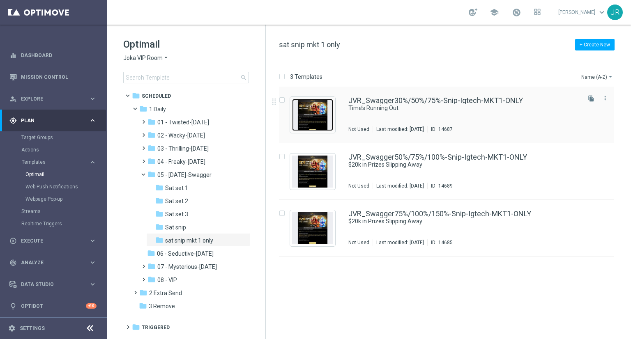
click at [320, 114] on img "Press SPACE to select this row." at bounding box center [312, 115] width 41 height 32
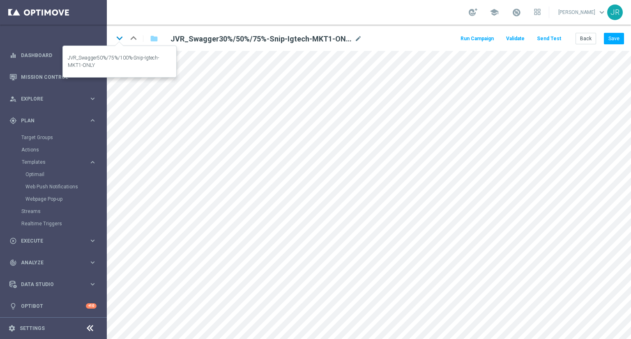
click at [120, 37] on icon "keyboard_arrow_down" at bounding box center [119, 38] width 12 height 12
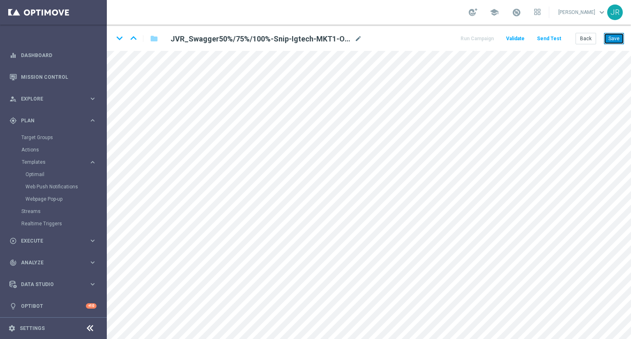
click at [610, 33] on button "Save" at bounding box center [614, 39] width 20 height 12
click at [610, 35] on button "Save" at bounding box center [614, 39] width 20 height 12
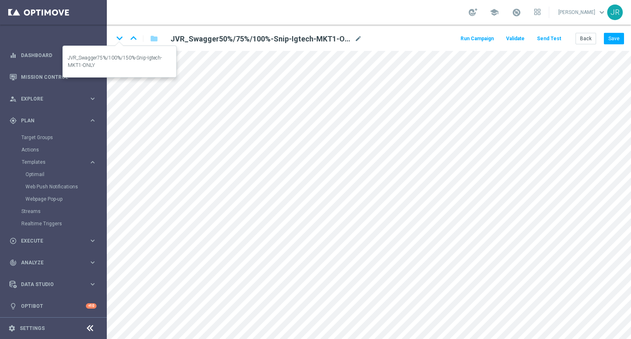
drag, startPoint x: 120, startPoint y: 37, endPoint x: 152, endPoint y: 65, distance: 42.2
click at [120, 37] on icon "keyboard_arrow_down" at bounding box center [119, 38] width 12 height 12
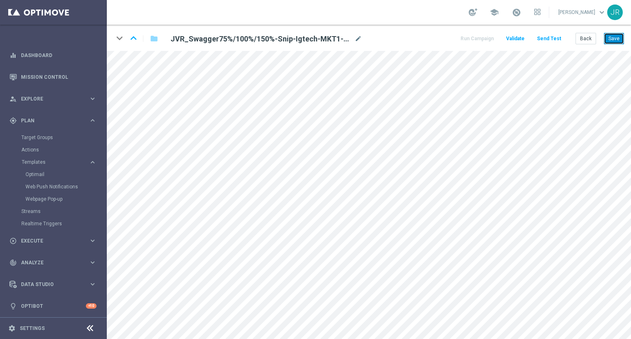
click at [622, 38] on button "Save" at bounding box center [614, 39] width 20 height 12
click at [592, 39] on button "Back" at bounding box center [586, 39] width 21 height 12
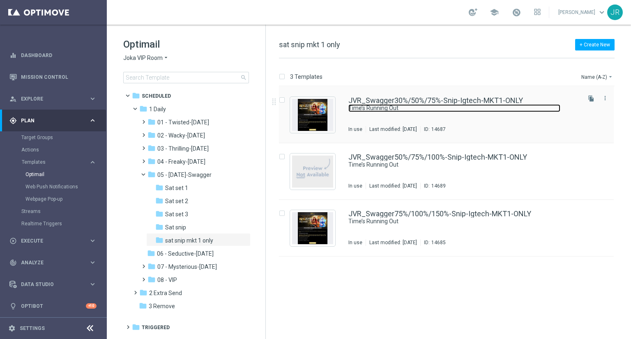
click at [390, 111] on link "Time’s Running Out" at bounding box center [455, 108] width 212 height 8
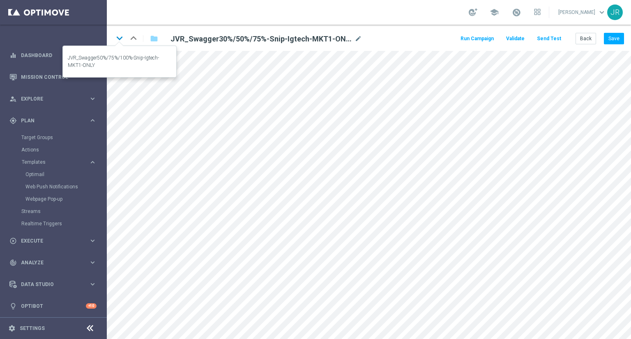
click at [121, 35] on icon "keyboard_arrow_down" at bounding box center [119, 38] width 12 height 12
click at [120, 36] on icon "keyboard_arrow_down" at bounding box center [119, 38] width 12 height 12
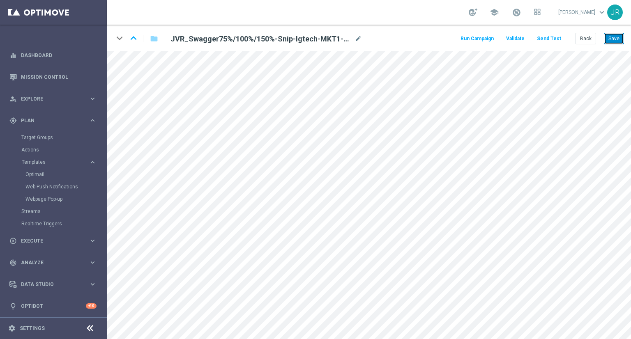
drag, startPoint x: 617, startPoint y: 35, endPoint x: 610, endPoint y: 38, distance: 7.6
click at [616, 36] on button "Save" at bounding box center [614, 39] width 20 height 12
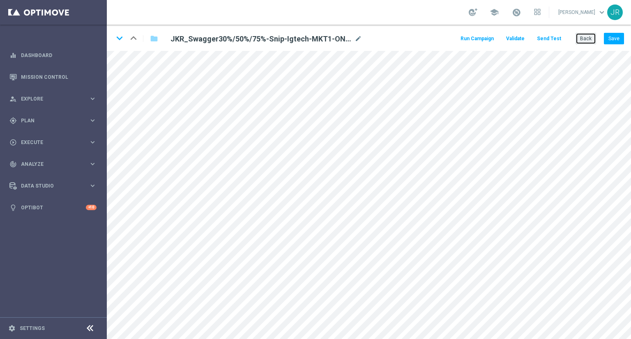
click at [588, 39] on button "Back" at bounding box center [586, 39] width 21 height 12
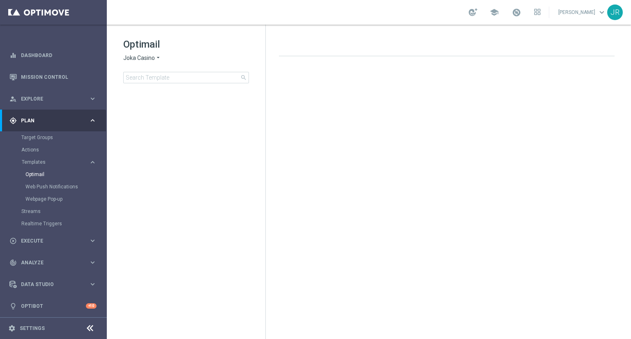
click at [129, 60] on span "Joka Casino" at bounding box center [139, 58] width 32 height 8
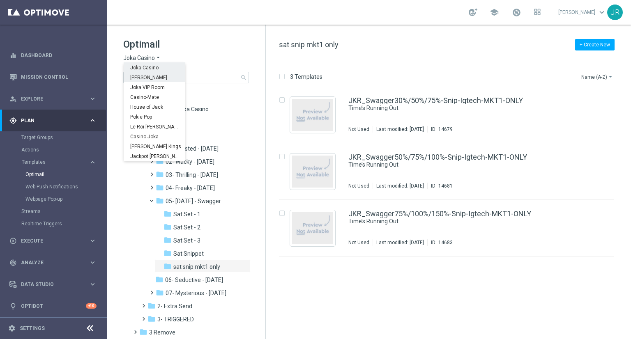
click at [145, 74] on div "[PERSON_NAME]" at bounding box center [155, 77] width 62 height 10
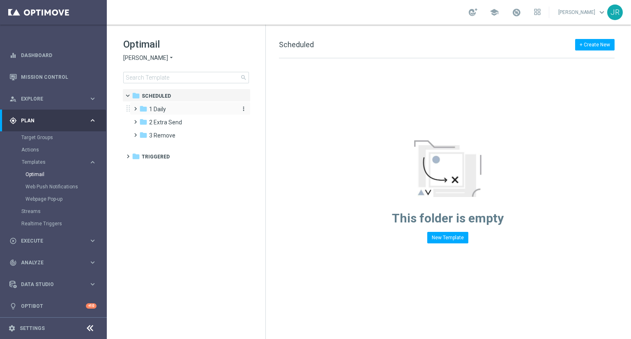
click at [173, 107] on div "folder 1 Daily" at bounding box center [186, 109] width 95 height 9
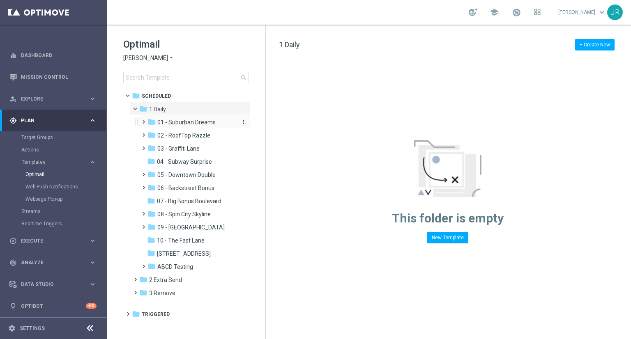
click at [189, 123] on span "01 - Suburban Dreams" at bounding box center [186, 122] width 58 height 7
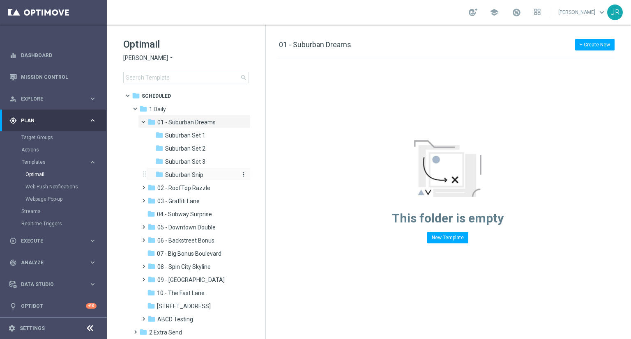
click at [179, 175] on span "Suburban Snip" at bounding box center [184, 174] width 38 height 7
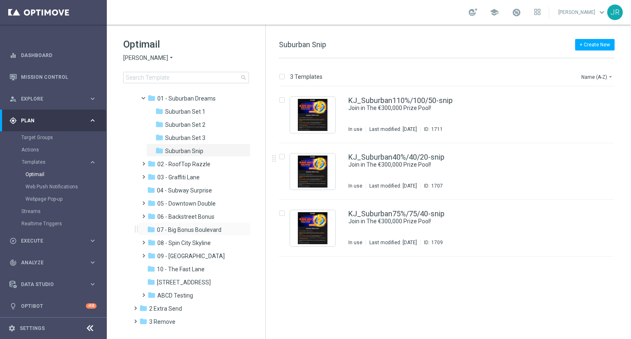
scroll to position [35, 0]
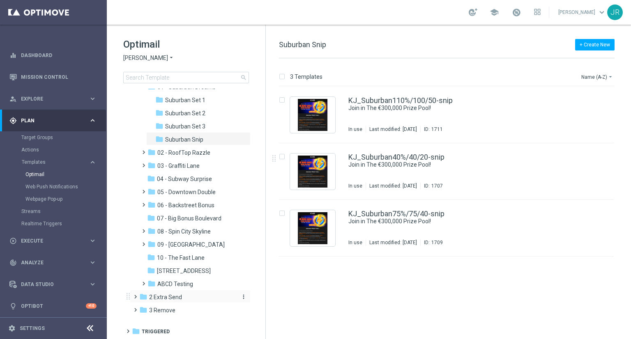
click at [173, 294] on span "2 Extra Send" at bounding box center [165, 297] width 33 height 7
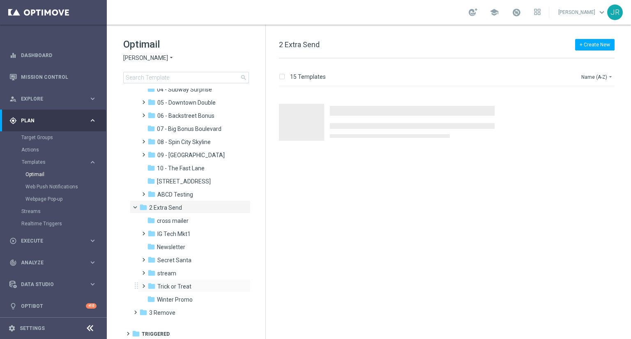
scroll to position [127, 0]
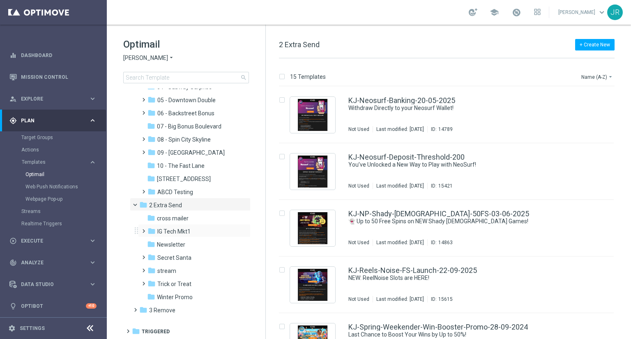
click at [189, 226] on div "folder IG Tech Mkt1 more_vert" at bounding box center [194, 230] width 113 height 13
click at [190, 232] on span "IG Tech Mkt1" at bounding box center [173, 231] width 33 height 7
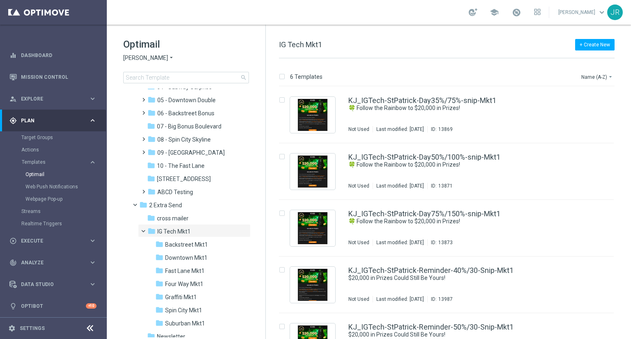
click at [182, 322] on span "Suburban Mkt1" at bounding box center [185, 323] width 40 height 7
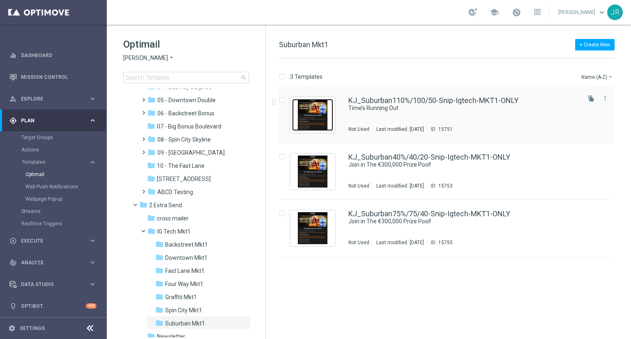
click at [317, 122] on img "Press SPACE to select this row." at bounding box center [312, 115] width 41 height 32
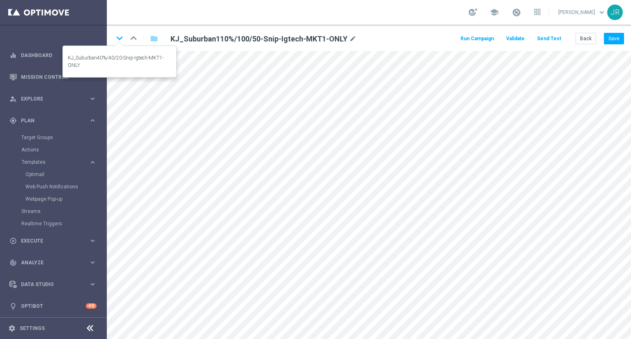
click at [114, 40] on icon "keyboard_arrow_down" at bounding box center [119, 38] width 12 height 12
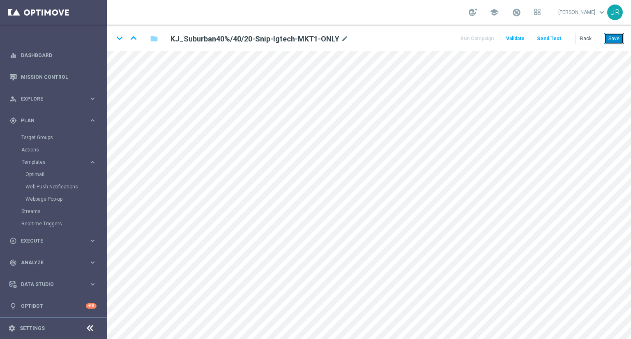
click at [615, 40] on button "Save" at bounding box center [614, 39] width 20 height 12
click at [619, 38] on button "Save" at bounding box center [614, 39] width 20 height 12
click at [605, 38] on button "Save" at bounding box center [614, 39] width 20 height 12
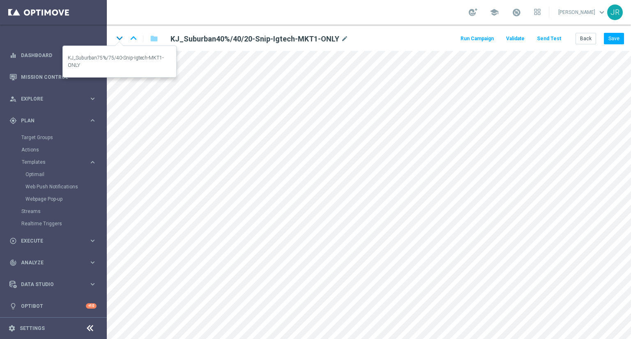
click at [119, 39] on icon "keyboard_arrow_down" at bounding box center [119, 38] width 12 height 12
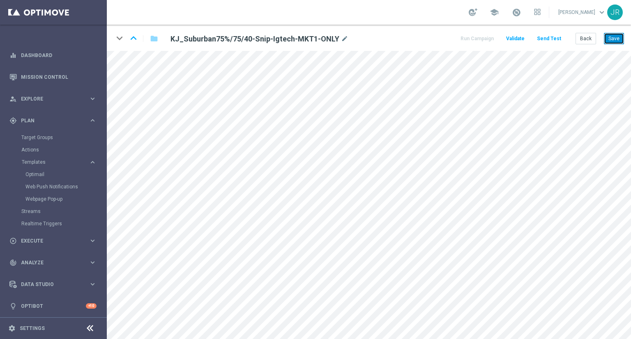
click at [615, 36] on button "Save" at bounding box center [614, 39] width 20 height 12
click at [588, 37] on button "Back" at bounding box center [586, 39] width 21 height 12
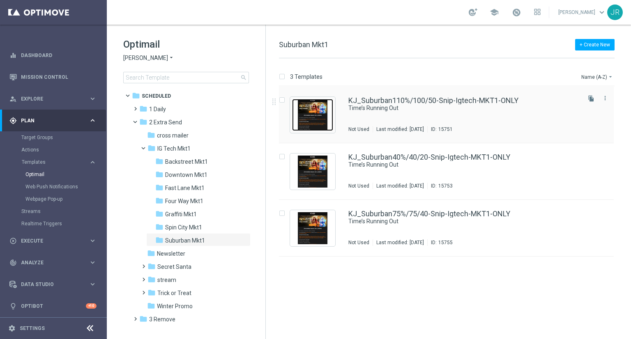
click at [310, 112] on img "Press SPACE to select this row." at bounding box center [312, 115] width 41 height 32
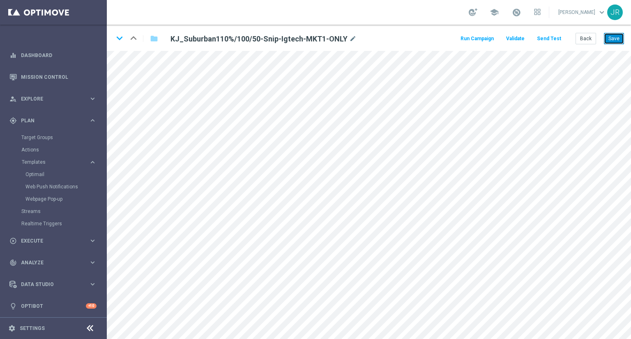
click at [607, 37] on button "Save" at bounding box center [614, 39] width 20 height 12
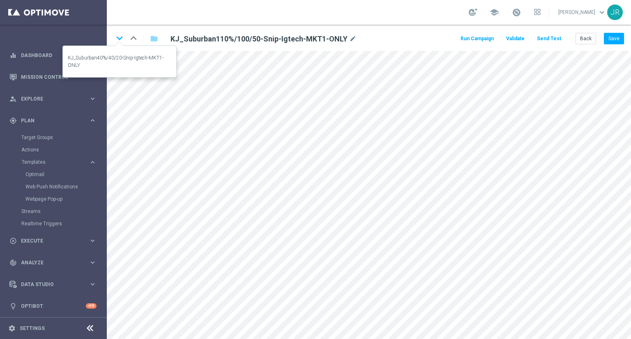
click at [117, 37] on icon "keyboard_arrow_down" at bounding box center [119, 38] width 12 height 12
click at [118, 37] on icon "keyboard_arrow_down" at bounding box center [119, 38] width 12 height 12
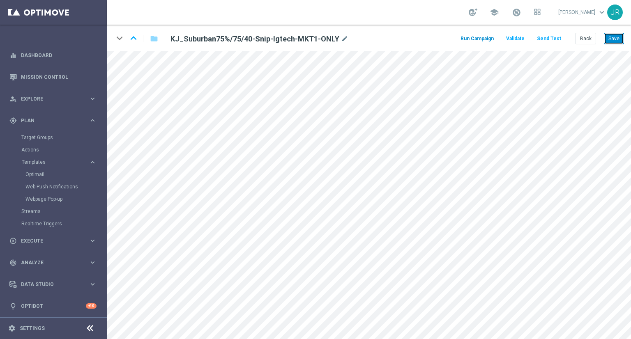
drag, startPoint x: 620, startPoint y: 37, endPoint x: 467, endPoint y: 37, distance: 152.9
click at [619, 37] on button "Save" at bounding box center [614, 39] width 20 height 12
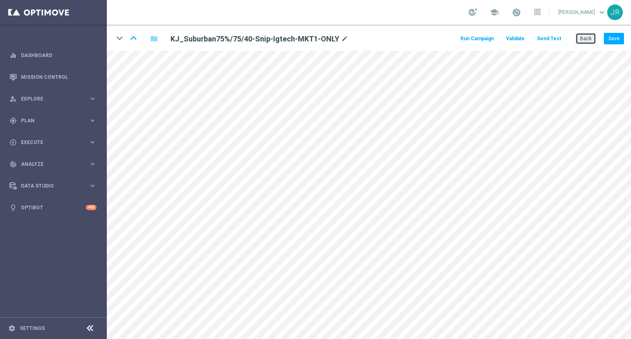
click at [591, 35] on button "Back" at bounding box center [586, 39] width 21 height 12
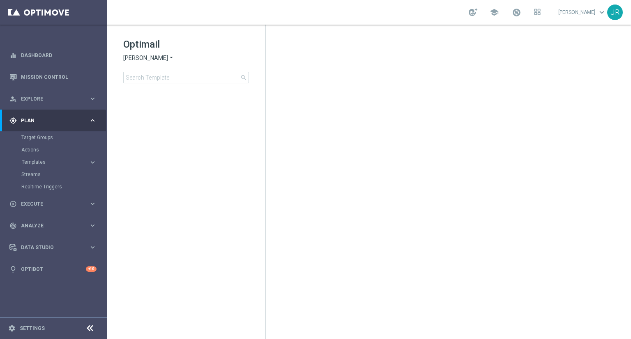
click at [130, 58] on span "[PERSON_NAME]" at bounding box center [145, 58] width 45 height 8
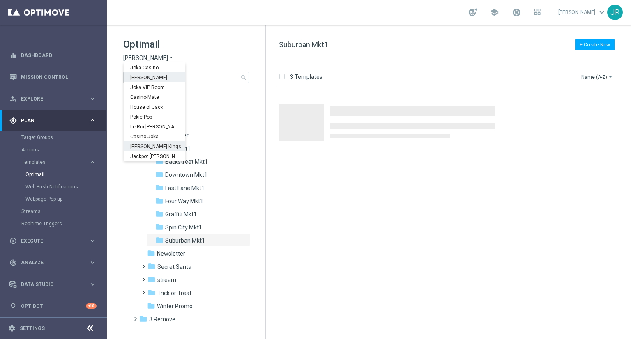
click at [0, 0] on span "[PERSON_NAME] Kings" at bounding box center [0, 0] width 0 height 0
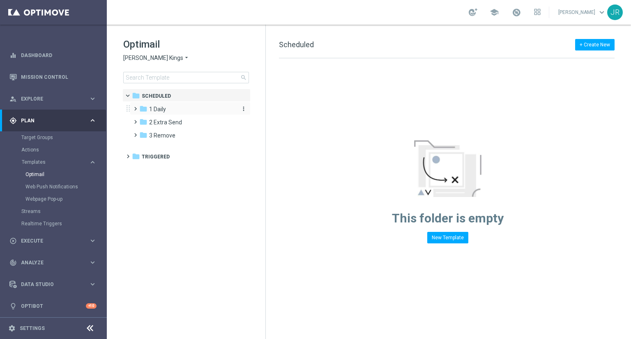
click at [158, 112] on span "1 Daily" at bounding box center [157, 109] width 17 height 7
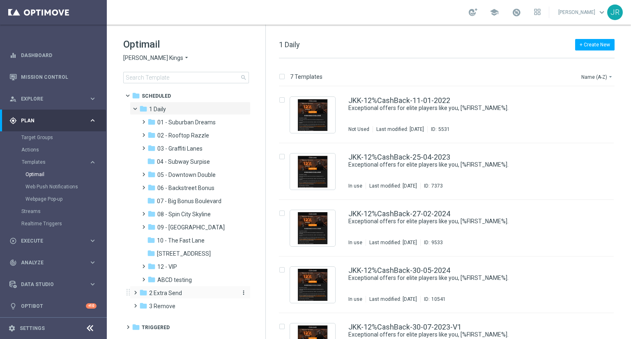
click at [179, 295] on span "2 Extra Send" at bounding box center [165, 293] width 33 height 7
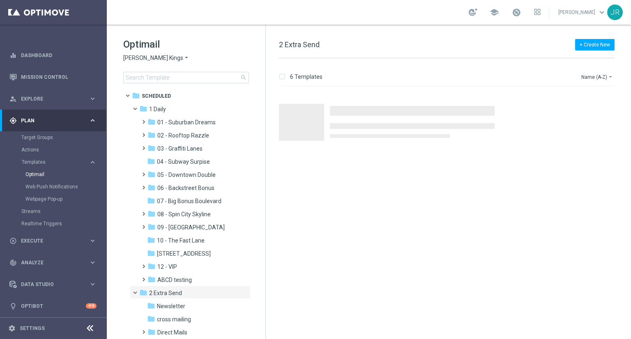
scroll to position [101, 0]
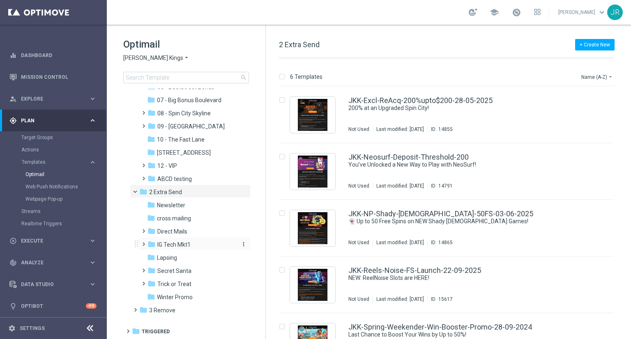
click at [179, 241] on span "IG Tech Mkt1" at bounding box center [173, 244] width 33 height 7
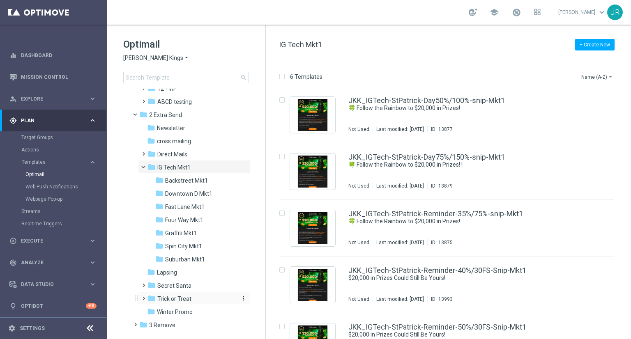
scroll to position [183, 0]
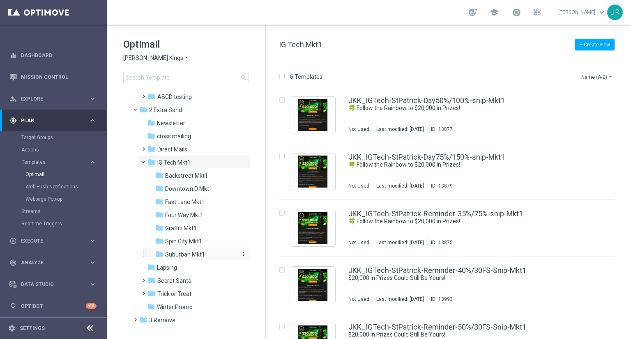
click at [187, 258] on span "Suburban Mkt1" at bounding box center [185, 254] width 40 height 7
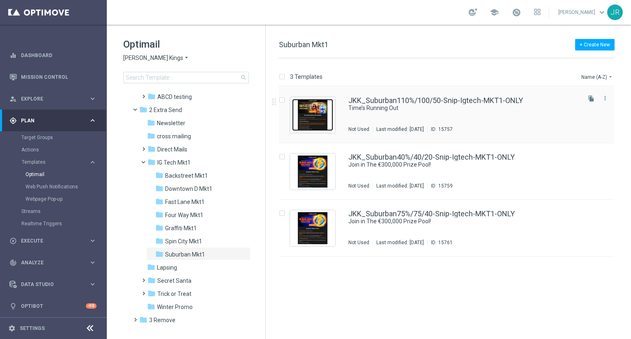
click at [306, 114] on img "Press SPACE to select this row." at bounding box center [312, 115] width 41 height 32
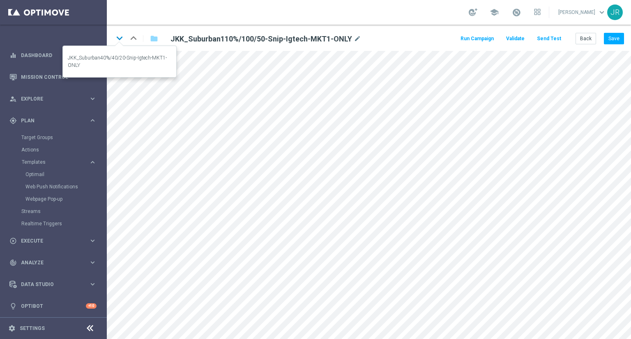
click at [119, 35] on icon "keyboard_arrow_down" at bounding box center [119, 38] width 12 height 12
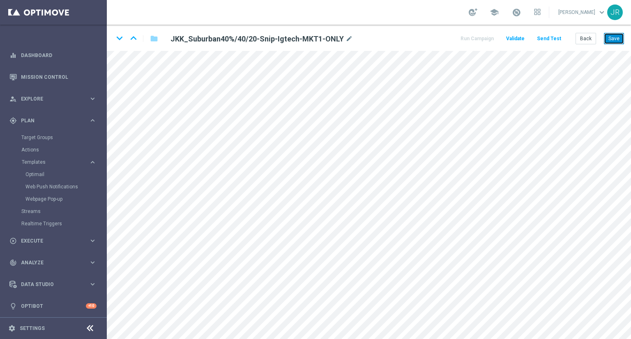
click at [615, 35] on button "Save" at bounding box center [614, 39] width 20 height 12
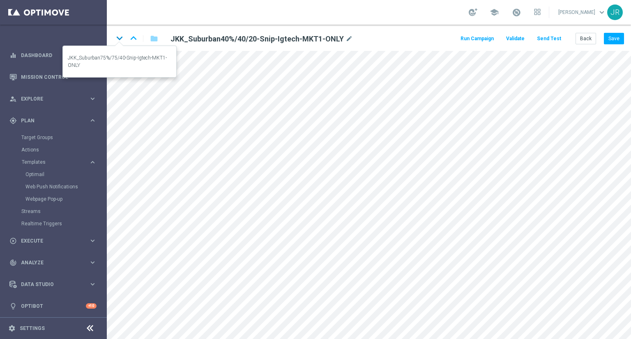
click at [119, 38] on icon "keyboard_arrow_down" at bounding box center [119, 38] width 12 height 12
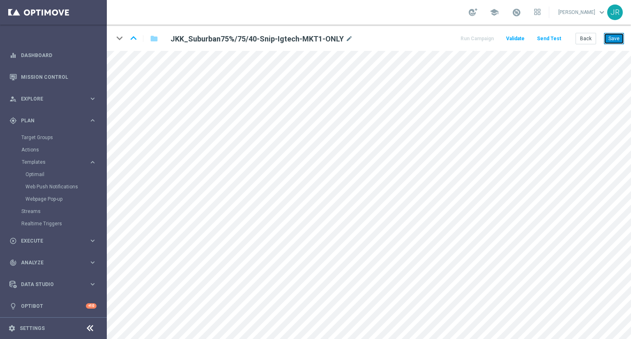
click at [611, 41] on button "Save" at bounding box center [614, 39] width 20 height 12
click at [616, 40] on button "Save" at bounding box center [614, 39] width 20 height 12
click at [588, 43] on button "Back" at bounding box center [586, 39] width 21 height 12
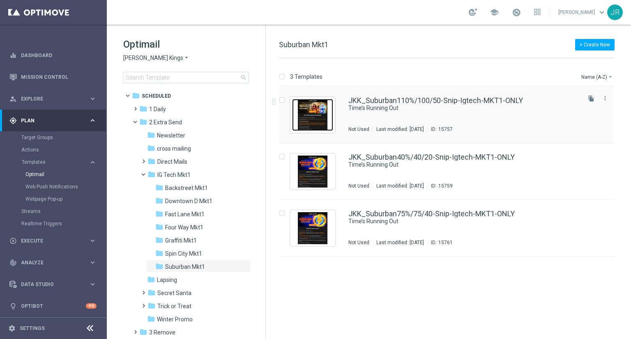
click at [312, 124] on img "Press SPACE to select this row." at bounding box center [312, 115] width 41 height 32
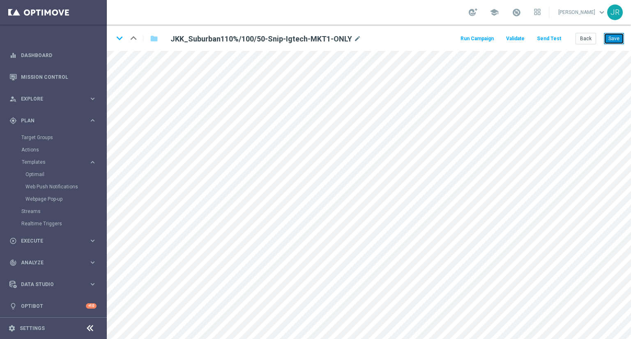
click at [614, 44] on button "Save" at bounding box center [614, 39] width 20 height 12
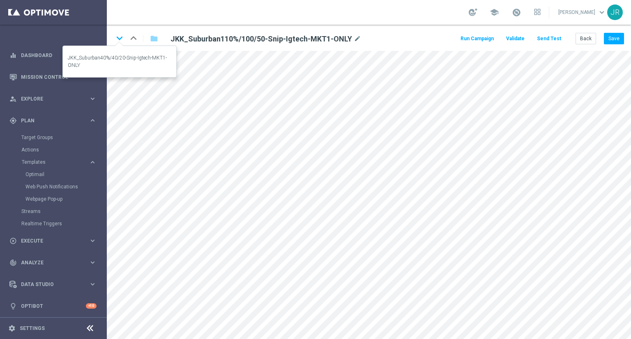
click at [120, 37] on icon "keyboard_arrow_down" at bounding box center [119, 38] width 12 height 12
click at [117, 35] on icon "keyboard_arrow_down" at bounding box center [119, 38] width 12 height 12
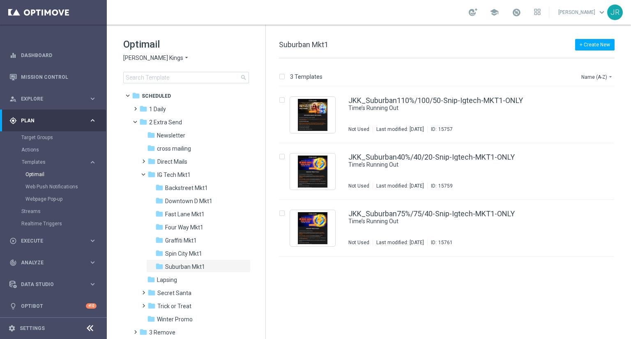
click at [135, 60] on span "[PERSON_NAME] Kings" at bounding box center [153, 58] width 60 height 8
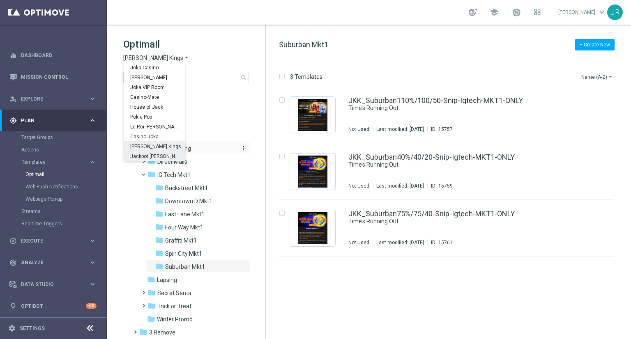
click at [0, 0] on span "Jackpot [PERSON_NAME]" at bounding box center [0, 0] width 0 height 0
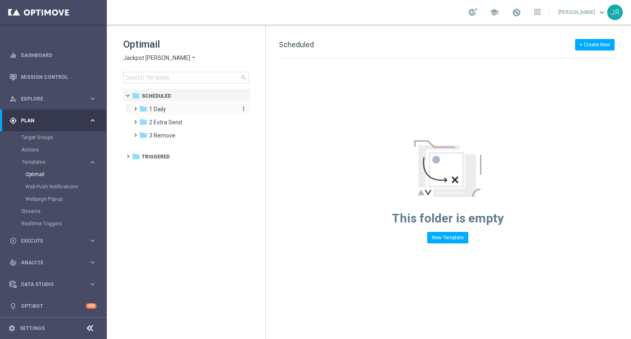
click at [159, 111] on span "1 Daily" at bounding box center [157, 109] width 17 height 7
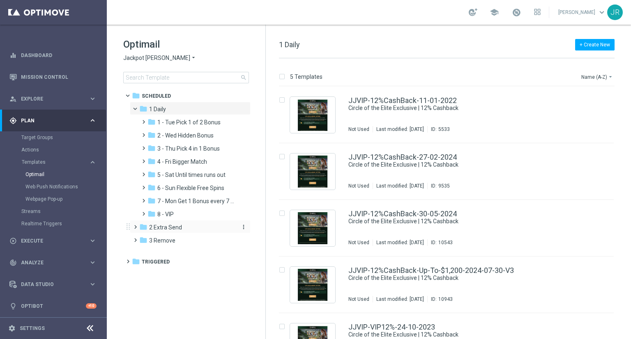
click at [158, 231] on div "folder 2 Extra Send" at bounding box center [186, 227] width 95 height 9
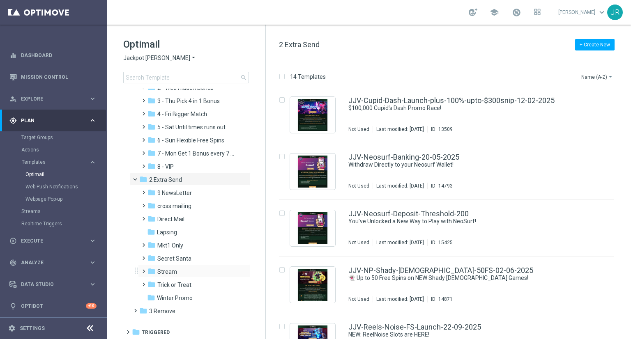
scroll to position [48, 0]
click at [177, 246] on span "Mkt1 Only" at bounding box center [170, 244] width 26 height 7
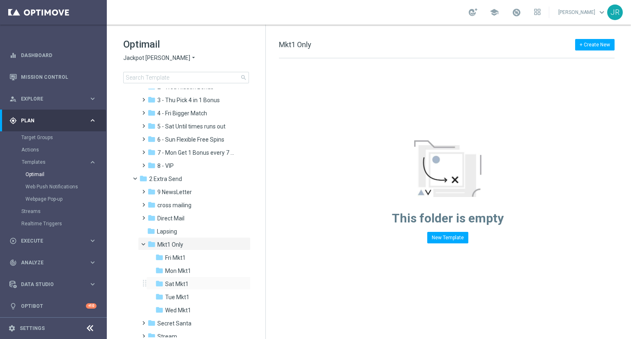
click at [176, 279] on div "folder Sat Mkt1 more_vert" at bounding box center [198, 283] width 104 height 13
click at [195, 282] on div "folder Sat Mkt1" at bounding box center [195, 284] width 81 height 9
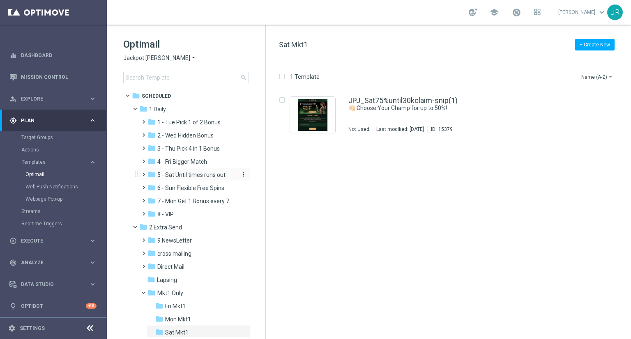
click at [170, 178] on span "5 - Sat Until times runs out" at bounding box center [191, 174] width 68 height 7
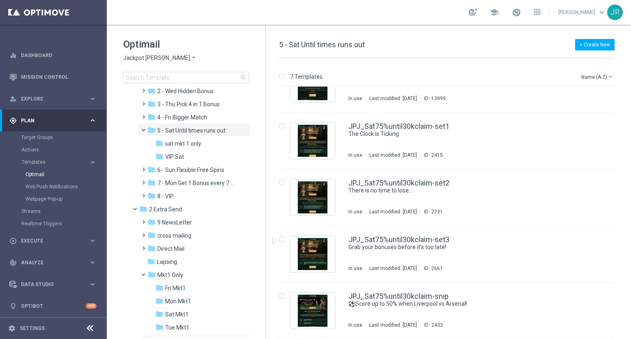
scroll to position [82, 0]
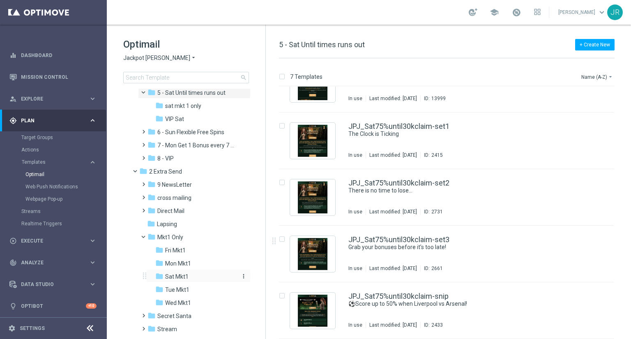
click at [187, 277] on span "Sat Mkt1" at bounding box center [176, 276] width 23 height 7
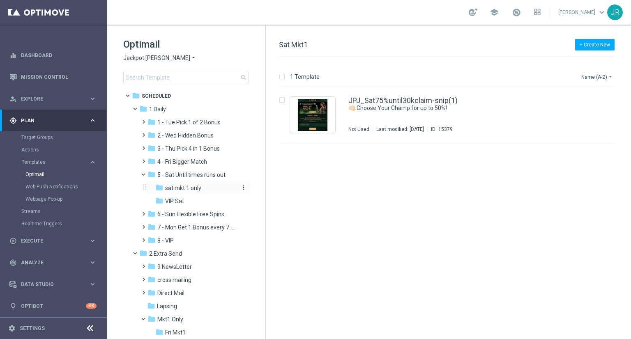
click at [176, 191] on span "sat mkt 1 only" at bounding box center [183, 188] width 36 height 7
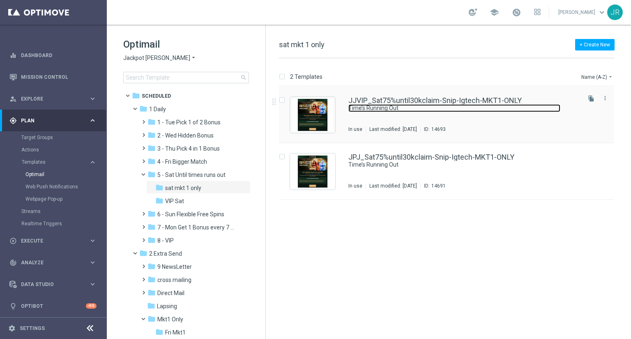
click at [380, 108] on link "Time’s Running Out" at bounding box center [455, 108] width 212 height 8
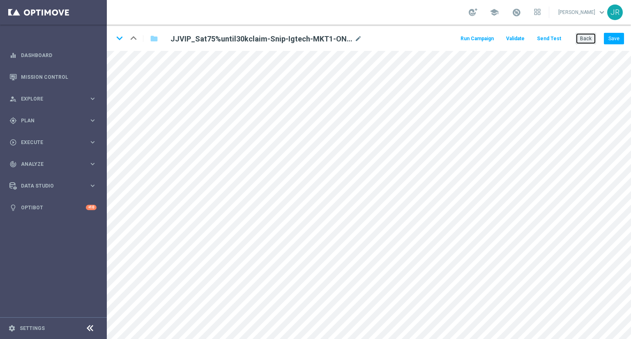
click at [587, 41] on button "Back" at bounding box center [586, 39] width 21 height 12
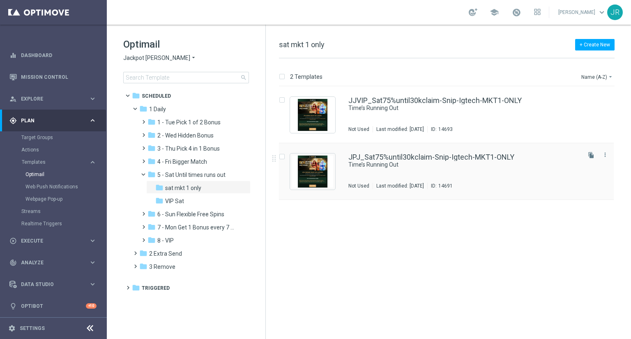
click at [380, 178] on div "JPJ_Sat75%until30kclaim-Snip-Igtech-MKT1-ONLY Time’s Running Out Not Used Last …" at bounding box center [464, 172] width 231 height 36
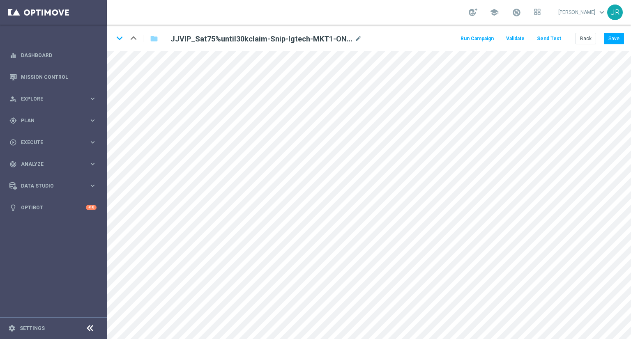
click at [621, 32] on div "keyboard_arrow_down keyboard_arrow_up folder JJVIP_Sat75%until30kclaim-Snip-Igt…" at bounding box center [369, 38] width 524 height 26
click at [617, 43] on button "Save" at bounding box center [614, 39] width 20 height 12
click at [590, 37] on button "Back" at bounding box center [586, 39] width 21 height 12
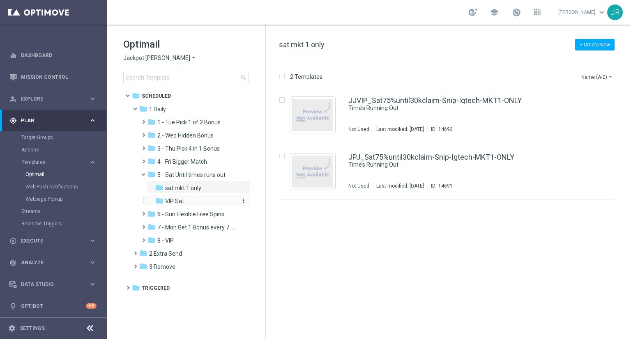
click at [178, 198] on span "VIP Sat" at bounding box center [174, 201] width 19 height 7
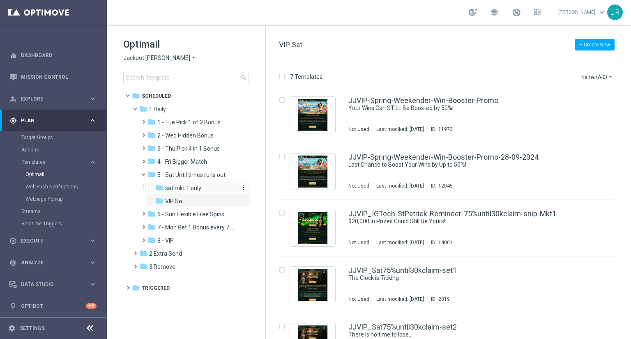
click at [202, 191] on div "folder sat mkt 1 only" at bounding box center [195, 188] width 81 height 9
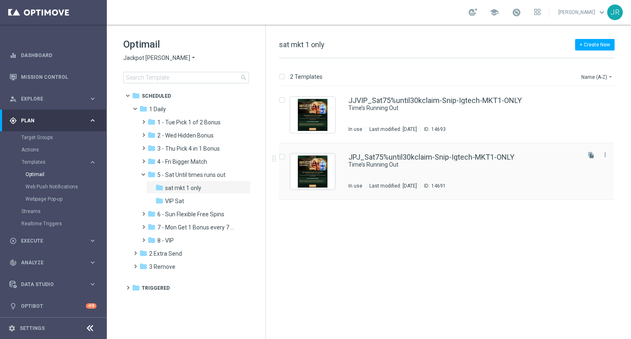
click at [373, 174] on div "JPJ_Sat75%until30kclaim-Snip-Igtech-MKT1-ONLY Time’s Running Out In use Last mo…" at bounding box center [464, 172] width 231 height 36
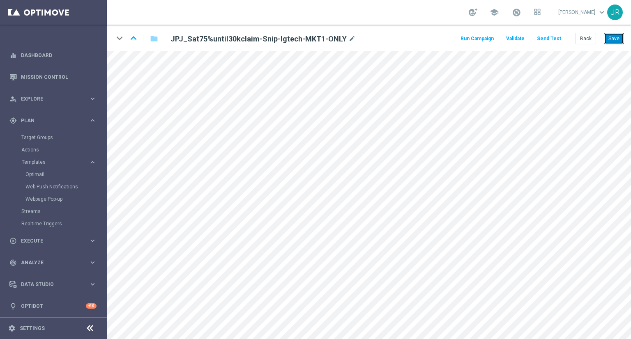
click at [624, 39] on button "Save" at bounding box center [614, 39] width 20 height 12
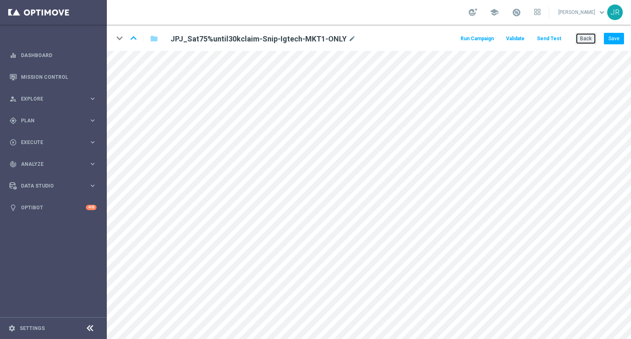
click at [582, 36] on button "Back" at bounding box center [586, 39] width 21 height 12
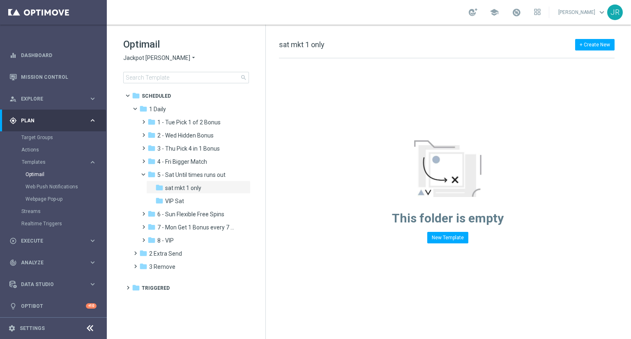
click at [136, 58] on span "Jackpot [PERSON_NAME]" at bounding box center [156, 58] width 67 height 8
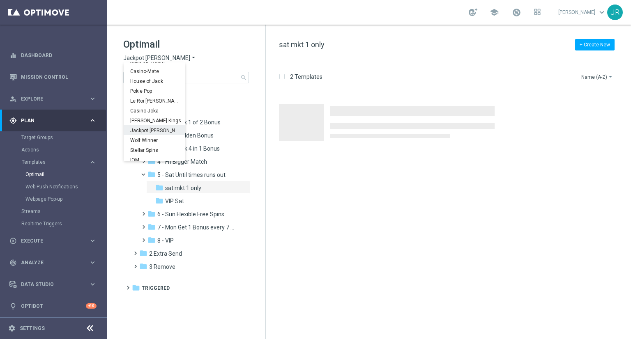
scroll to position [30, 0]
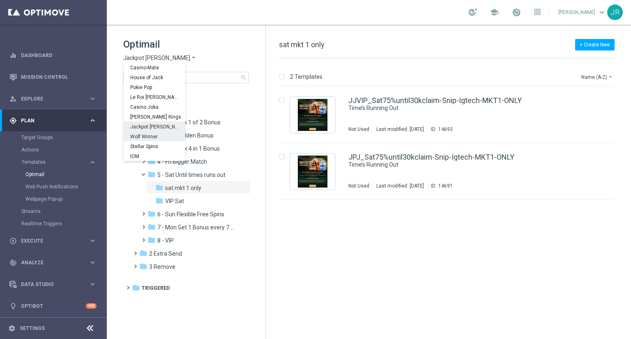
click at [139, 141] on div "Wolf Winner" at bounding box center [155, 137] width 62 height 10
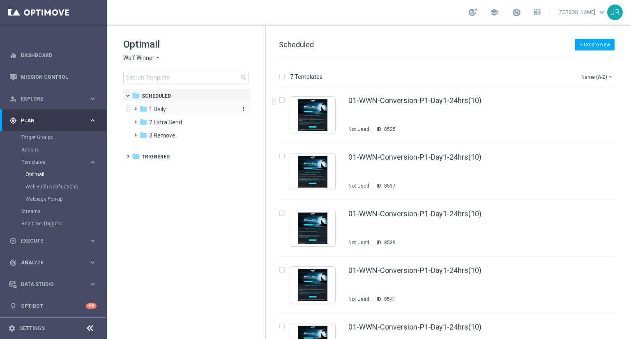
click at [175, 107] on div "folder 1 Daily" at bounding box center [186, 109] width 95 height 9
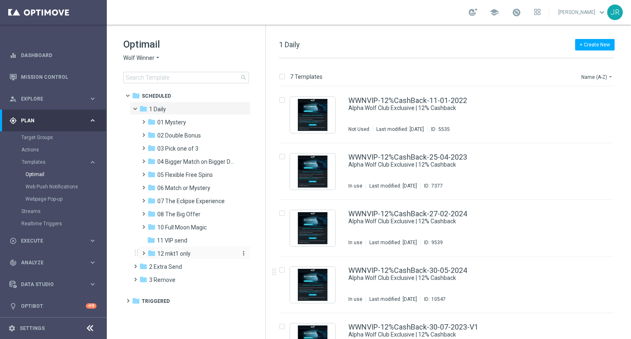
click at [194, 250] on div "folder 12 mkt1 only" at bounding box center [192, 253] width 88 height 9
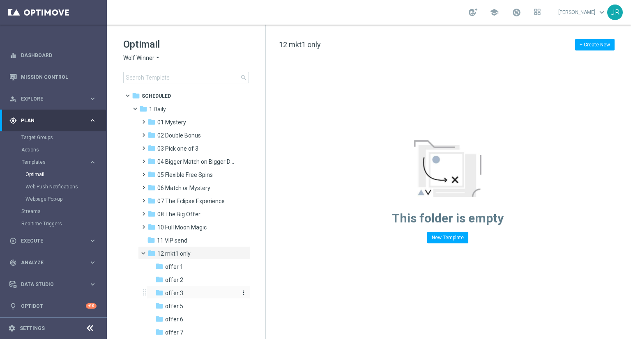
click at [183, 291] on div "folder offer 3" at bounding box center [195, 293] width 81 height 9
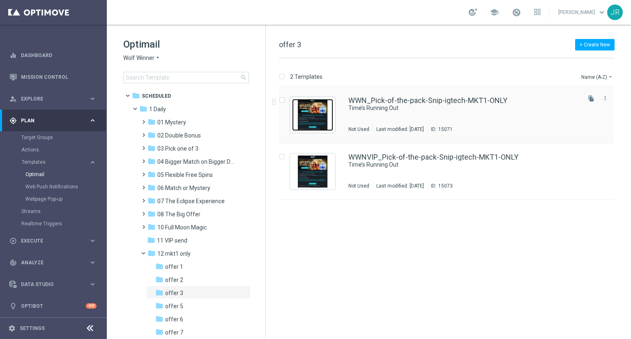
click at [326, 118] on img "Press SPACE to select this row." at bounding box center [312, 115] width 41 height 32
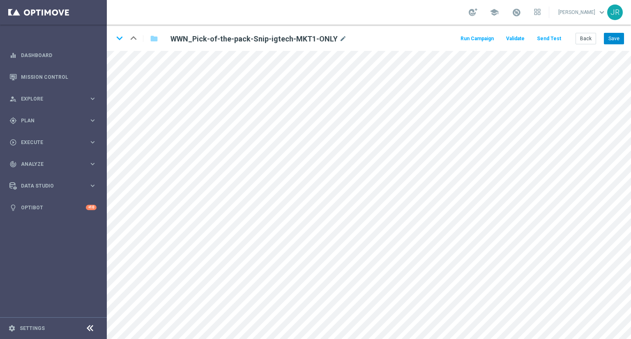
drag, startPoint x: 628, startPoint y: 36, endPoint x: 618, endPoint y: 39, distance: 11.2
click at [628, 36] on div "keyboard_arrow_down keyboard_arrow_up folder WWN_Pick-of-the-pack-Snip-igtech-M…" at bounding box center [369, 38] width 524 height 26
click at [610, 39] on button "Save" at bounding box center [614, 39] width 20 height 12
drag, startPoint x: 595, startPoint y: 38, endPoint x: 591, endPoint y: 41, distance: 4.8
click at [594, 38] on button "Back" at bounding box center [586, 39] width 21 height 12
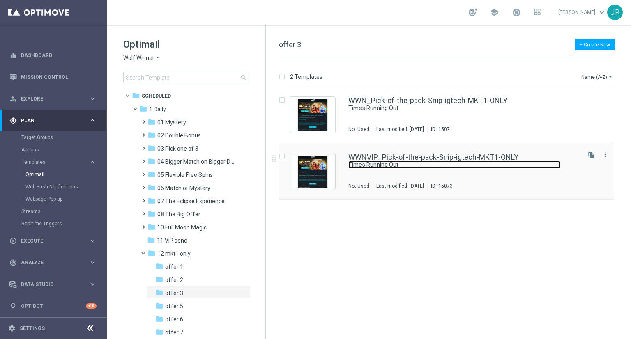
click at [427, 167] on link "Time’s Running Out" at bounding box center [455, 165] width 212 height 8
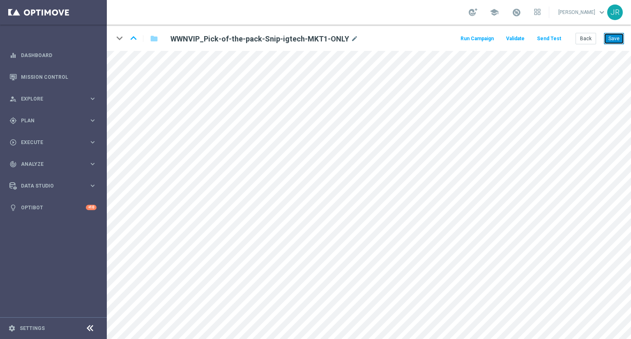
drag, startPoint x: 616, startPoint y: 39, endPoint x: 607, endPoint y: 42, distance: 9.5
click at [615, 38] on button "Save" at bounding box center [614, 39] width 20 height 12
click at [582, 39] on button "Back" at bounding box center [586, 39] width 21 height 12
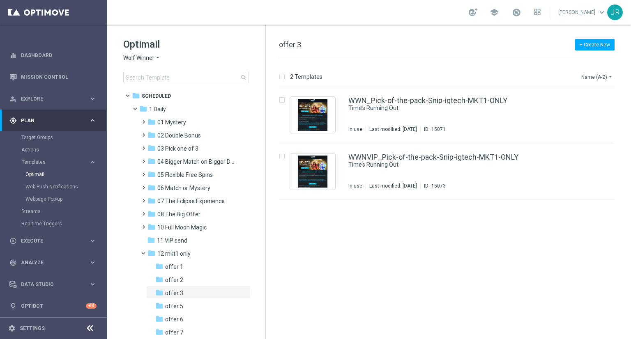
click at [139, 56] on span "Wolf Winner" at bounding box center [138, 58] width 31 height 8
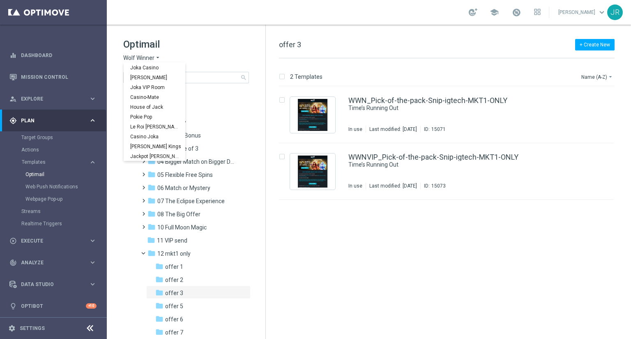
scroll to position [30, 0]
click at [160, 149] on div "Stellar Spins" at bounding box center [155, 146] width 62 height 10
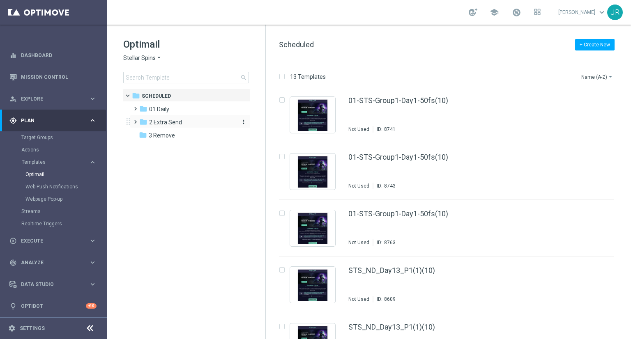
drag, startPoint x: 157, startPoint y: 112, endPoint x: 180, endPoint y: 124, distance: 25.9
click at [163, 115] on div "folder 01 Daily more_vert folder 2 Extra Send more_vert" at bounding box center [188, 121] width 126 height 39
click at [163, 111] on span "01 Daily" at bounding box center [159, 109] width 20 height 7
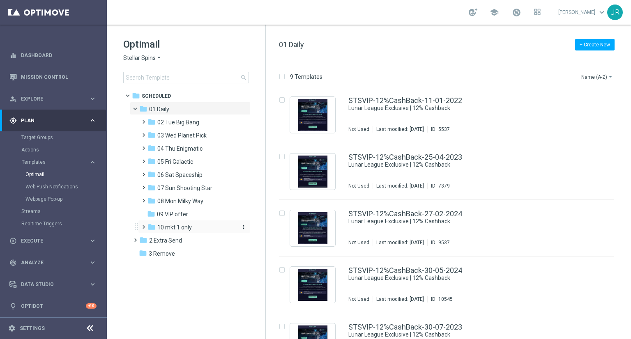
click at [174, 231] on span "10 mkt 1 only" at bounding box center [174, 227] width 35 height 7
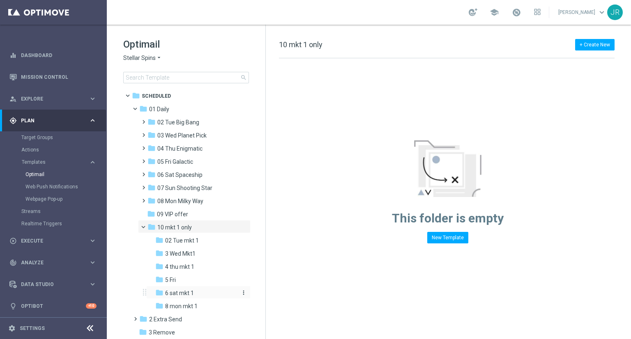
click at [181, 295] on span "6 sat mkt 1" at bounding box center [179, 293] width 29 height 7
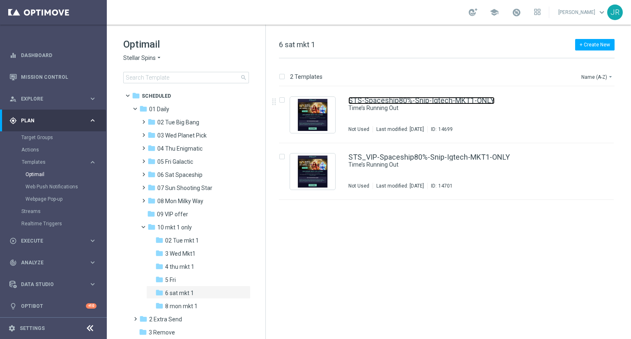
drag, startPoint x: 421, startPoint y: 100, endPoint x: 429, endPoint y: 83, distance: 18.6
click at [420, 101] on link "STS-Spaceship80%-Snip-Igtech-MKT1-ONLY" at bounding box center [422, 100] width 146 height 7
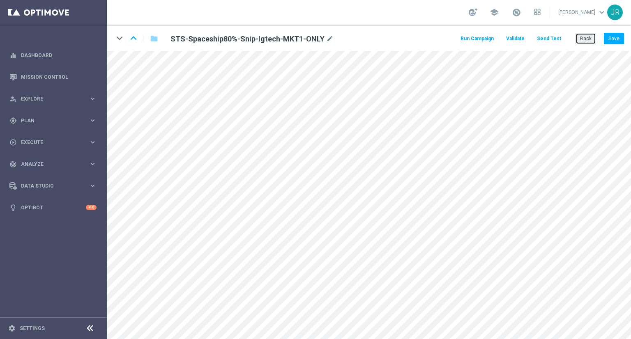
click at [586, 39] on button "Back" at bounding box center [586, 39] width 21 height 12
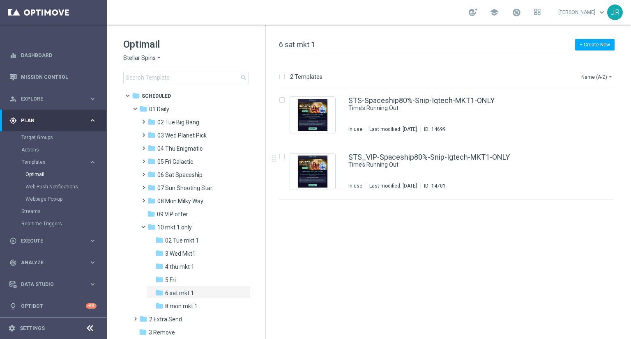
click at [363, 171] on div "STS_VIP-Spaceship80%-Snip-Igtech-MKT1-ONLY Time’s Running Out In use Last modif…" at bounding box center [464, 172] width 231 height 36
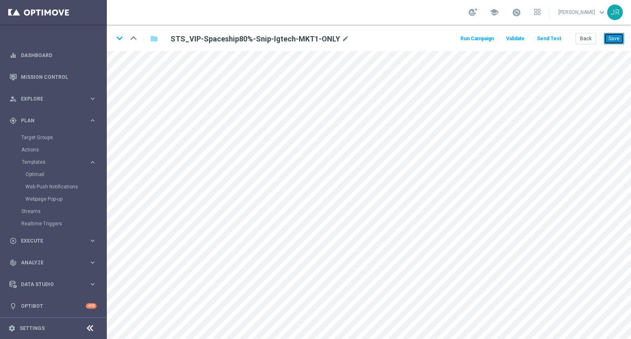
click at [618, 39] on button "Save" at bounding box center [614, 39] width 20 height 12
drag, startPoint x: 621, startPoint y: 38, endPoint x: 617, endPoint y: 47, distance: 9.9
click at [621, 38] on button "Save" at bounding box center [614, 39] width 20 height 12
click at [625, 34] on div "keyboard_arrow_down keyboard_arrow_up folder STS_VIP-Spaceship80%-Snip-Igtech-M…" at bounding box center [369, 38] width 524 height 26
click at [621, 36] on button "Save" at bounding box center [614, 39] width 20 height 12
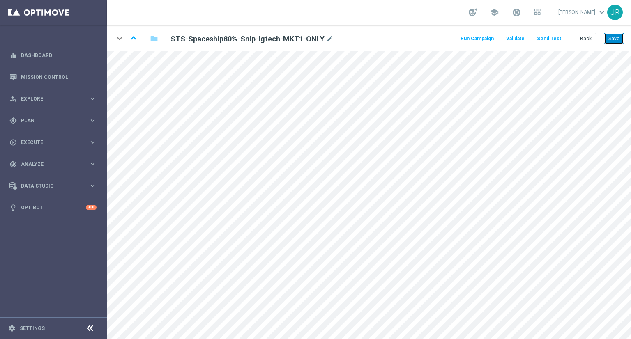
drag, startPoint x: 619, startPoint y: 40, endPoint x: 497, endPoint y: 32, distance: 121.9
click at [617, 41] on button "Save" at bounding box center [614, 39] width 20 height 12
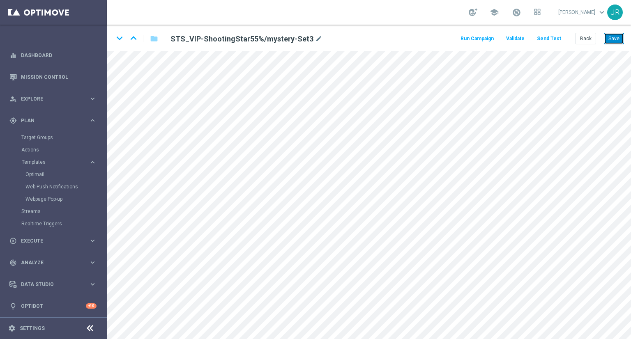
click at [612, 42] on button "Save" at bounding box center [614, 39] width 20 height 12
click at [617, 42] on button "Save" at bounding box center [614, 39] width 20 height 12
click at [135, 40] on icon "keyboard_arrow_up" at bounding box center [133, 38] width 12 height 12
drag, startPoint x: 620, startPoint y: 38, endPoint x: 613, endPoint y: 42, distance: 8.1
click at [619, 38] on button "Save" at bounding box center [614, 39] width 20 height 12
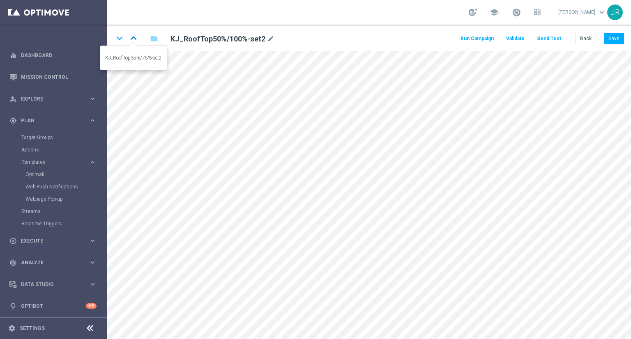
click at [138, 38] on icon "keyboard_arrow_up" at bounding box center [133, 38] width 12 height 12
drag, startPoint x: 618, startPoint y: 40, endPoint x: 606, endPoint y: 42, distance: 12.4
click at [617, 40] on button "Save" at bounding box center [614, 39] width 20 height 12
click at [116, 38] on icon "keyboard_arrow_down" at bounding box center [119, 38] width 12 height 12
click at [120, 39] on icon "keyboard_arrow_down" at bounding box center [119, 38] width 12 height 12
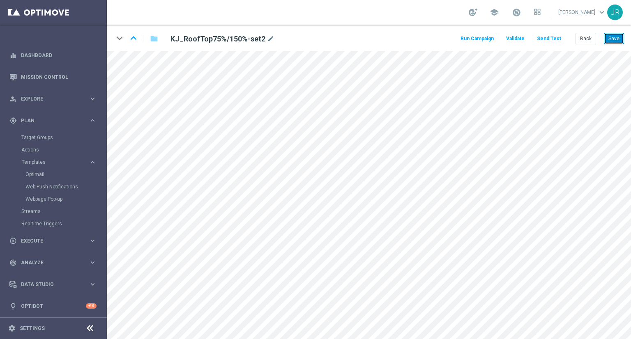
click at [609, 40] on button "Save" at bounding box center [614, 39] width 20 height 12
drag, startPoint x: 129, startPoint y: 40, endPoint x: 129, endPoint y: 33, distance: 6.6
click at [129, 35] on icon "keyboard_arrow_up" at bounding box center [133, 38] width 12 height 12
click at [621, 38] on button "Save" at bounding box center [614, 39] width 20 height 12
click at [130, 38] on icon "keyboard_arrow_up" at bounding box center [133, 38] width 12 height 12
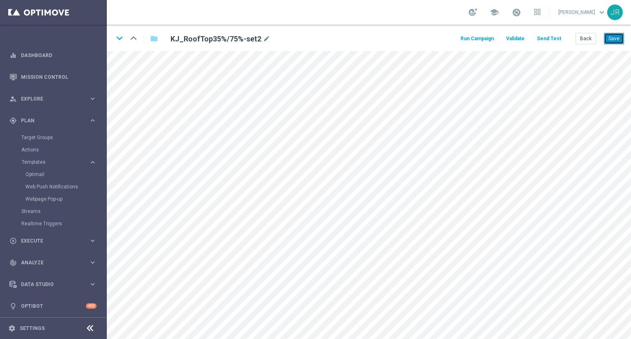
drag, startPoint x: 619, startPoint y: 40, endPoint x: 612, endPoint y: 44, distance: 7.9
click at [619, 40] on button "Save" at bounding box center [614, 39] width 20 height 12
drag, startPoint x: 619, startPoint y: 38, endPoint x: 607, endPoint y: 42, distance: 12.2
click at [617, 38] on button "Save" at bounding box center [614, 39] width 20 height 12
click at [122, 37] on icon "keyboard_arrow_down" at bounding box center [119, 38] width 12 height 12
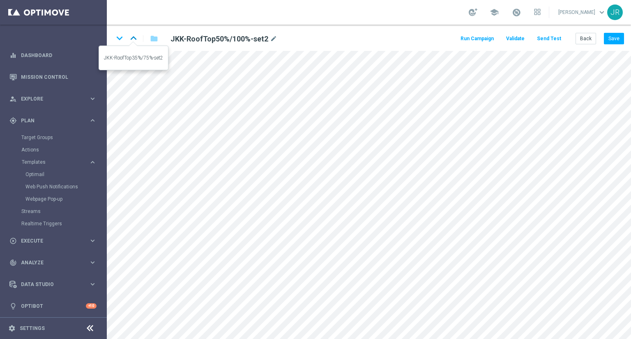
click at [132, 39] on icon "keyboard_arrow_up" at bounding box center [133, 38] width 12 height 12
click at [118, 39] on icon "keyboard_arrow_down" at bounding box center [119, 38] width 12 height 12
click at [589, 38] on button "Back" at bounding box center [586, 39] width 21 height 12
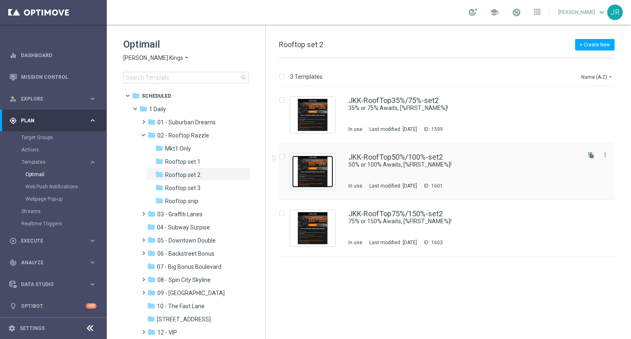
click at [321, 158] on img "Press SPACE to select this row." at bounding box center [312, 172] width 41 height 32
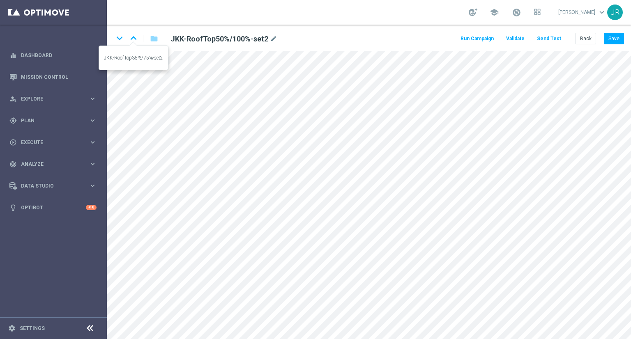
click at [135, 39] on icon "keyboard_arrow_up" at bounding box center [133, 38] width 12 height 12
click at [117, 39] on icon "keyboard_arrow_down" at bounding box center [119, 38] width 12 height 12
click at [117, 38] on icon "keyboard_arrow_down" at bounding box center [119, 38] width 12 height 12
click at [591, 39] on button "Back" at bounding box center [586, 39] width 21 height 12
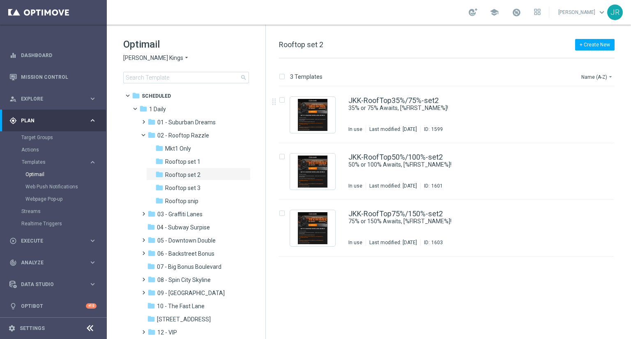
drag, startPoint x: 427, startPoint y: 117, endPoint x: 351, endPoint y: 330, distance: 226.5
click at [427, 117] on div "JKK-RoofTop35%/75%-set2 35% or 75% Awaits, [%FIRST_NAME%]! In use Last modified…" at bounding box center [464, 115] width 231 height 36
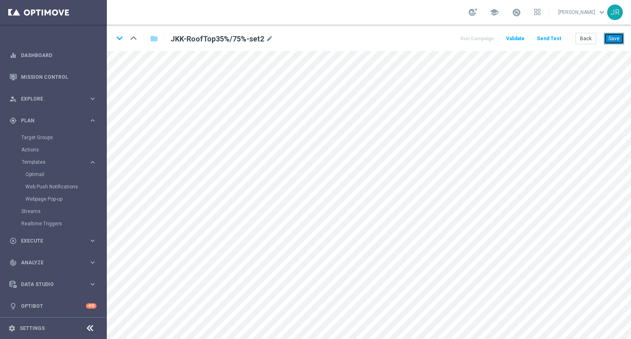
click at [610, 35] on button "Save" at bounding box center [614, 39] width 20 height 12
drag, startPoint x: 616, startPoint y: 38, endPoint x: 607, endPoint y: 49, distance: 14.0
click at [615, 38] on button "Save" at bounding box center [614, 39] width 20 height 12
click at [615, 40] on button "Save" at bounding box center [614, 39] width 20 height 12
click at [118, 34] on icon "keyboard_arrow_down" at bounding box center [119, 38] width 12 height 12
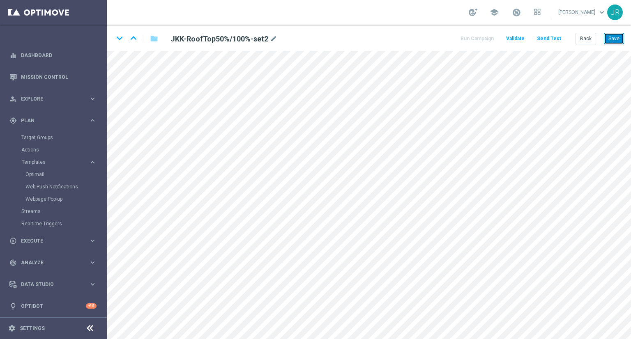
drag, startPoint x: 615, startPoint y: 37, endPoint x: 538, endPoint y: 38, distance: 77.3
click at [614, 37] on button "Save" at bounding box center [614, 39] width 20 height 12
drag, startPoint x: 612, startPoint y: 37, endPoint x: 604, endPoint y: 49, distance: 14.8
click at [612, 37] on button "Save" at bounding box center [614, 39] width 20 height 12
click at [118, 38] on icon "keyboard_arrow_down" at bounding box center [119, 38] width 12 height 12
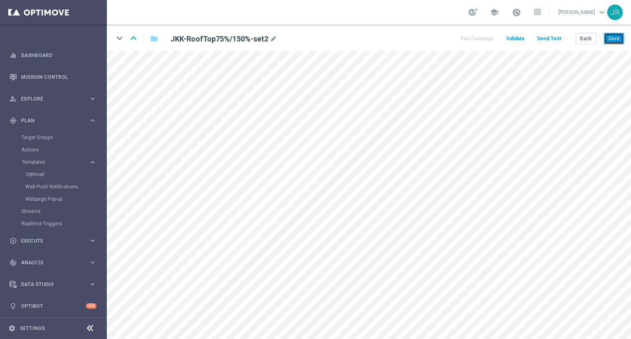
click at [613, 37] on button "Save" at bounding box center [614, 39] width 20 height 12
click at [615, 42] on button "Save" at bounding box center [614, 39] width 20 height 12
click at [624, 33] on button "Save" at bounding box center [614, 39] width 20 height 12
click at [137, 37] on icon "keyboard_arrow_up" at bounding box center [133, 38] width 12 height 12
click at [117, 40] on icon "keyboard_arrow_down" at bounding box center [119, 38] width 12 height 12
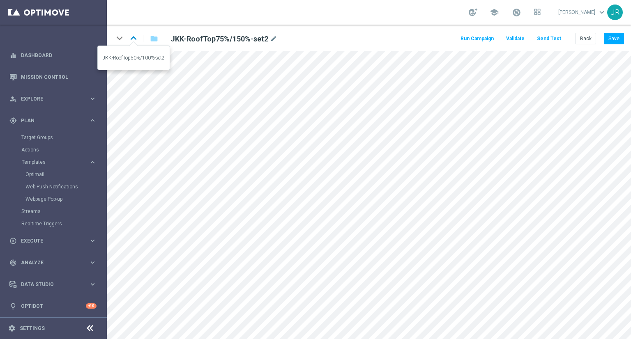
click at [129, 35] on icon "keyboard_arrow_up" at bounding box center [133, 38] width 12 height 12
click at [615, 43] on button "Save" at bounding box center [614, 39] width 20 height 12
click at [134, 37] on icon "keyboard_arrow_up" at bounding box center [133, 38] width 12 height 12
click at [609, 37] on button "Save" at bounding box center [614, 39] width 20 height 12
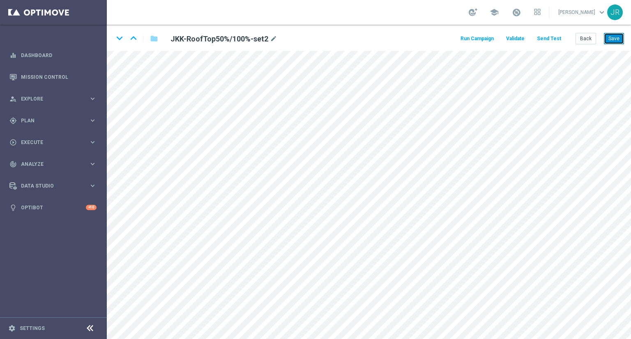
click at [612, 44] on button "Save" at bounding box center [614, 39] width 20 height 12
click at [118, 40] on icon "keyboard_arrow_down" at bounding box center [119, 38] width 12 height 12
drag, startPoint x: 612, startPoint y: 37, endPoint x: 602, endPoint y: 37, distance: 10.3
click at [612, 37] on button "Save" at bounding box center [614, 39] width 20 height 12
click at [617, 38] on button "Save" at bounding box center [614, 39] width 20 height 12
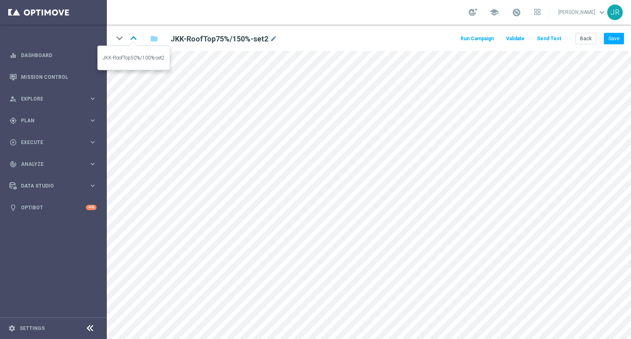
click at [136, 37] on icon "keyboard_arrow_up" at bounding box center [133, 38] width 12 height 12
click at [130, 39] on icon "keyboard_arrow_up" at bounding box center [133, 38] width 12 height 12
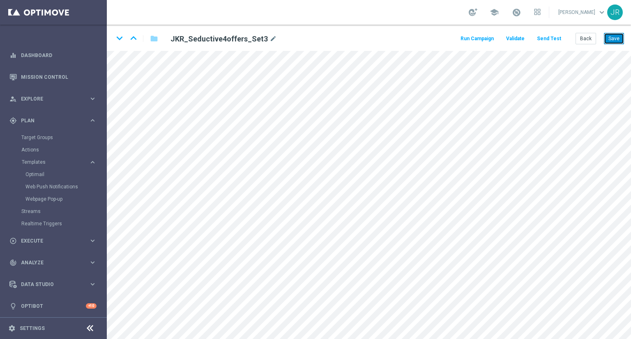
click at [618, 35] on button "Save" at bounding box center [614, 39] width 20 height 12
click at [614, 34] on button "Save" at bounding box center [614, 39] width 20 height 12
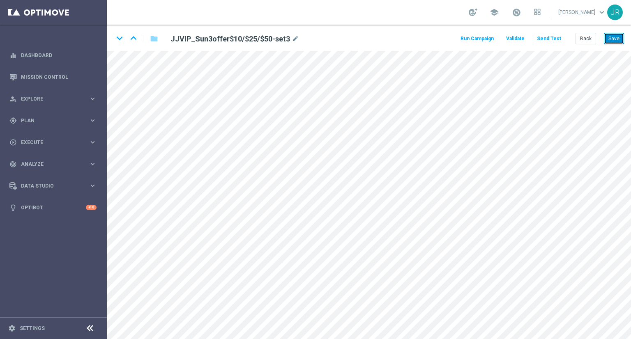
drag, startPoint x: 612, startPoint y: 42, endPoint x: 433, endPoint y: 43, distance: 179.2
click at [612, 42] on button "Save" at bounding box center [614, 39] width 20 height 12
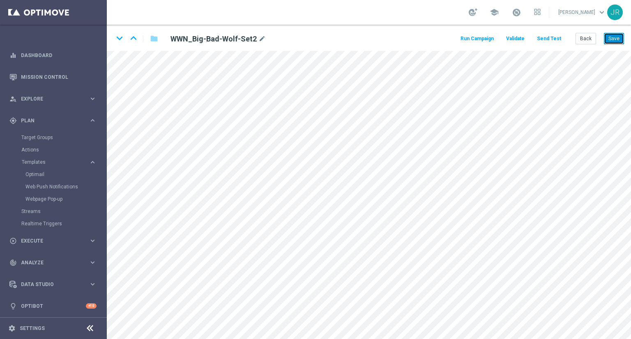
click at [612, 39] on button "Save" at bounding box center [614, 39] width 20 height 12
click at [618, 36] on button "Save" at bounding box center [614, 39] width 20 height 12
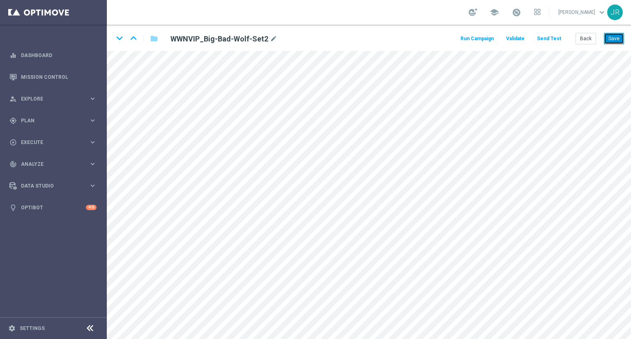
drag, startPoint x: 617, startPoint y: 35, endPoint x: 606, endPoint y: 38, distance: 11.6
click at [615, 36] on button "Save" at bounding box center [614, 39] width 20 height 12
click at [608, 36] on button "Save" at bounding box center [614, 39] width 20 height 12
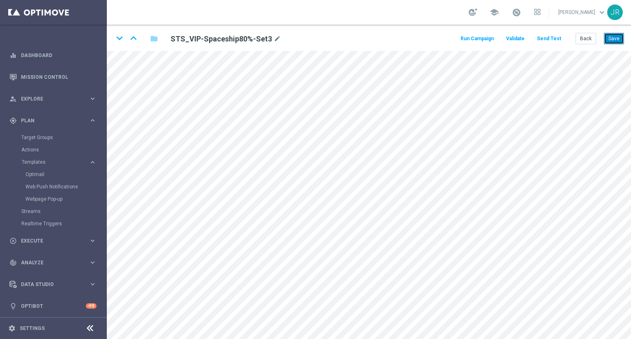
click at [608, 44] on button "Save" at bounding box center [614, 39] width 20 height 12
click at [614, 35] on button "Save" at bounding box center [614, 39] width 20 height 12
click at [120, 38] on icon "keyboard_arrow_down" at bounding box center [119, 38] width 12 height 12
click at [610, 41] on button "Save" at bounding box center [614, 39] width 20 height 12
click at [116, 40] on icon "keyboard_arrow_down" at bounding box center [119, 38] width 12 height 12
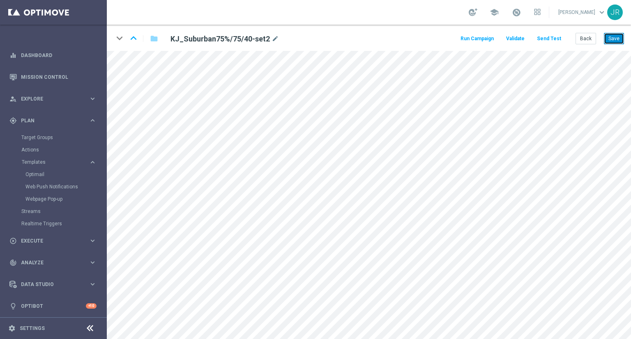
click at [616, 41] on button "Save" at bounding box center [614, 39] width 20 height 12
click at [618, 38] on button "Save" at bounding box center [614, 39] width 20 height 12
click at [117, 33] on icon "keyboard_arrow_down" at bounding box center [119, 38] width 12 height 12
click at [122, 37] on icon "keyboard_arrow_down" at bounding box center [119, 38] width 12 height 12
click at [618, 40] on button "Save" at bounding box center [614, 39] width 20 height 12
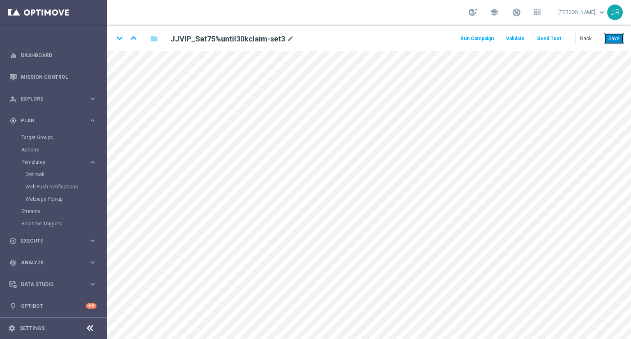
drag, startPoint x: 614, startPoint y: 39, endPoint x: 351, endPoint y: 39, distance: 263.5
click at [614, 39] on button "Save" at bounding box center [614, 39] width 20 height 12
click at [619, 40] on button "Save" at bounding box center [614, 39] width 20 height 12
drag, startPoint x: 610, startPoint y: 39, endPoint x: 587, endPoint y: 40, distance: 23.9
click at [612, 38] on button "Save" at bounding box center [614, 39] width 20 height 12
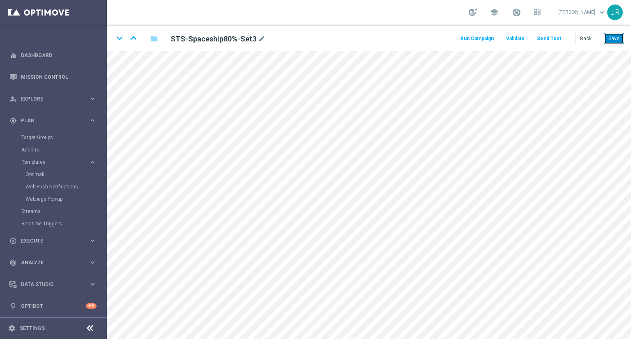
drag, startPoint x: 613, startPoint y: 39, endPoint x: 548, endPoint y: 44, distance: 65.6
click at [612, 39] on button "Save" at bounding box center [614, 39] width 20 height 12
click at [614, 38] on button "Save" at bounding box center [614, 39] width 20 height 12
click at [622, 35] on button "Save" at bounding box center [614, 39] width 20 height 12
click at [624, 37] on button "Save" at bounding box center [614, 39] width 20 height 12
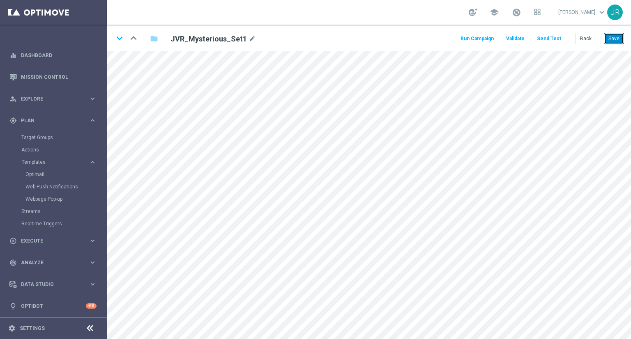
click at [619, 42] on button "Save" at bounding box center [614, 39] width 20 height 12
drag, startPoint x: 614, startPoint y: 35, endPoint x: 614, endPoint y: 39, distance: 4.5
click at [614, 39] on button "Save" at bounding box center [614, 39] width 20 height 12
click at [613, 40] on button "Save" at bounding box center [614, 39] width 20 height 12
click at [122, 37] on icon "keyboard_arrow_down" at bounding box center [119, 38] width 12 height 12
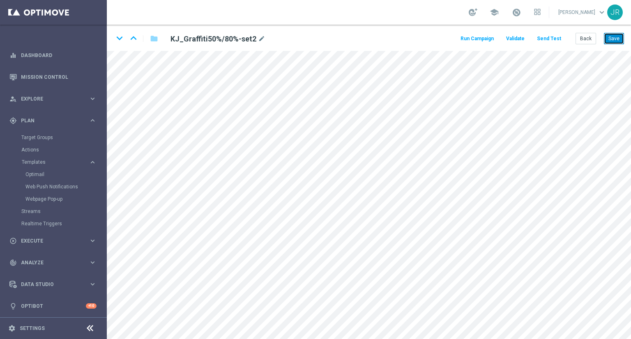
click at [611, 41] on button "Save" at bounding box center [614, 39] width 20 height 12
click at [623, 41] on button "Save" at bounding box center [614, 39] width 20 height 12
click at [119, 37] on icon "keyboard_arrow_down" at bounding box center [119, 38] width 12 height 12
click at [617, 37] on button "Save" at bounding box center [614, 39] width 20 height 12
click at [583, 37] on button "Back" at bounding box center [586, 39] width 21 height 12
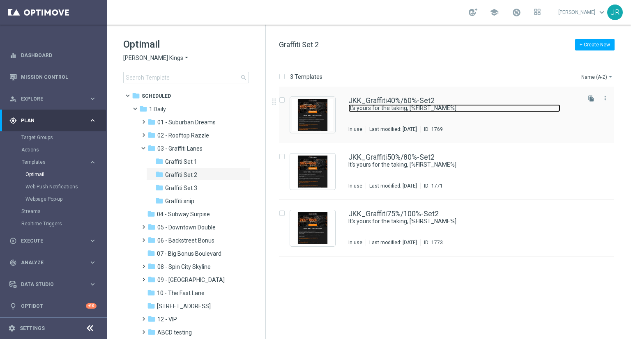
click at [369, 109] on link "It's yours for the taking, [%FIRST_NAME%]" at bounding box center [455, 108] width 212 height 8
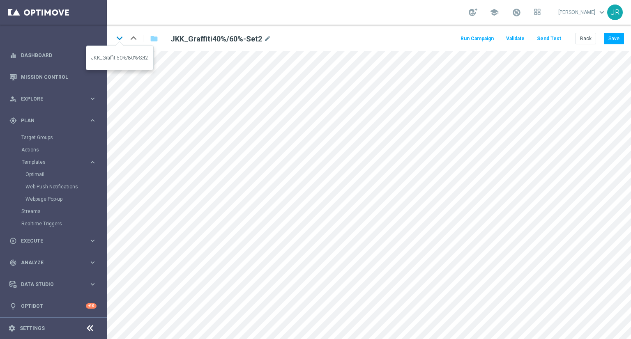
click at [117, 38] on icon "keyboard_arrow_down" at bounding box center [119, 38] width 12 height 12
click at [119, 37] on icon "keyboard_arrow_down" at bounding box center [119, 38] width 12 height 12
click at [619, 37] on button "Save" at bounding box center [614, 39] width 20 height 12
click at [607, 36] on button "Save" at bounding box center [614, 39] width 20 height 12
drag, startPoint x: 620, startPoint y: 38, endPoint x: 581, endPoint y: 49, distance: 40.2
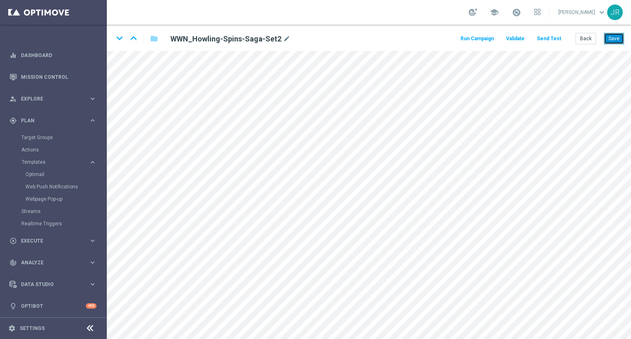
click at [620, 38] on button "Save" at bounding box center [614, 39] width 20 height 12
click at [617, 38] on button "Save" at bounding box center [614, 39] width 20 height 12
click at [620, 39] on button "Save" at bounding box center [614, 39] width 20 height 12
click at [616, 39] on button "Save" at bounding box center [614, 39] width 20 height 12
click at [587, 32] on div "keyboard_arrow_down keyboard_arrow_up folder JKR_Swagger30%/50%/75%-Snip-Igtech…" at bounding box center [369, 38] width 524 height 26
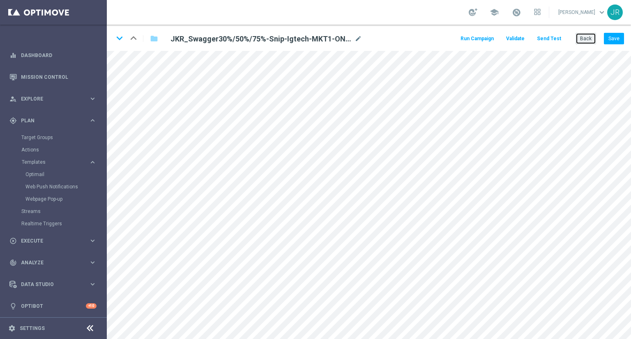
click at [587, 35] on button "Back" at bounding box center [586, 39] width 21 height 12
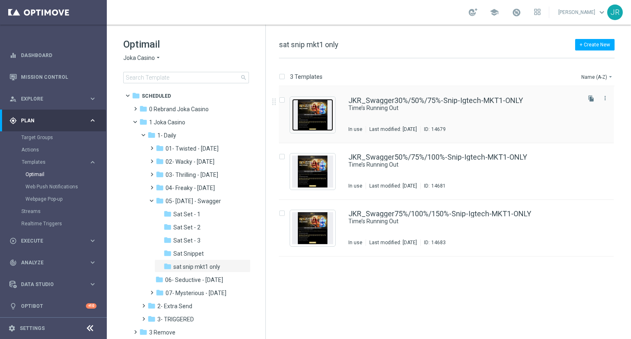
click at [319, 116] on img "Press SPACE to select this row." at bounding box center [312, 115] width 41 height 32
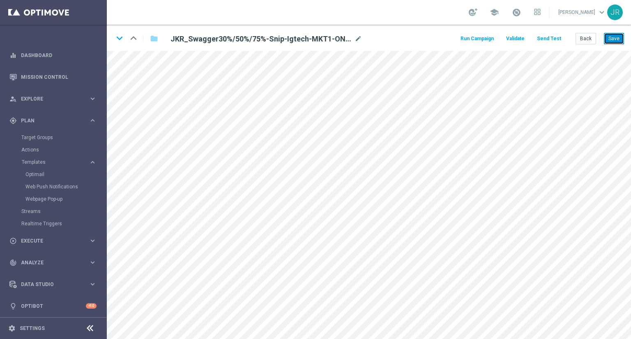
click at [613, 40] on button "Save" at bounding box center [614, 39] width 20 height 12
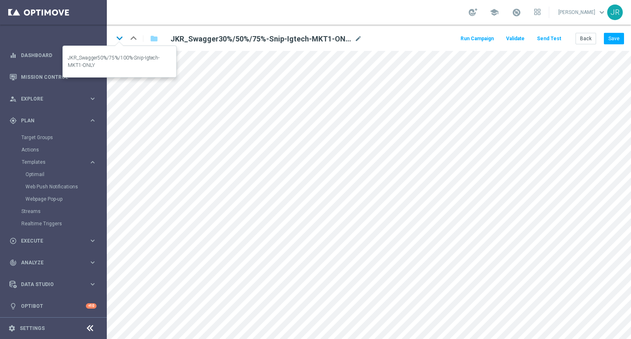
click at [115, 36] on icon "keyboard_arrow_down" at bounding box center [119, 38] width 12 height 12
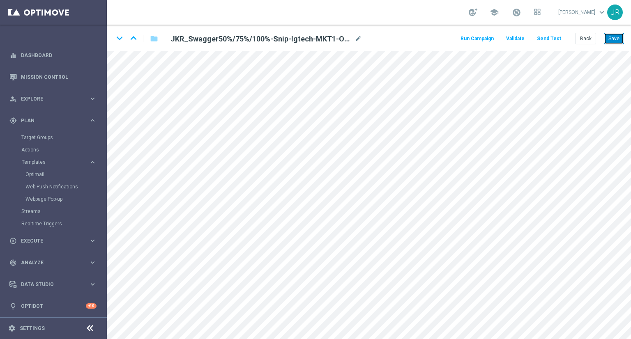
drag, startPoint x: 617, startPoint y: 37, endPoint x: 592, endPoint y: 48, distance: 26.7
click at [615, 37] on button "Save" at bounding box center [614, 39] width 20 height 12
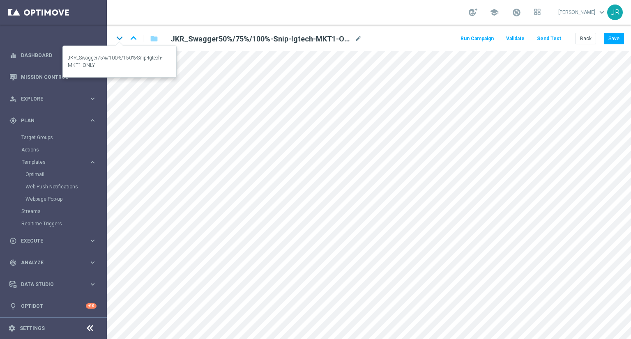
click at [121, 39] on icon "keyboard_arrow_down" at bounding box center [119, 38] width 12 height 12
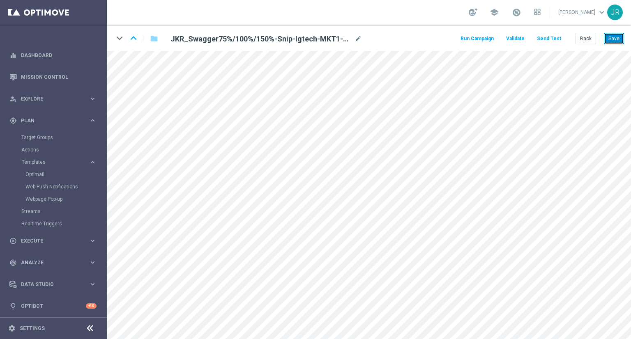
click at [610, 42] on button "Save" at bounding box center [614, 39] width 20 height 12
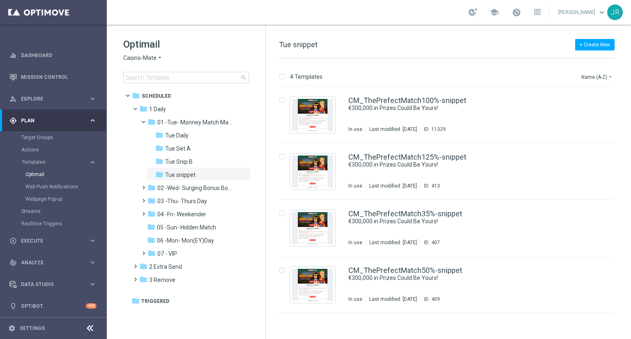
click at [139, 58] on span "Casino-Mate" at bounding box center [139, 58] width 33 height 8
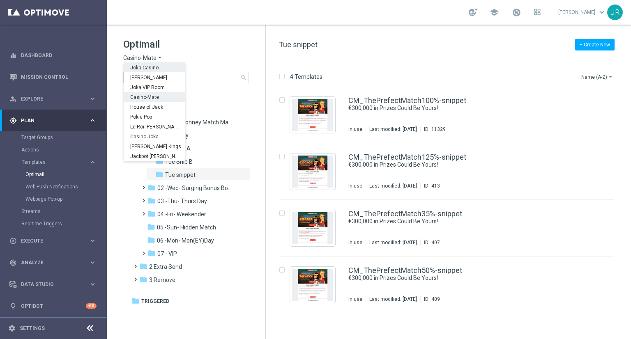
click at [0, 0] on span "Joka Casino" at bounding box center [0, 0] width 0 height 0
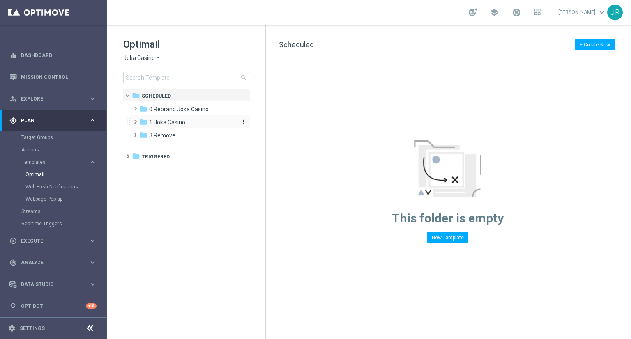
click at [157, 123] on span "1 Joka Casino" at bounding box center [167, 122] width 36 height 7
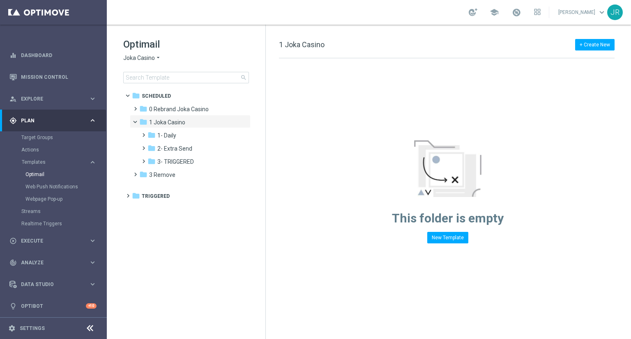
click at [138, 58] on span "Joka Casino" at bounding box center [139, 58] width 32 height 8
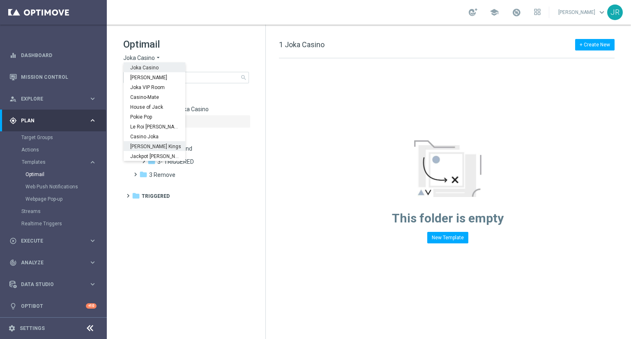
click at [0, 0] on span "[PERSON_NAME] Kings" at bounding box center [0, 0] width 0 height 0
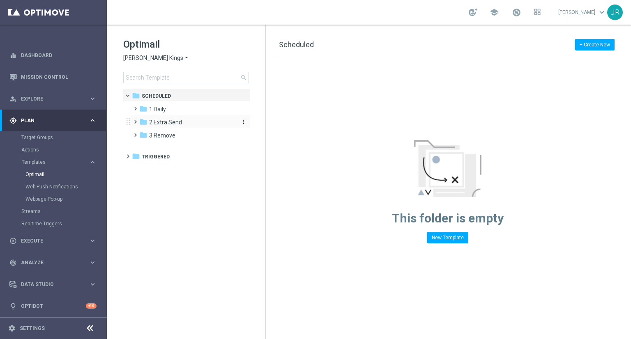
click at [169, 118] on div "folder 2 Extra Send" at bounding box center [186, 122] width 95 height 9
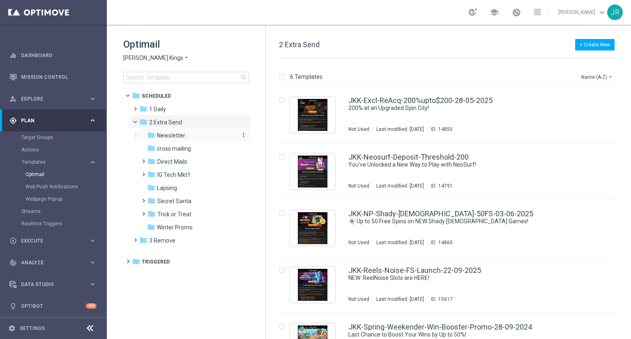
click at [171, 136] on span "Newsletter" at bounding box center [171, 135] width 28 height 7
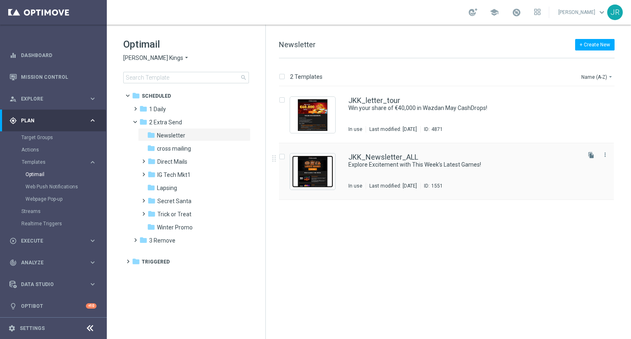
click at [311, 168] on img "Press SPACE to select this row." at bounding box center [312, 172] width 41 height 32
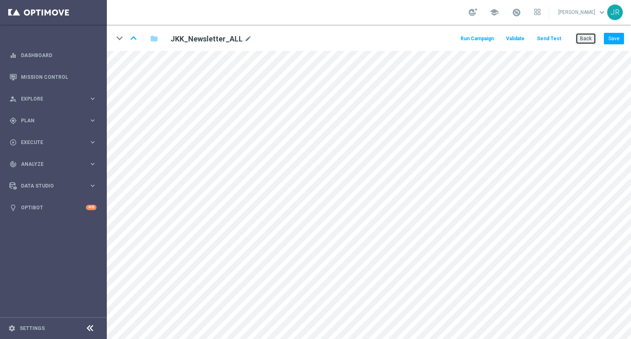
click at [587, 42] on button "Back" at bounding box center [586, 39] width 21 height 12
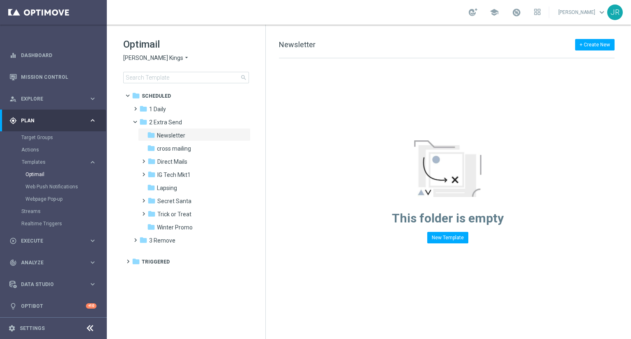
click at [140, 63] on div "Optimail [PERSON_NAME] Kings arrow_drop_down × [PERSON_NAME] Kings search" at bounding box center [194, 61] width 142 height 46
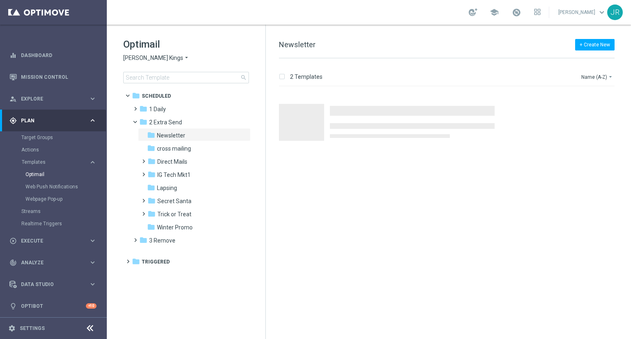
click at [138, 58] on span "[PERSON_NAME] Kings" at bounding box center [153, 58] width 60 height 8
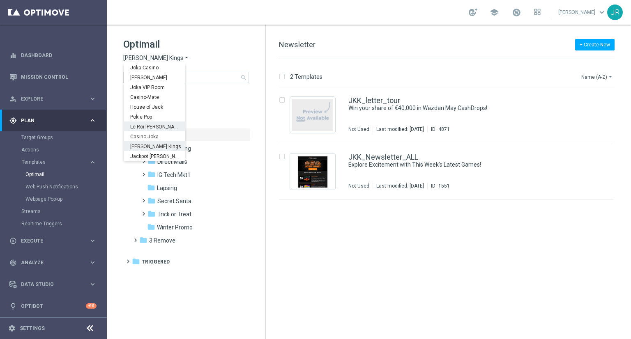
scroll to position [30, 0]
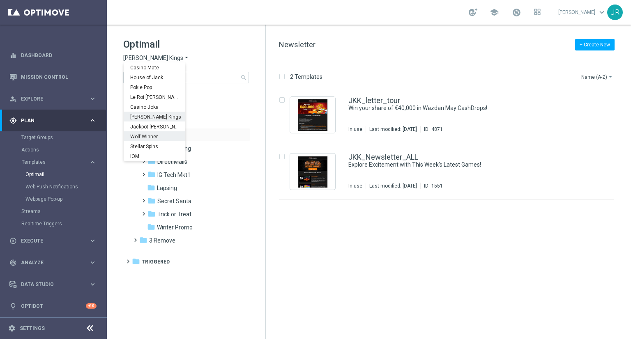
click at [0, 0] on span "Wolf Winner" at bounding box center [0, 0] width 0 height 0
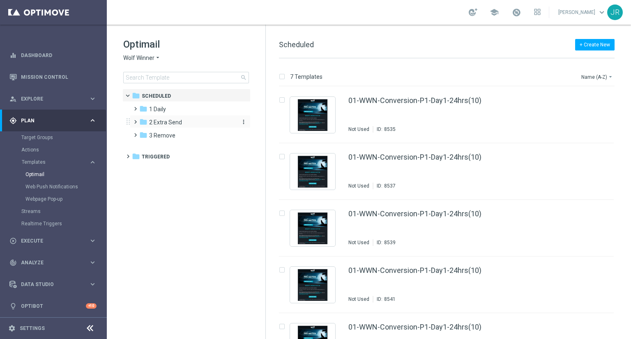
click at [162, 122] on span "2 Extra Send" at bounding box center [165, 122] width 33 height 7
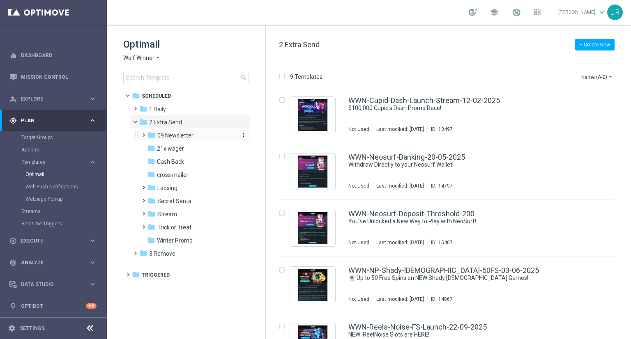
click at [180, 135] on span "09 Newsletter" at bounding box center [175, 135] width 36 height 7
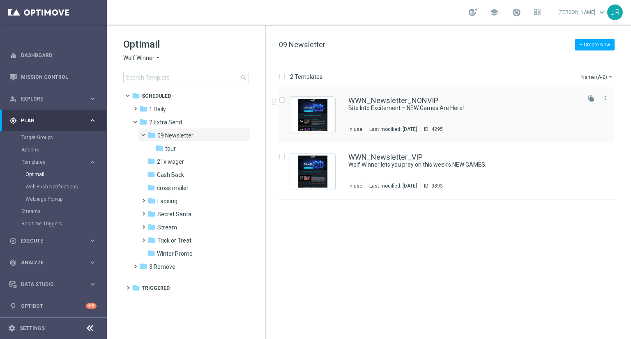
click at [381, 126] on div "Last modified: Thursday, October 9, 2025" at bounding box center [393, 129] width 54 height 7
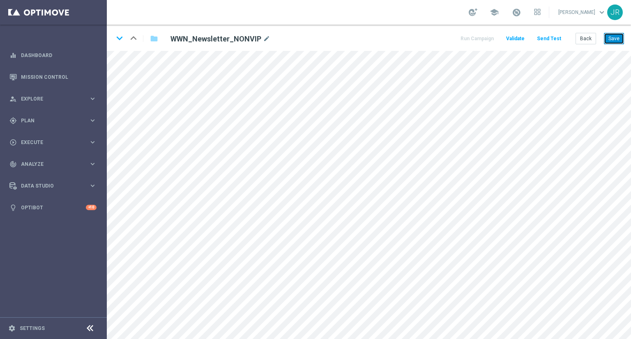
click at [614, 37] on button "Save" at bounding box center [614, 39] width 20 height 12
click at [607, 38] on button "Save" at bounding box center [614, 39] width 20 height 12
